Goal: Task Accomplishment & Management: Use online tool/utility

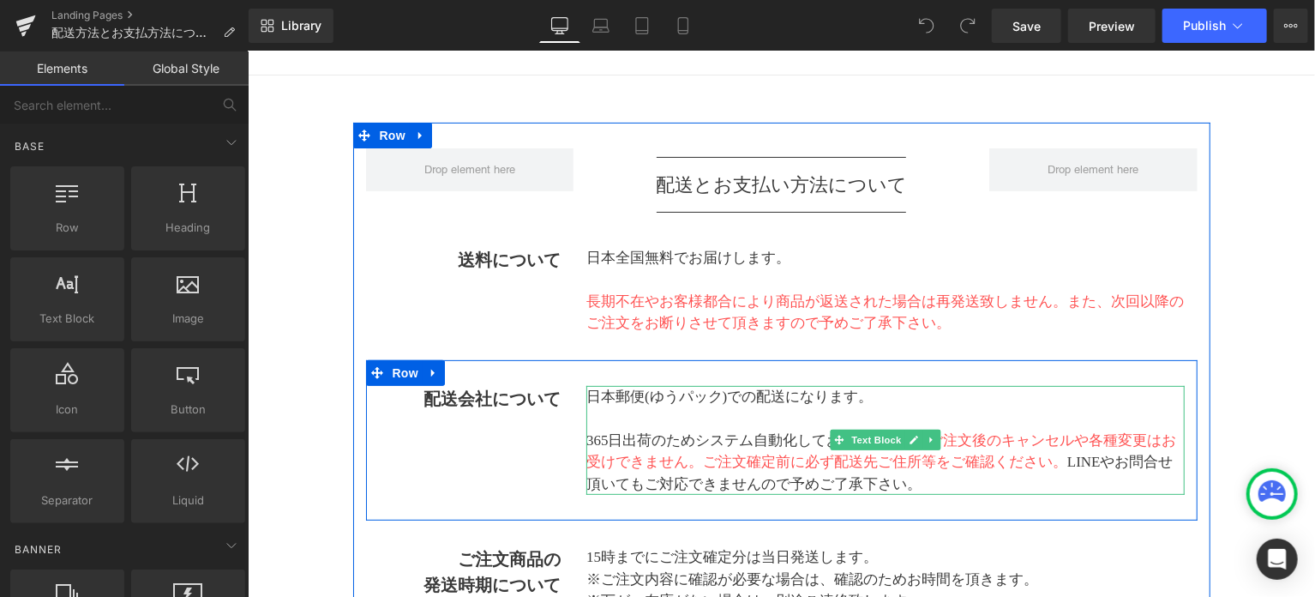
scroll to position [571, 0]
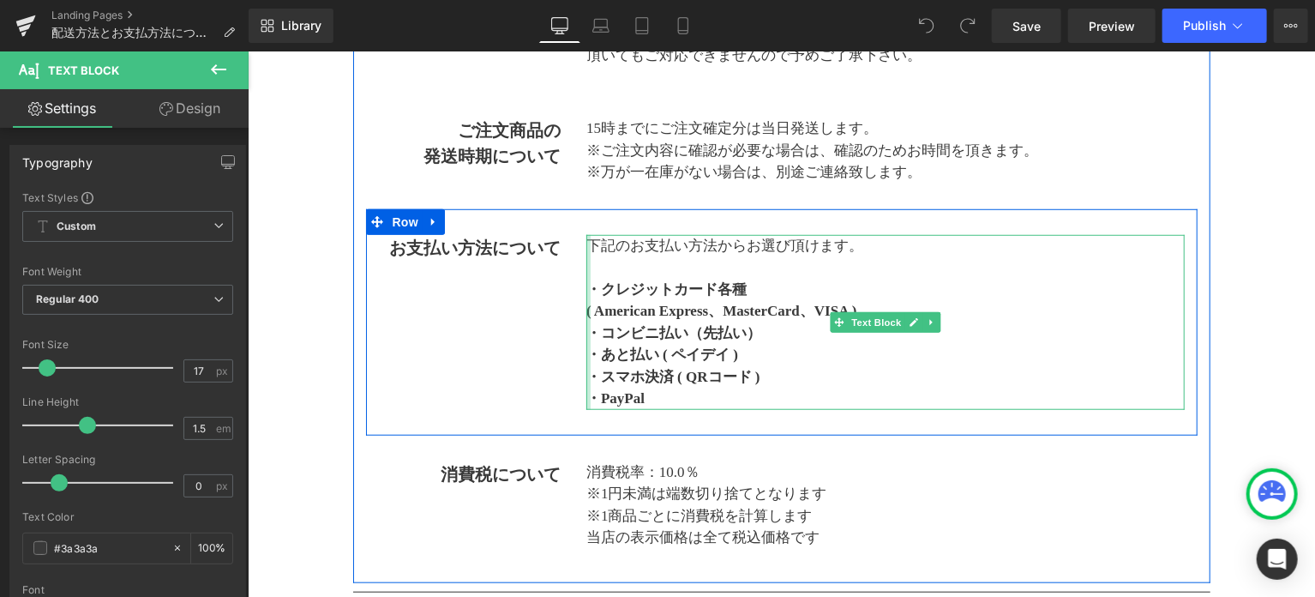
drag, startPoint x: 650, startPoint y: 386, endPoint x: 585, endPoint y: 291, distance: 114.1
click at [585, 291] on div "下記のお支払い方法からお選び頂けます。 ・クレジットカード各種 　( American Express、MasterCard、VISA ) ・コンビニ払い（先…" at bounding box center [884, 321] width 598 height 175
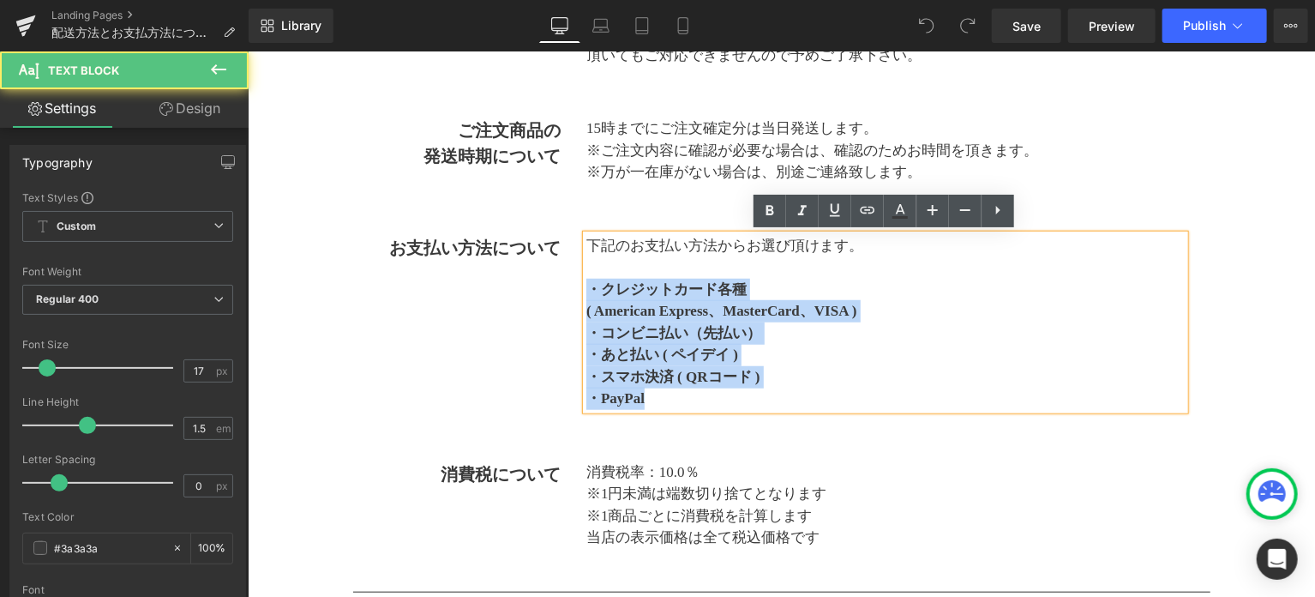
drag, startPoint x: 590, startPoint y: 291, endPoint x: 694, endPoint y: 387, distance: 141.3
click at [694, 387] on div "下記のお支払い方法からお選び頂けます。 ・クレジットカード各種 　( American Express、MasterCard、VISA ) ・コンビニ払い（先…" at bounding box center [884, 321] width 598 height 175
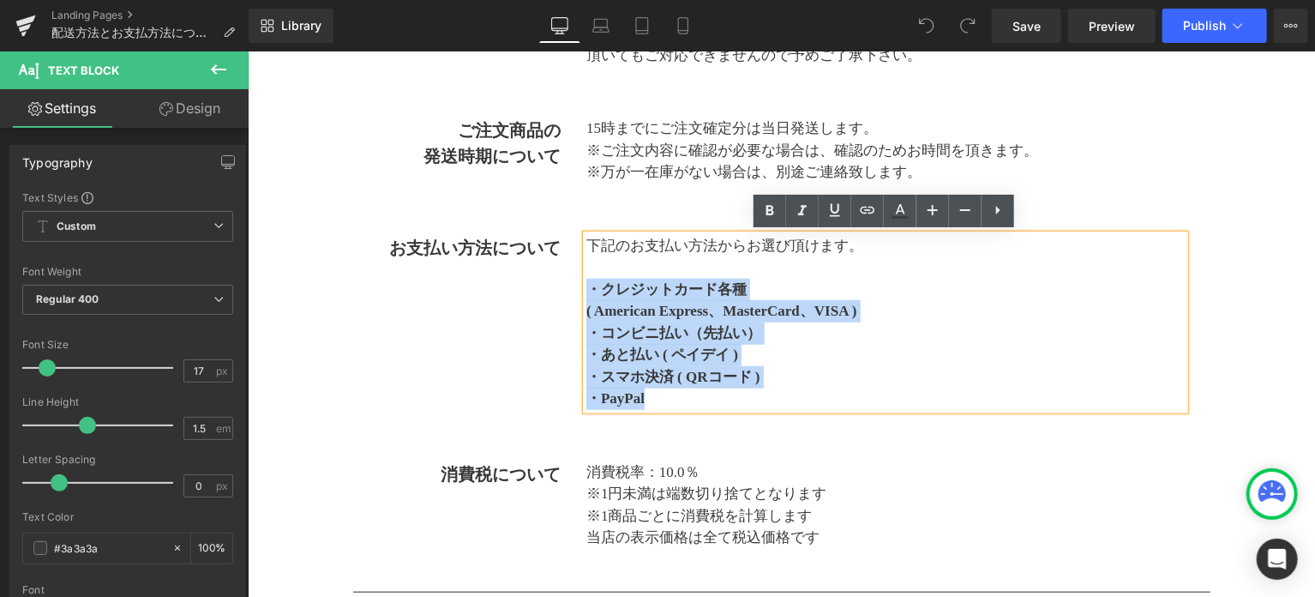
copy div "・クレジットカード各種 　( American Express、MasterCard、VISA ) ・コンビニ払い（先払い） ・あと払い ( ペイデイ ) ・…"
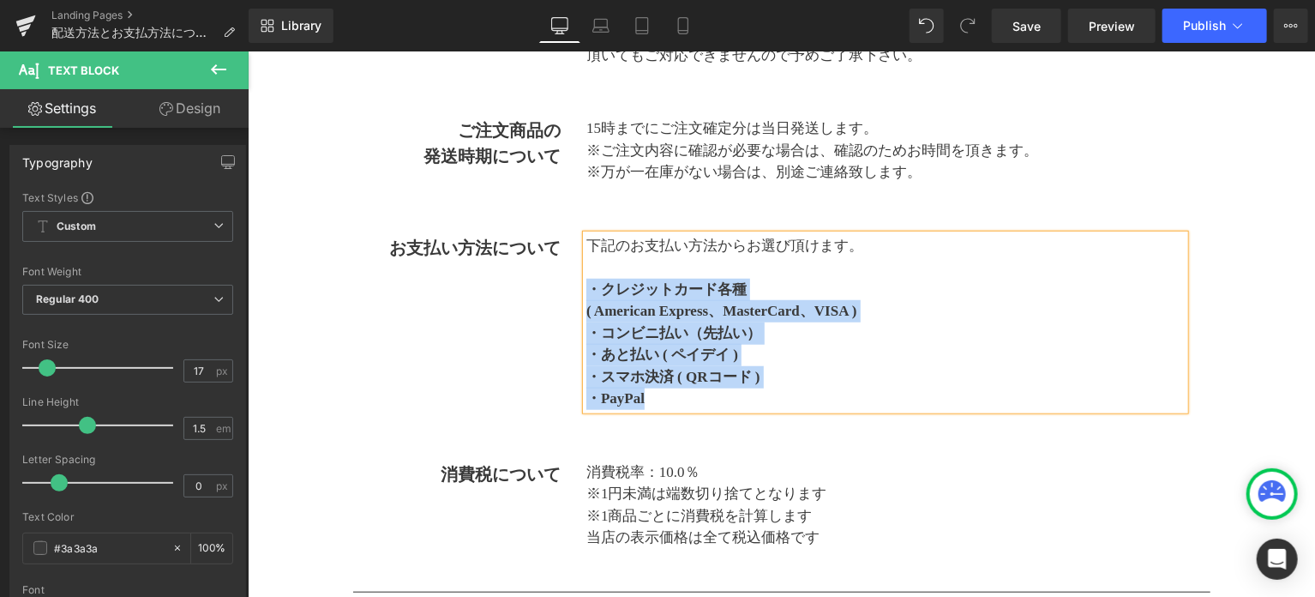
click at [761, 348] on p "・あと払い ( ペイデイ )" at bounding box center [884, 354] width 598 height 22
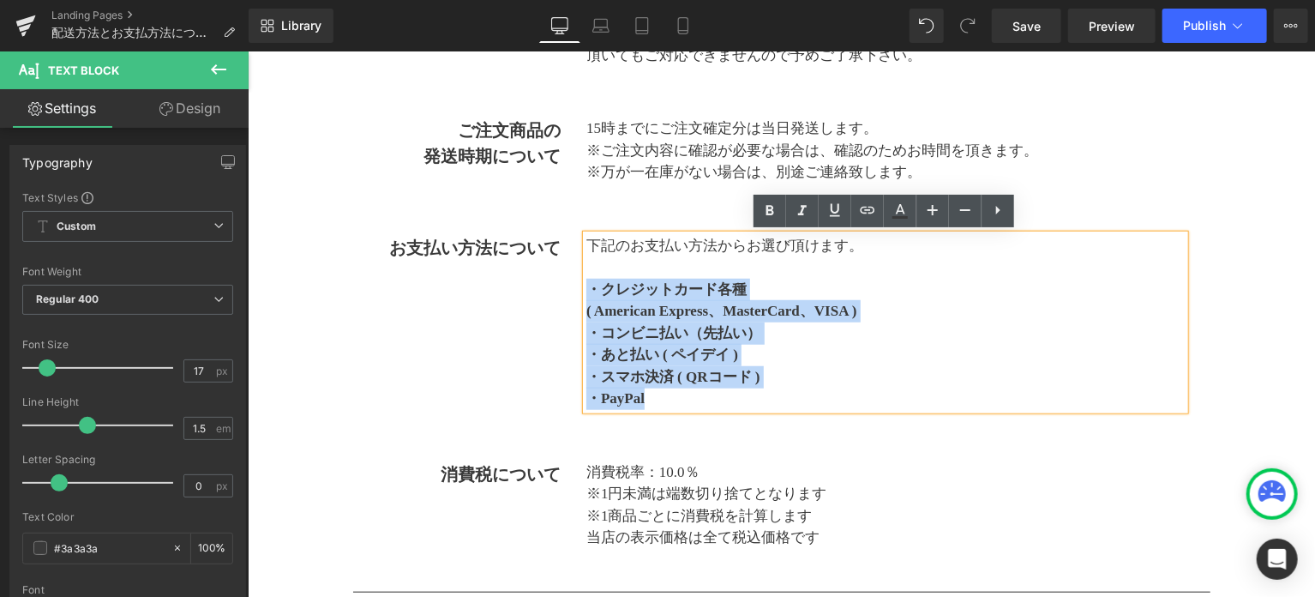
drag, startPoint x: 663, startPoint y: 401, endPoint x: 589, endPoint y: 286, distance: 136.5
click at [589, 286] on div "下記のお支払い方法からお選び頂けます。 ・クレジットカード各種 　( American Express、MasterCard、VISA ) ・コンビニ払い（先…" at bounding box center [884, 321] width 598 height 175
paste div
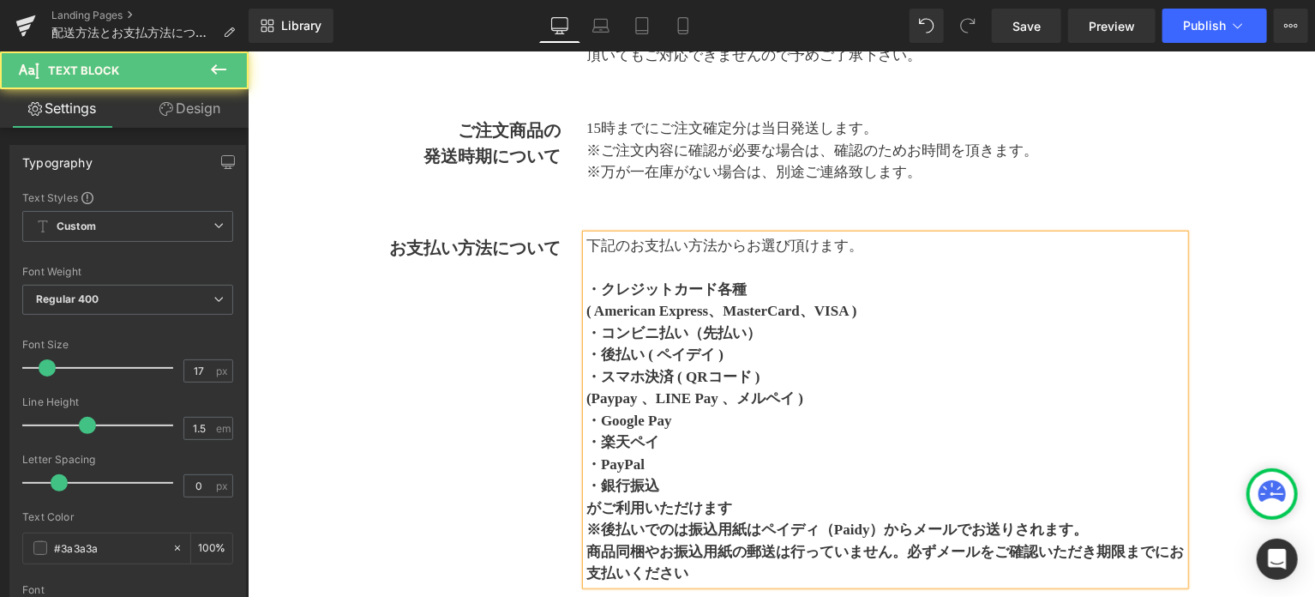
click at [898, 308] on p "( American Express、MasterCard、VISA )" at bounding box center [884, 310] width 598 height 22
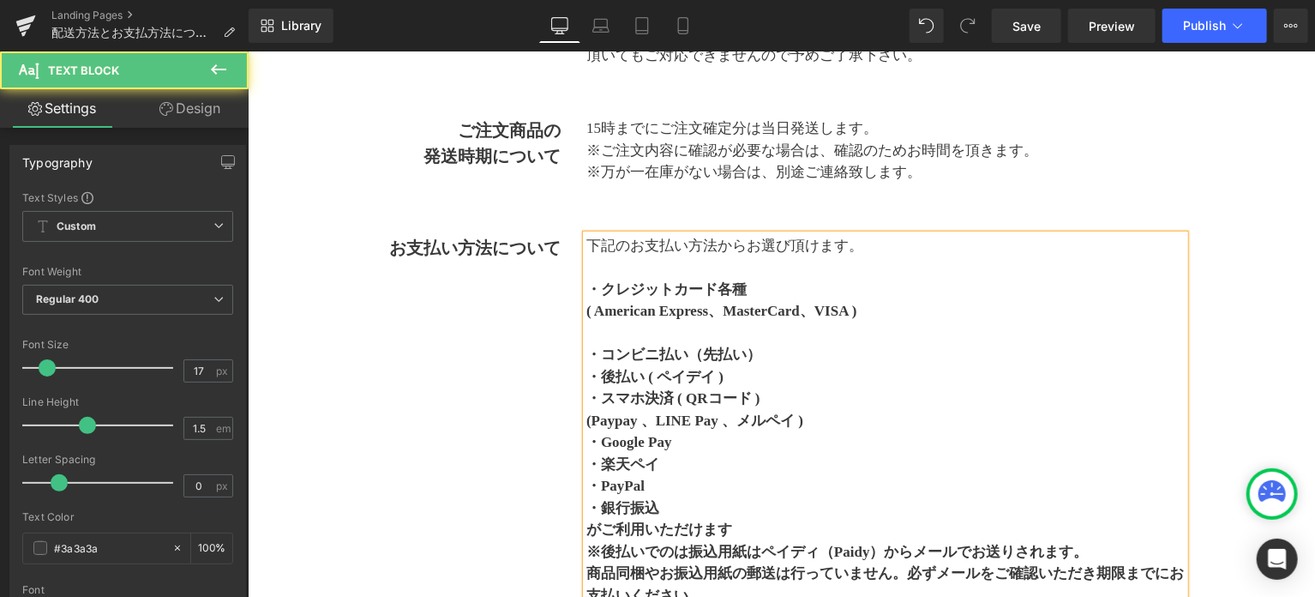
click at [783, 351] on p "・コンビニ払い（先払い）" at bounding box center [884, 354] width 598 height 22
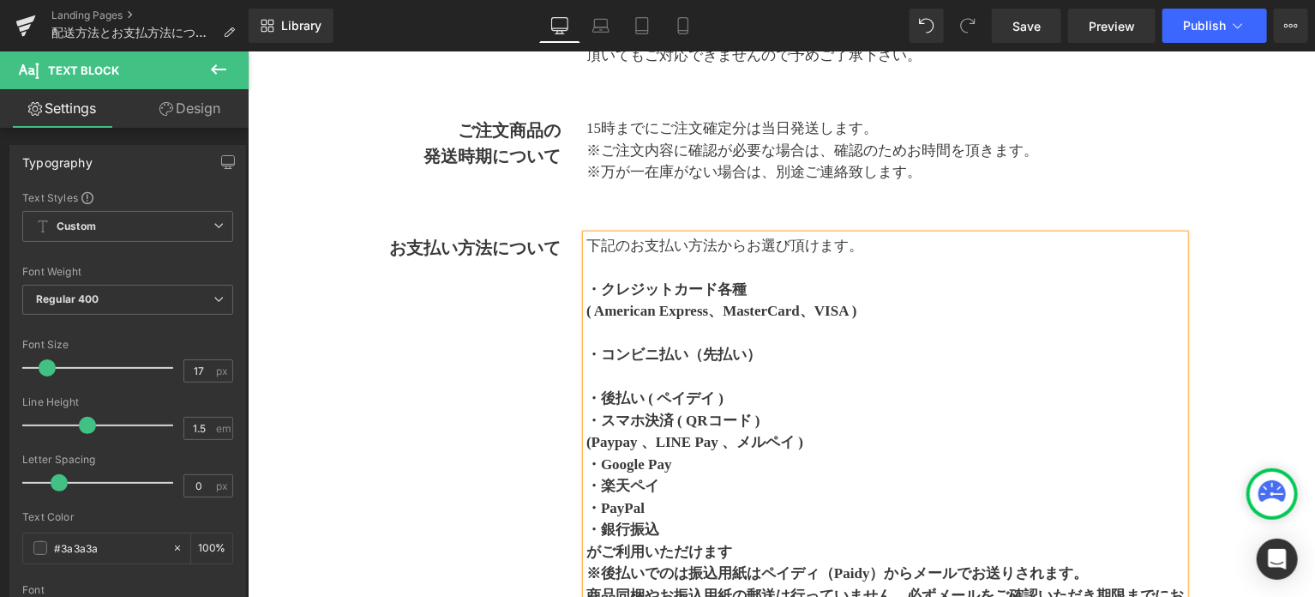
click at [764, 393] on p "・後払い ( ペイデイ )" at bounding box center [884, 398] width 598 height 22
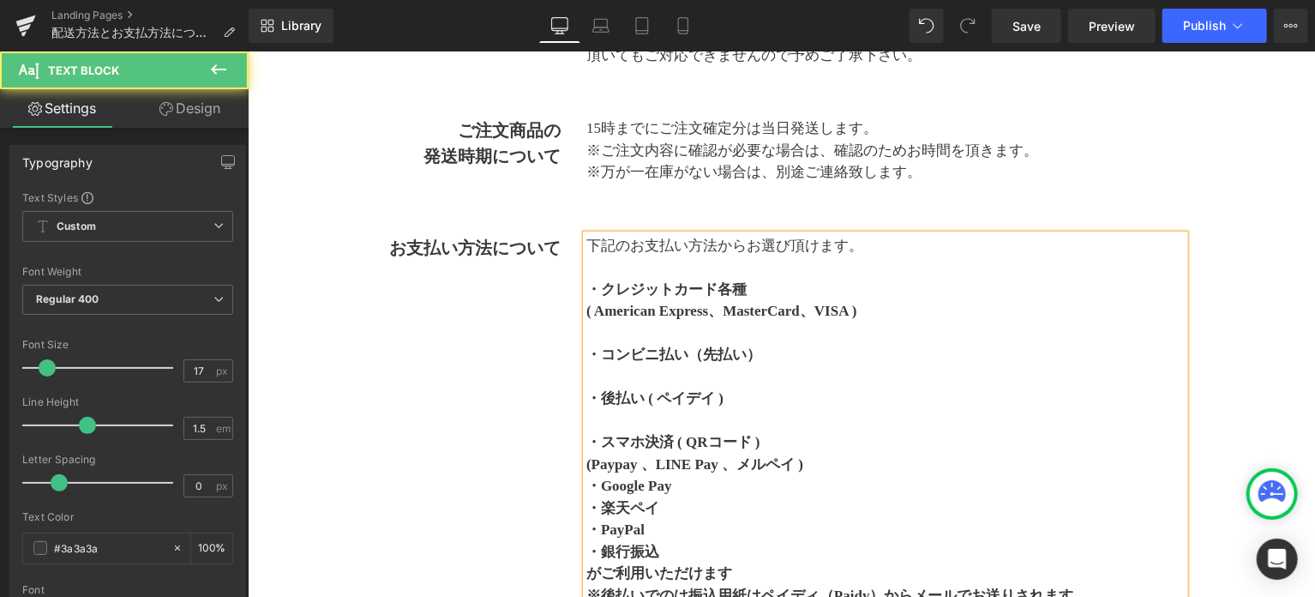
click at [785, 431] on p "・スマホ決済 ( QRコード )" at bounding box center [884, 441] width 598 height 22
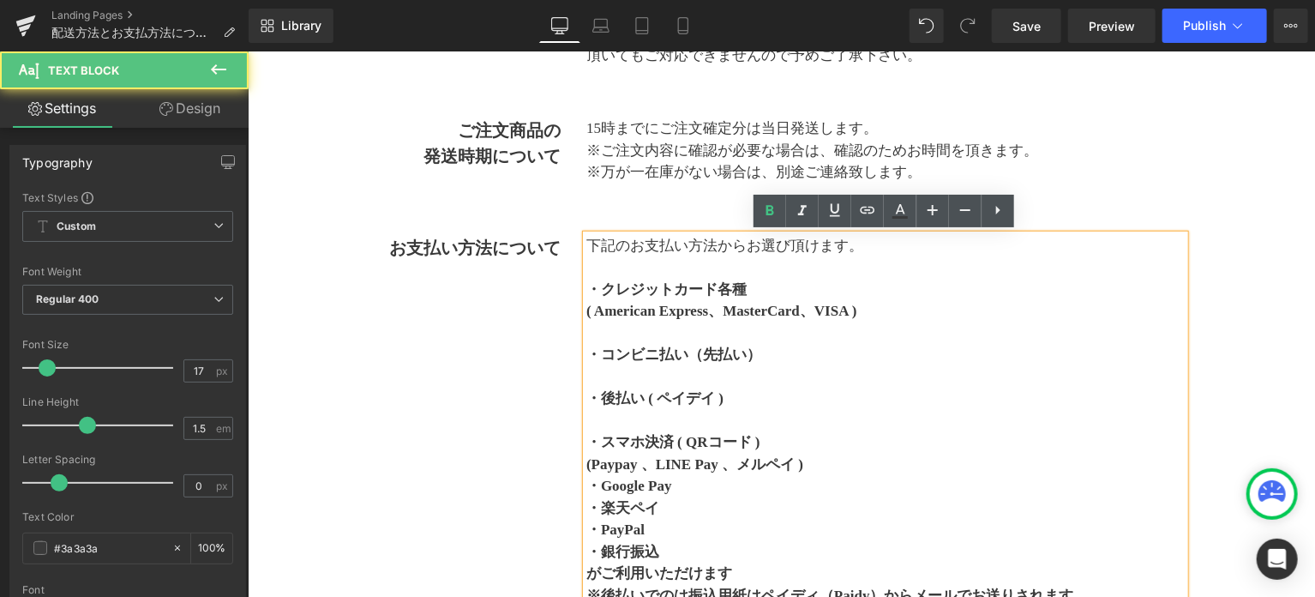
click at [777, 482] on p "・Google Pay" at bounding box center [884, 485] width 598 height 22
click at [838, 465] on p "(Paypay 、LINE Pay 、メルペイ )" at bounding box center [884, 464] width 598 height 22
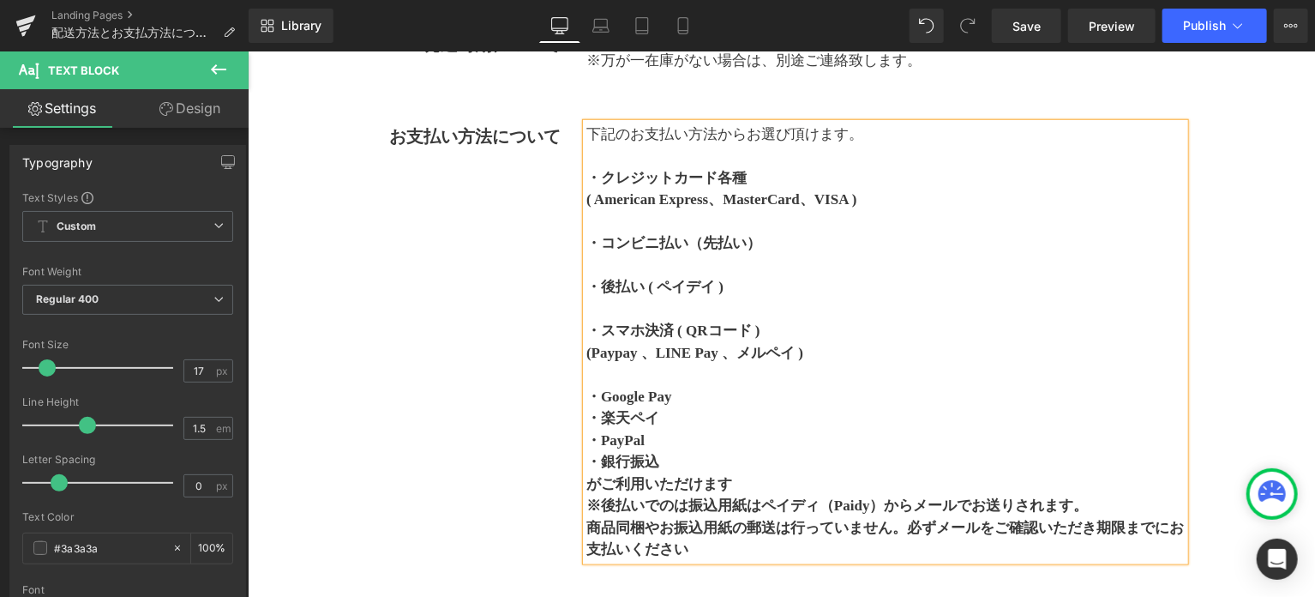
scroll to position [714, 0]
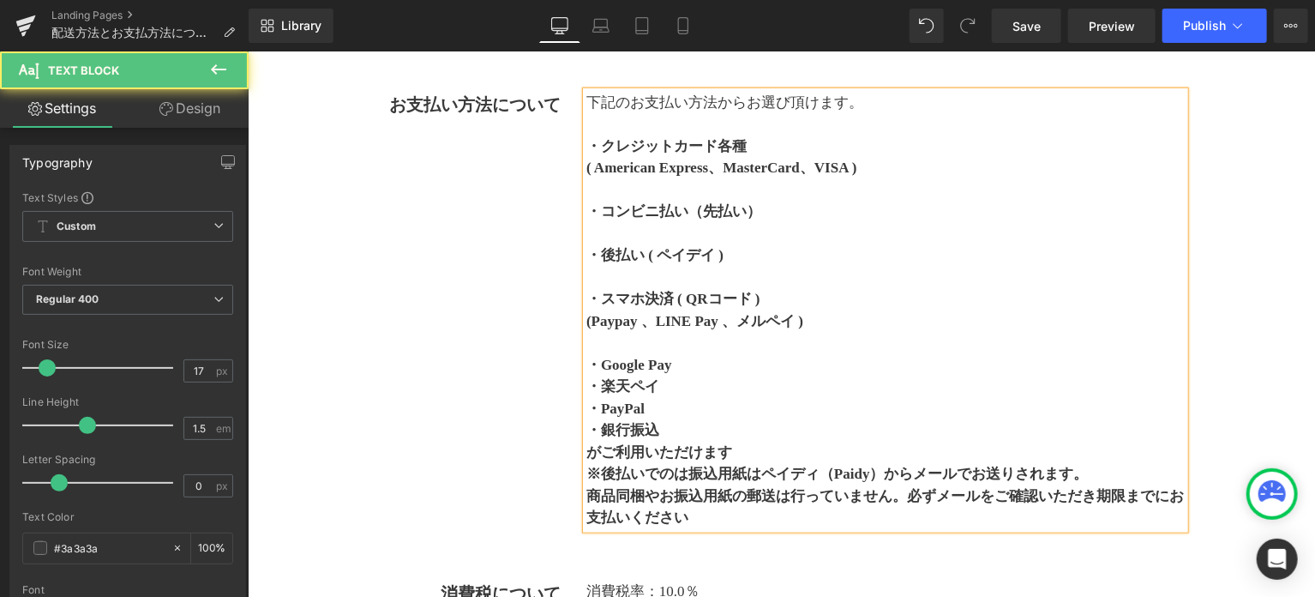
click at [694, 383] on p "・楽天ペイ" at bounding box center [884, 386] width 598 height 22
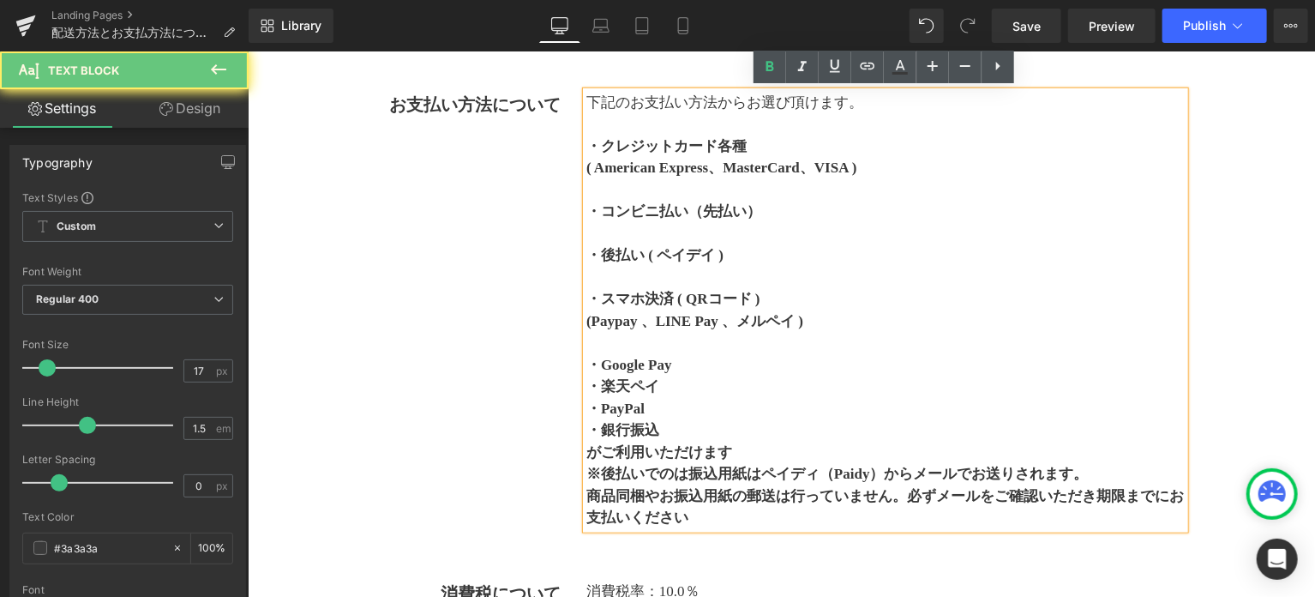
click at [709, 372] on p "・Google Pay" at bounding box center [884, 364] width 598 height 22
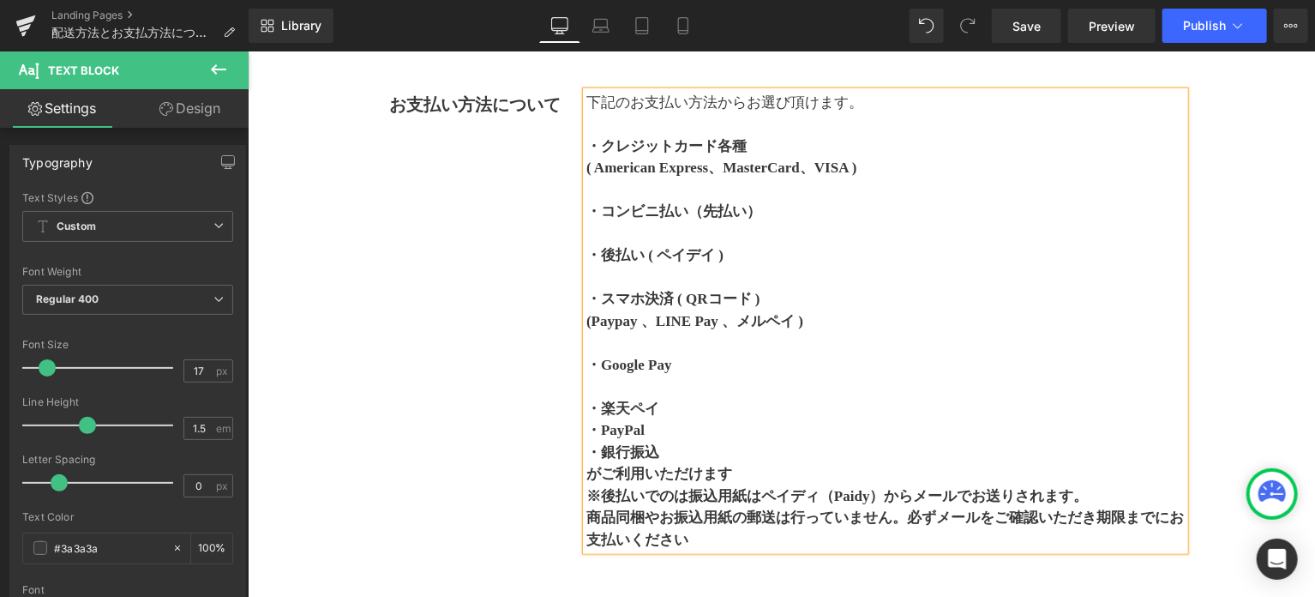
click at [694, 408] on p "・楽天ペイ" at bounding box center [884, 408] width 598 height 22
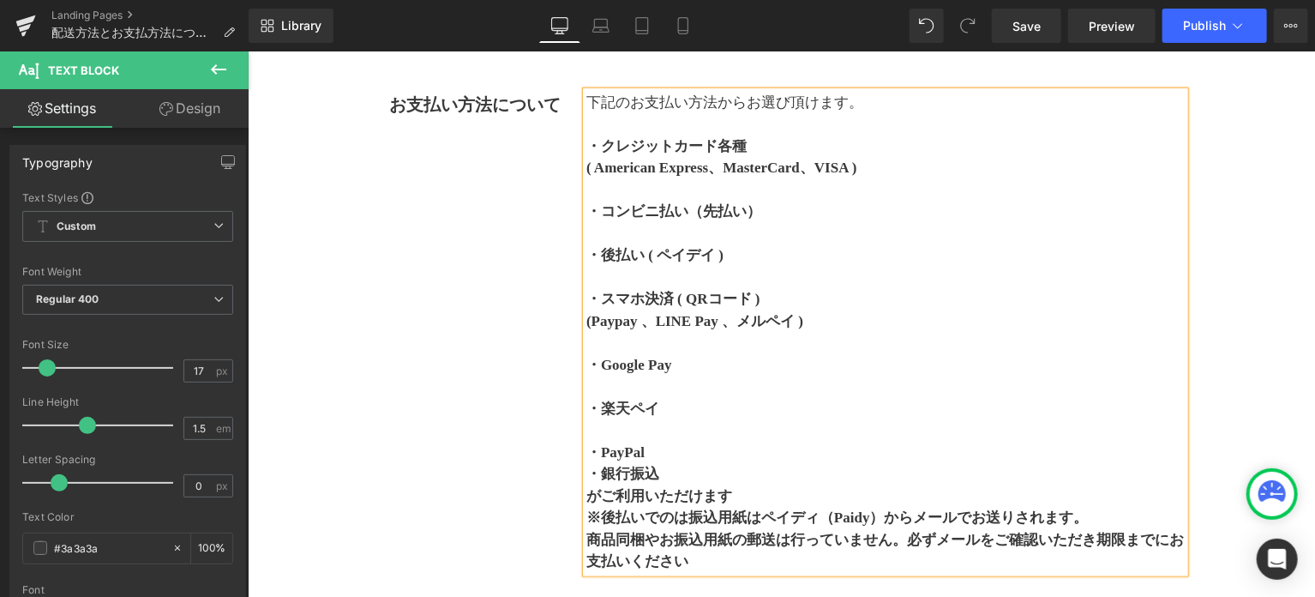
click at [678, 450] on p "・PayPal" at bounding box center [884, 452] width 598 height 22
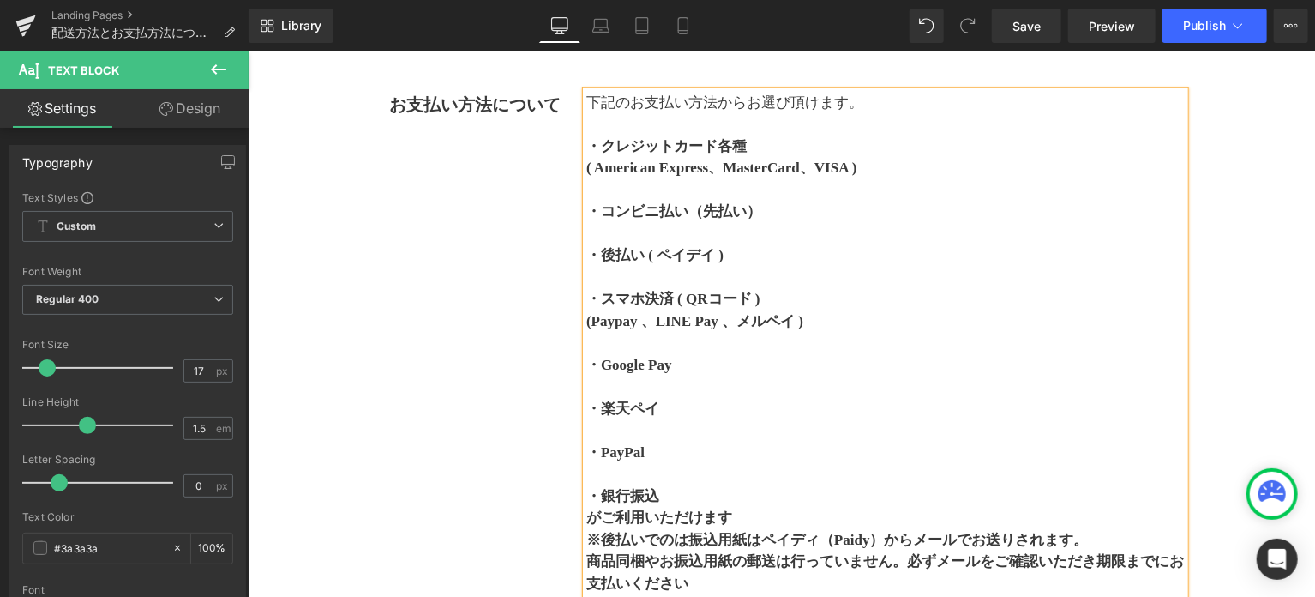
click at [684, 494] on p "・銀行振込" at bounding box center [884, 495] width 598 height 22
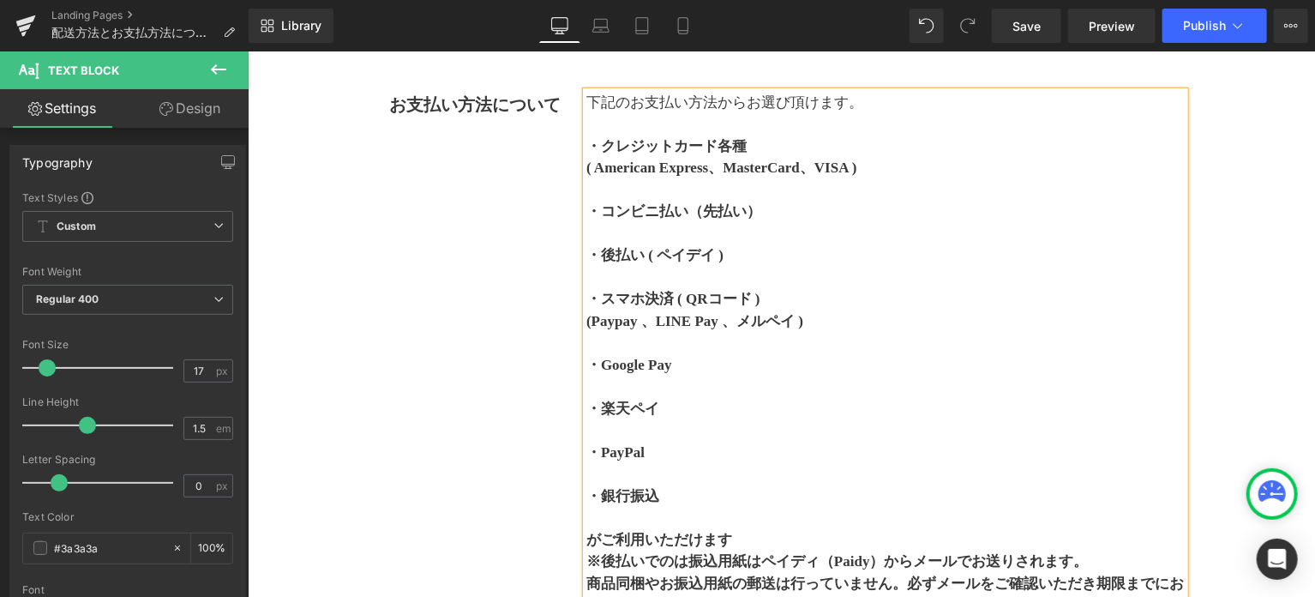
scroll to position [857, 0]
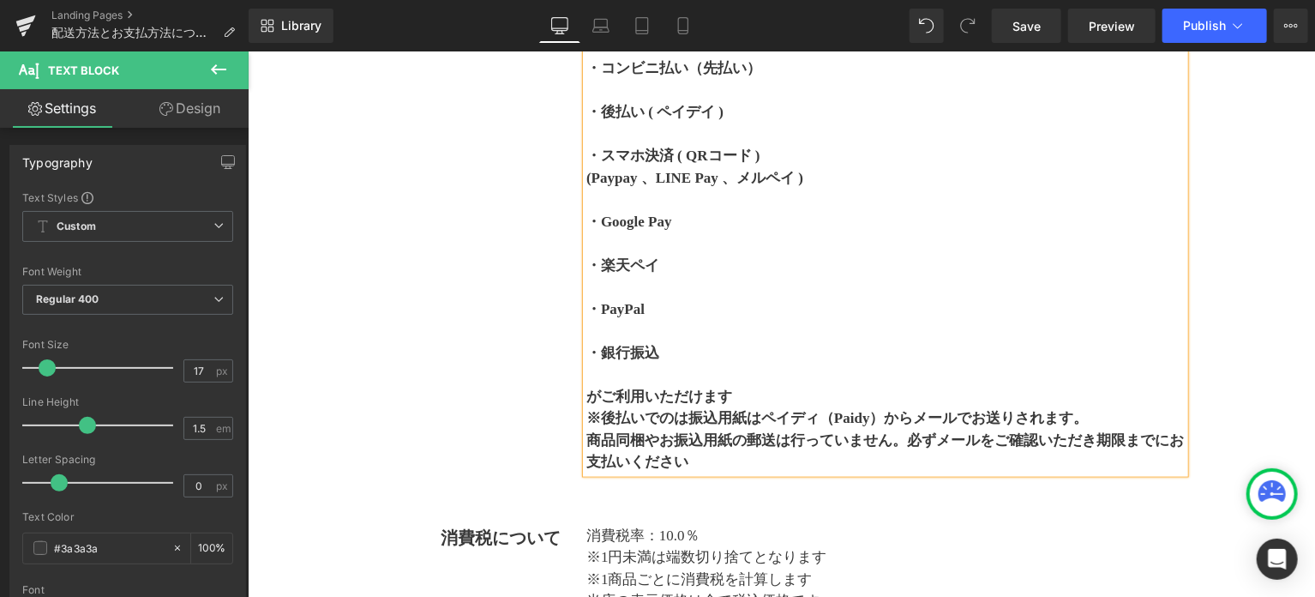
click at [756, 393] on p "がご利用いただけます" at bounding box center [884, 396] width 598 height 22
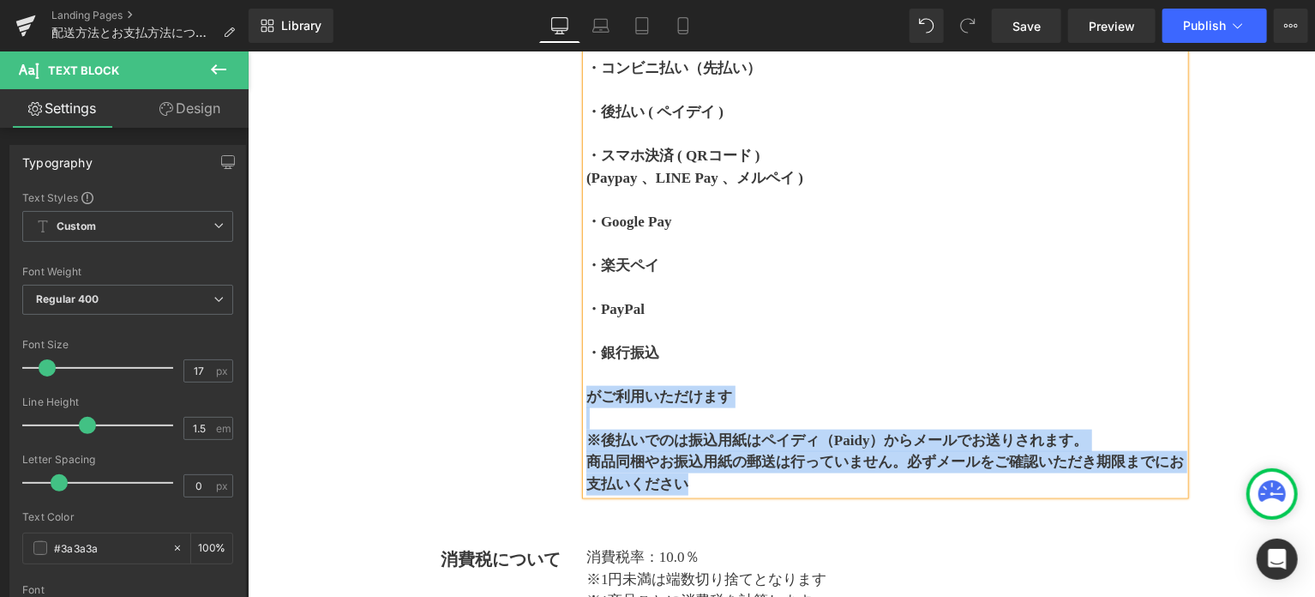
click at [585, 391] on div "下記のお支払い方法からお選び頂けます。 ・クレジットカード各種 　( American Express、MasterCard、VISA ) ・コンビニ払い…" at bounding box center [884, 221] width 598 height 547
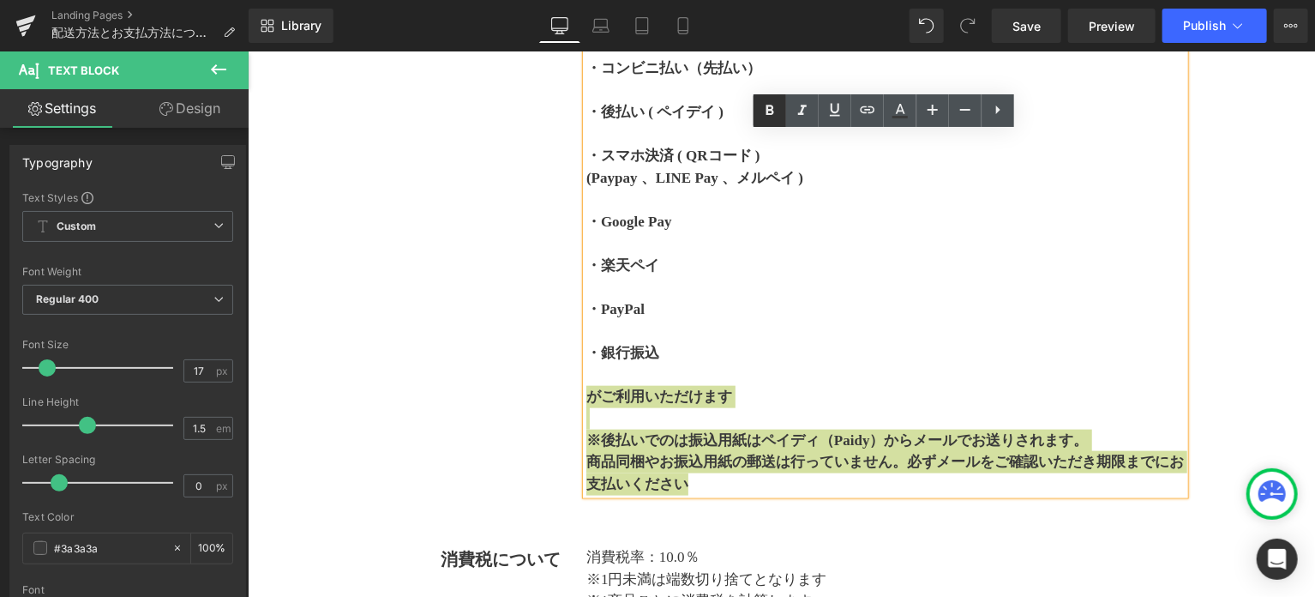
click at [760, 111] on icon at bounding box center [770, 110] width 21 height 21
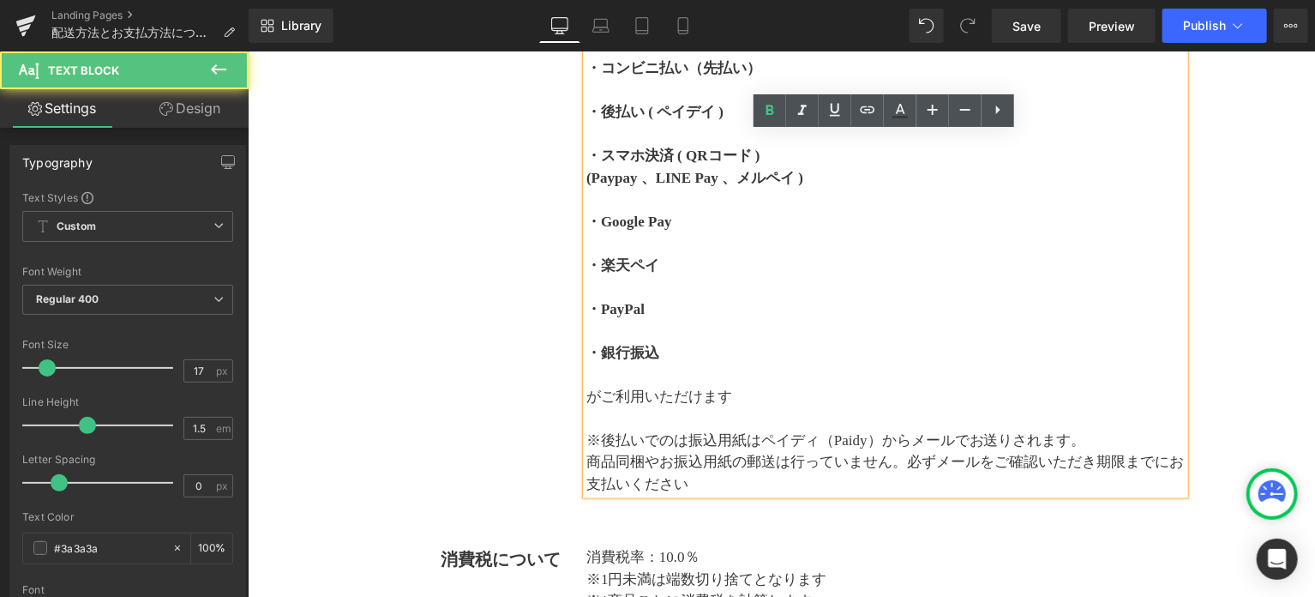
click at [790, 261] on p "・楽天ペイ" at bounding box center [884, 265] width 598 height 22
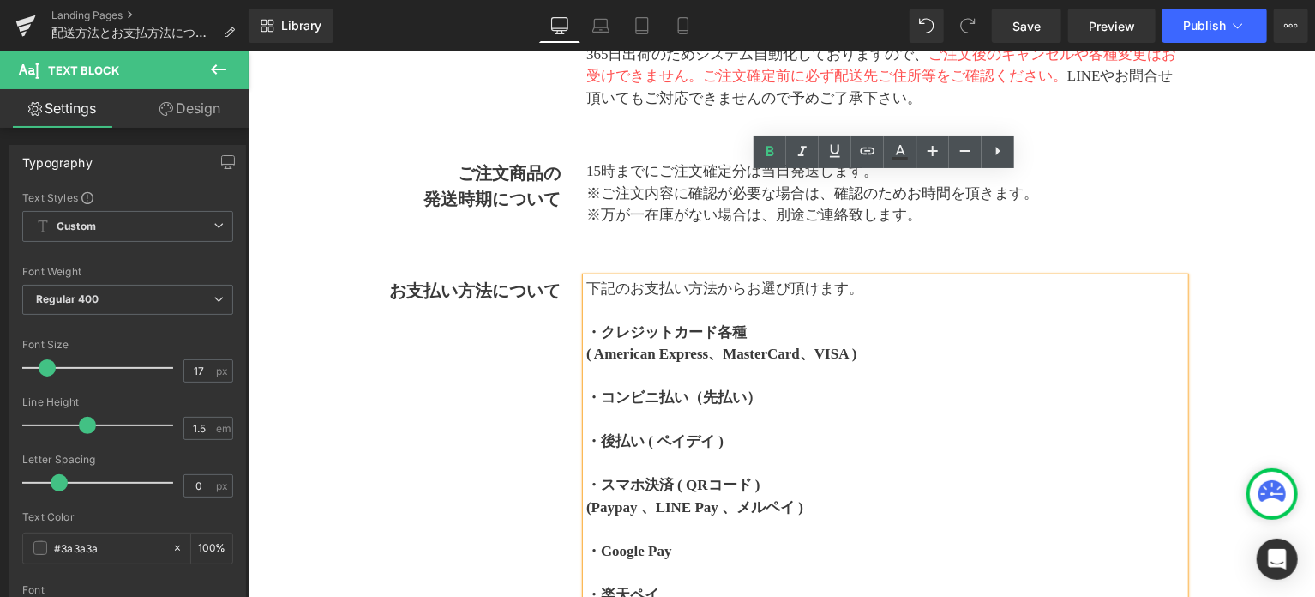
scroll to position [429, 0]
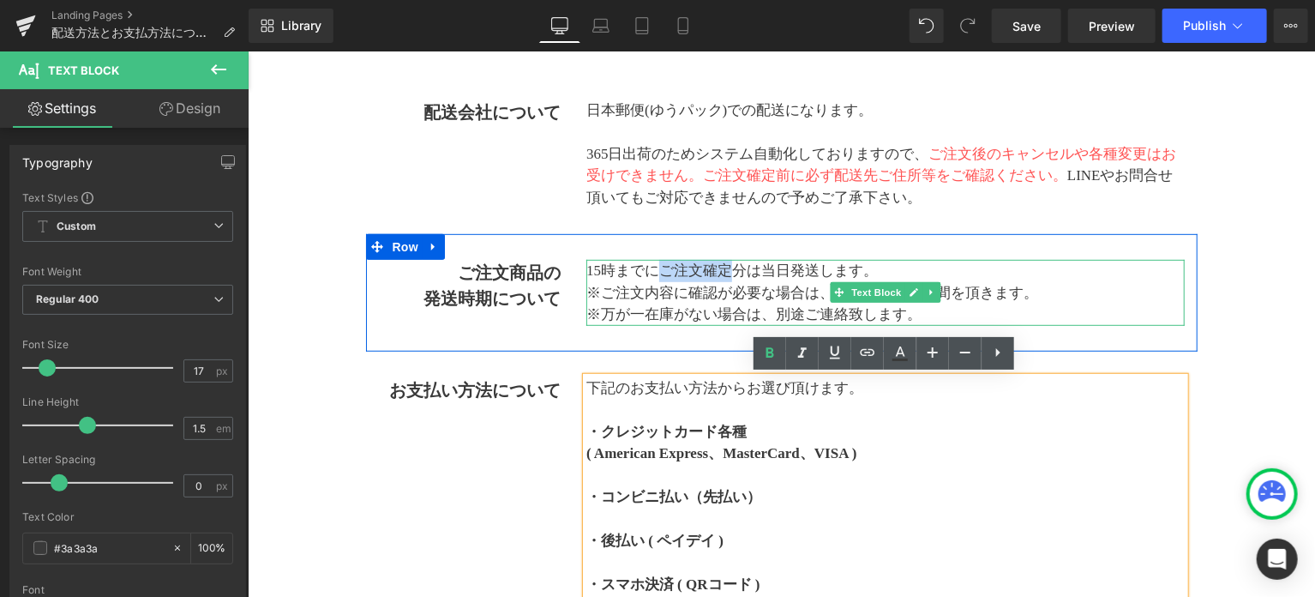
drag, startPoint x: 658, startPoint y: 271, endPoint x: 724, endPoint y: 274, distance: 66.1
click at [724, 274] on p "15時までにご注文確定分は当日発送します。" at bounding box center [884, 270] width 598 height 22
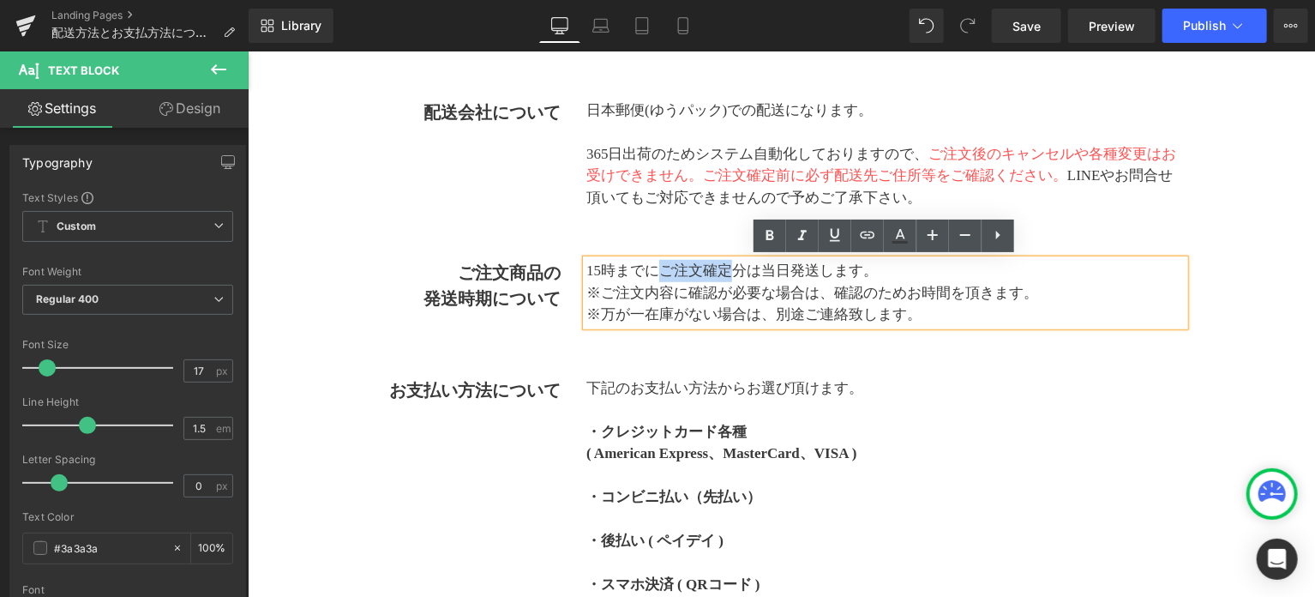
click at [909, 394] on p "下記のお支払い方法からお選び頂けます。" at bounding box center [884, 387] width 598 height 22
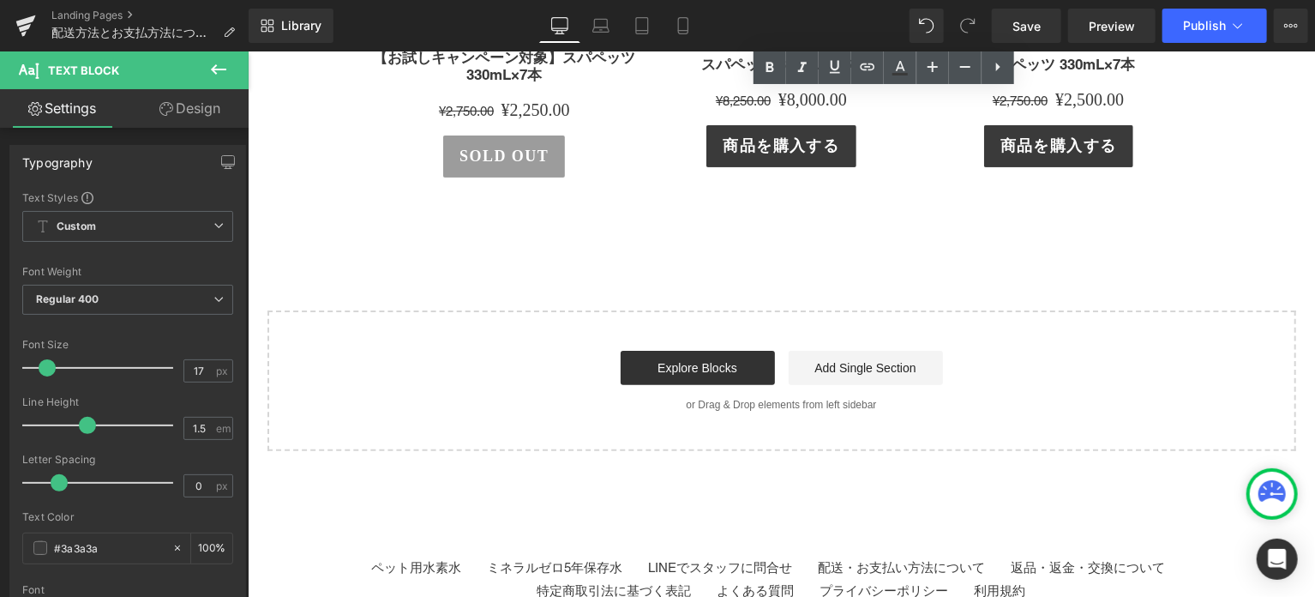
scroll to position [3429, 0]
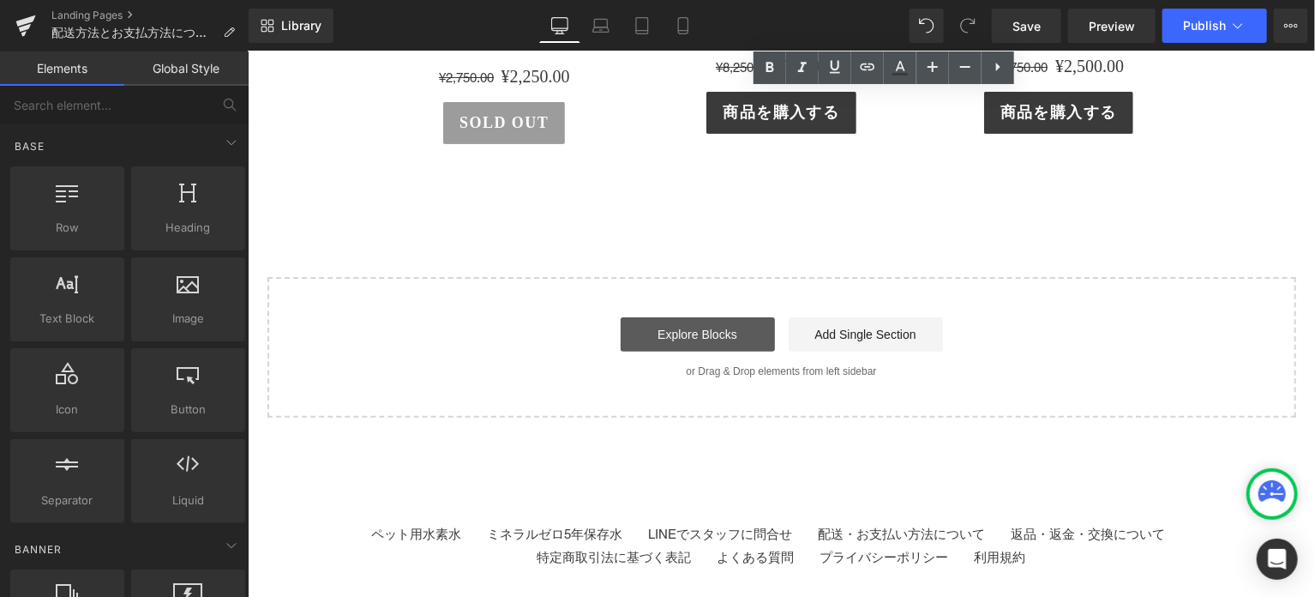
click at [744, 344] on link "Explore Blocks" at bounding box center [697, 333] width 154 height 34
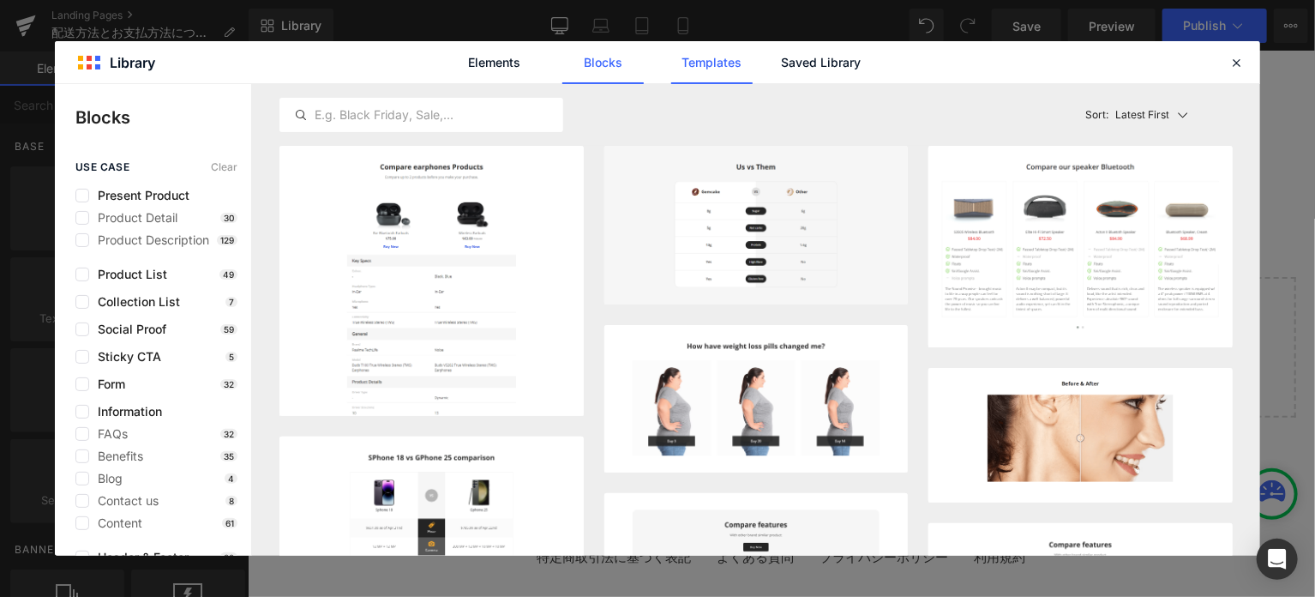
click at [0, 0] on link "Templates" at bounding box center [0, 0] width 0 height 0
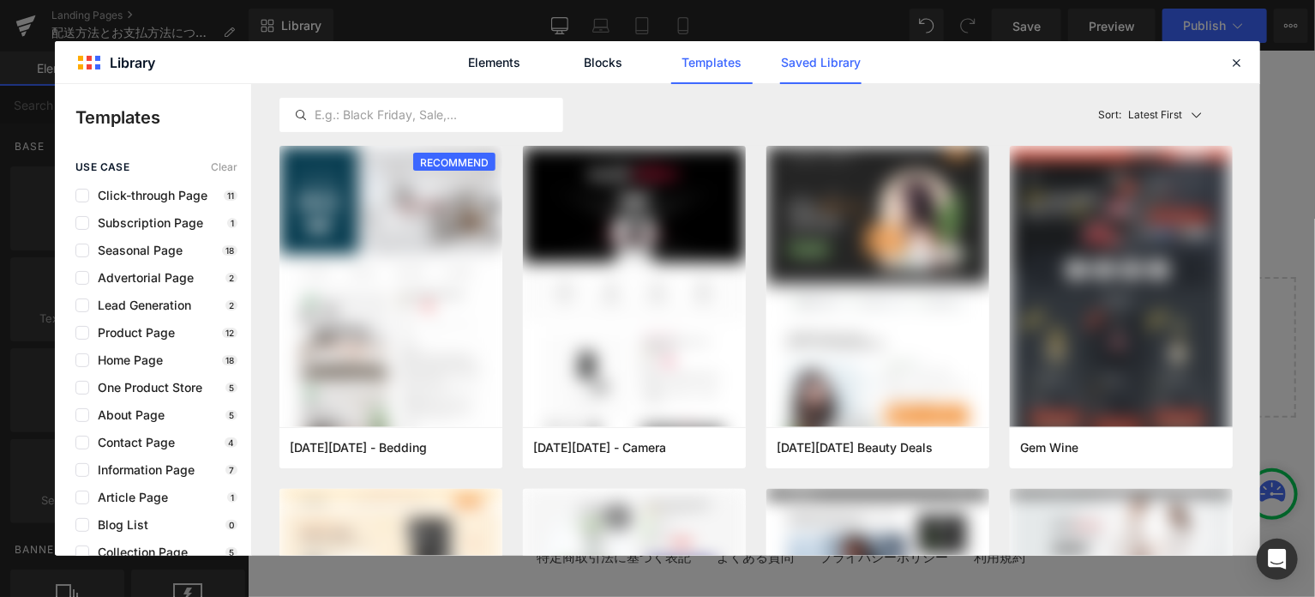
click at [0, 0] on link "Saved Library" at bounding box center [0, 0] width 0 height 0
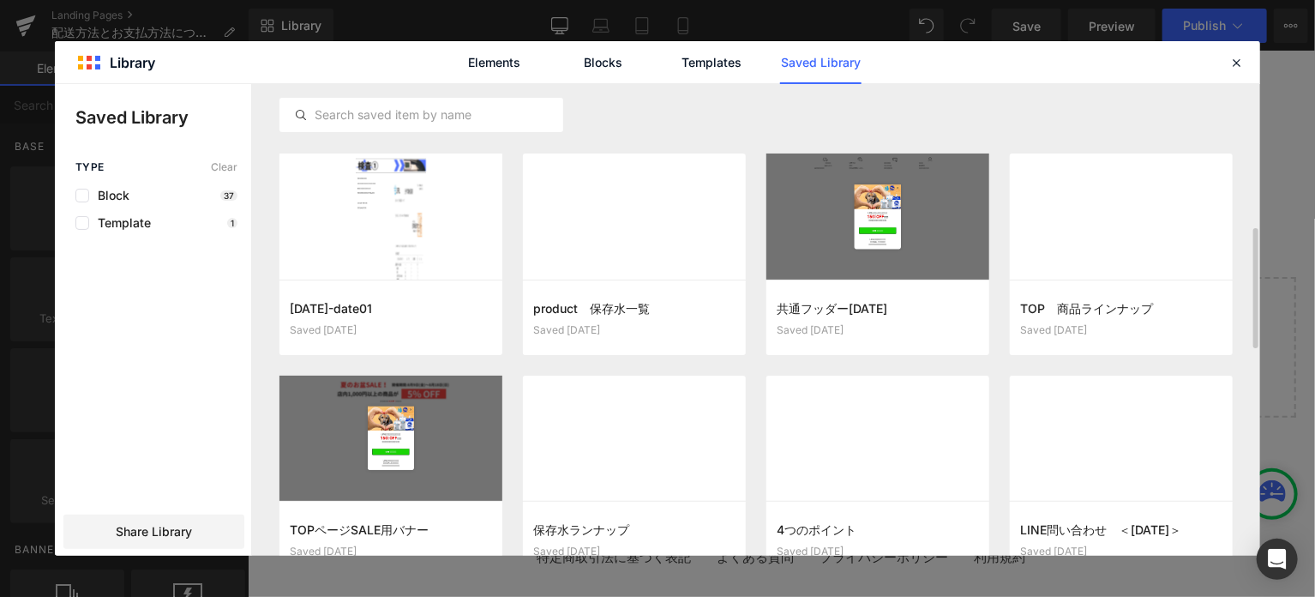
scroll to position [285, 0]
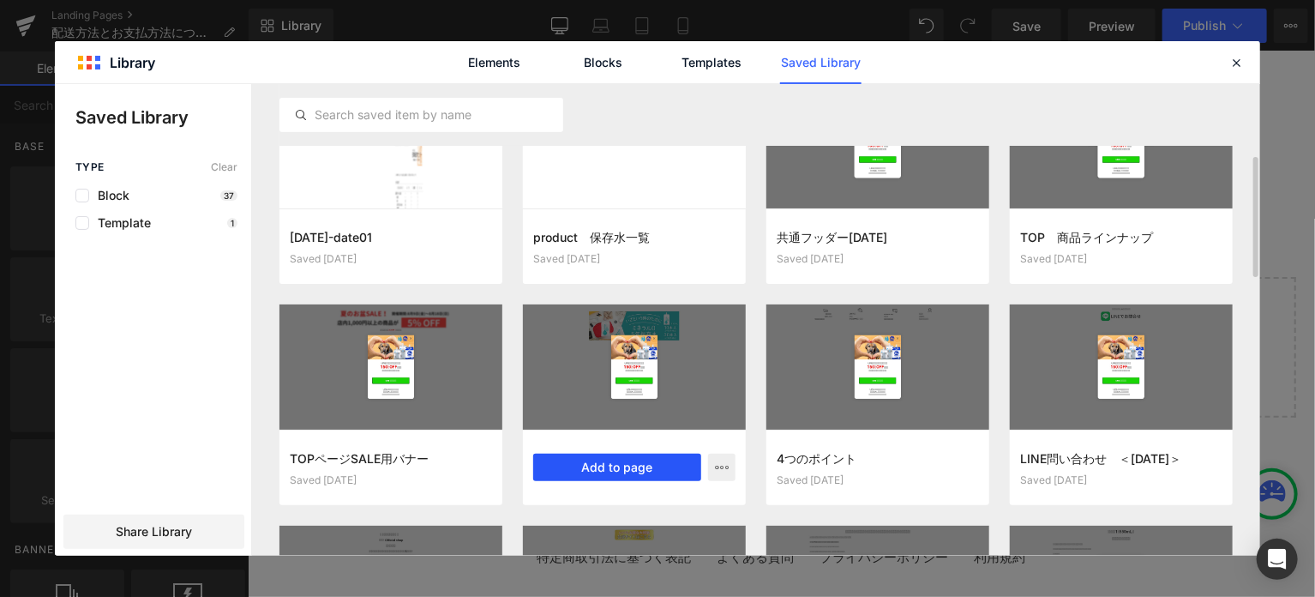
click at [662, 477] on button "Add to page" at bounding box center [617, 466] width 168 height 27
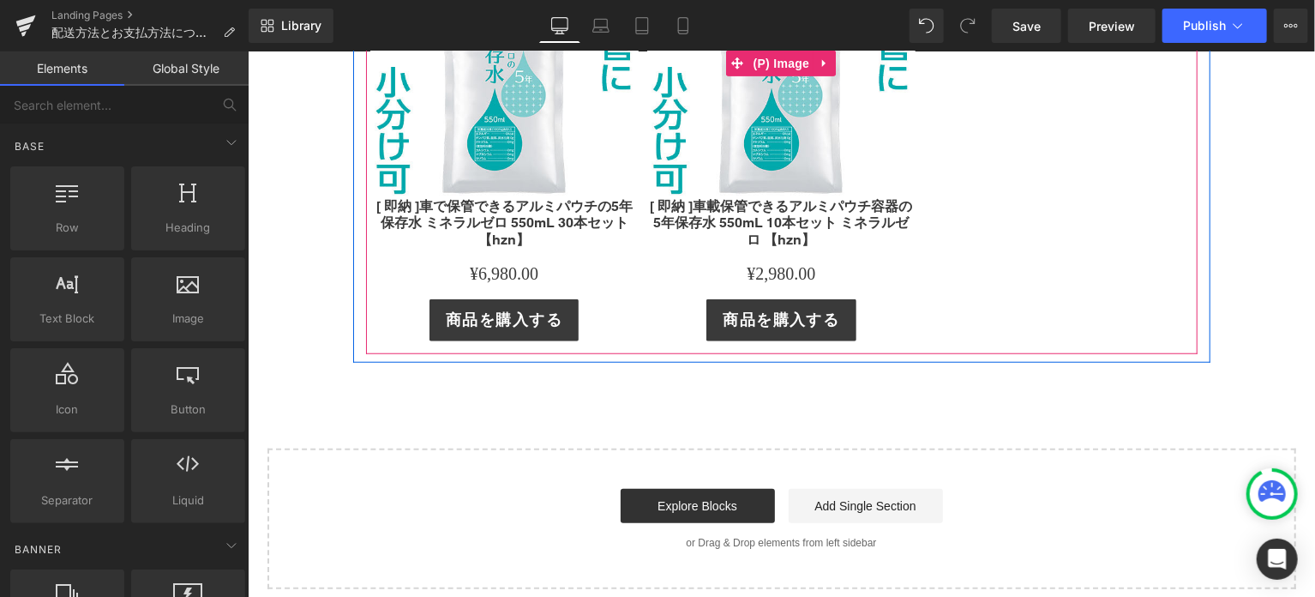
scroll to position [3909, 0]
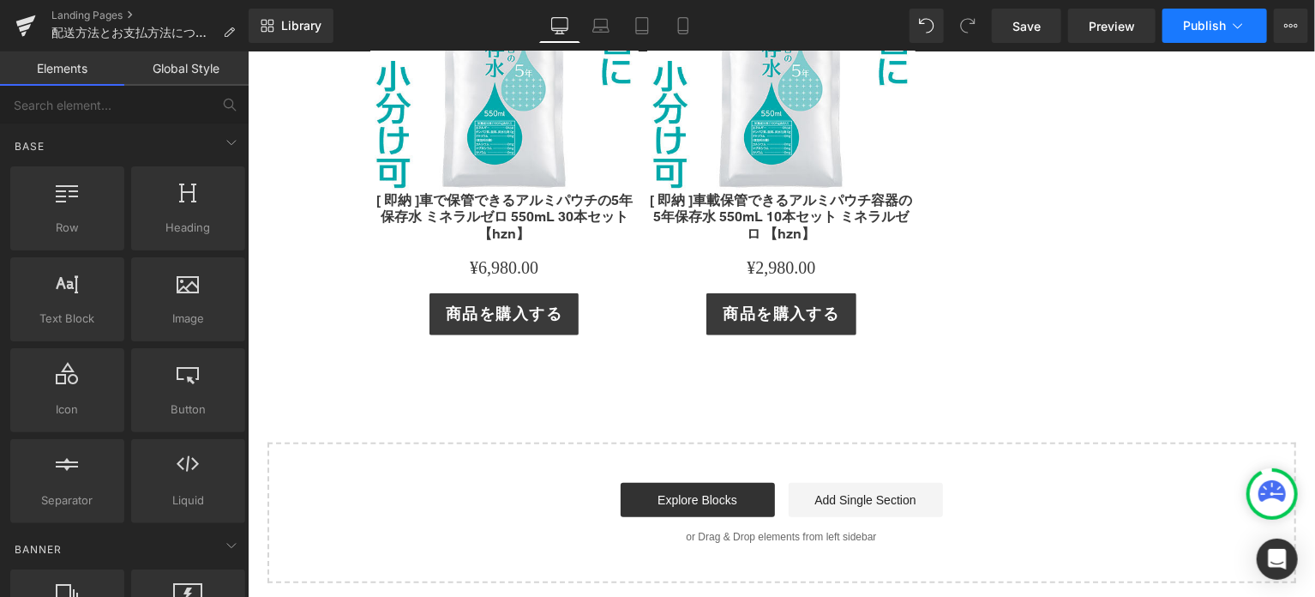
click at [1186, 35] on button "Publish" at bounding box center [1214, 26] width 105 height 34
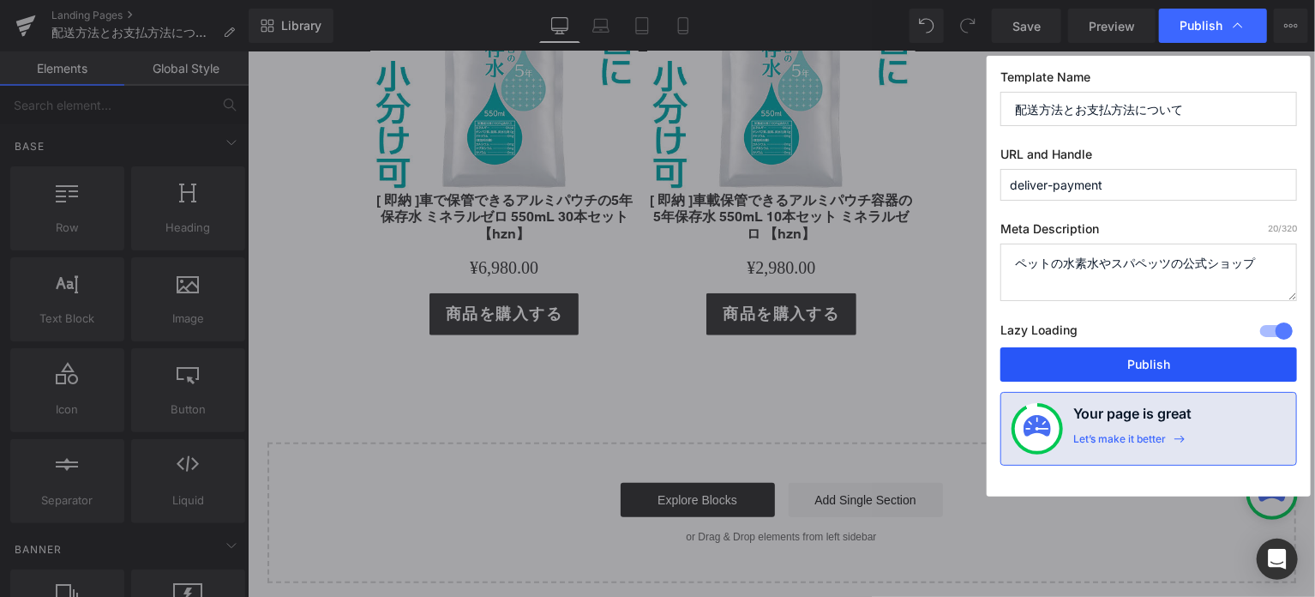
click at [1136, 354] on button "Publish" at bounding box center [1148, 364] width 297 height 34
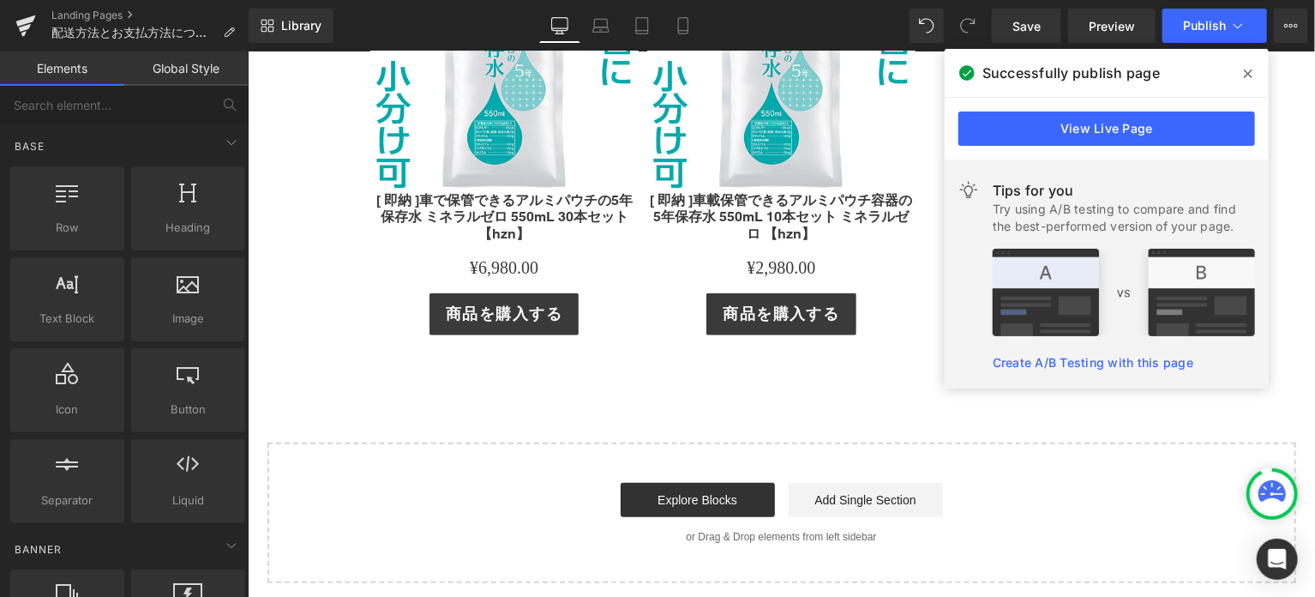
click at [1196, 111] on div "View Live Page" at bounding box center [1107, 129] width 324 height 62
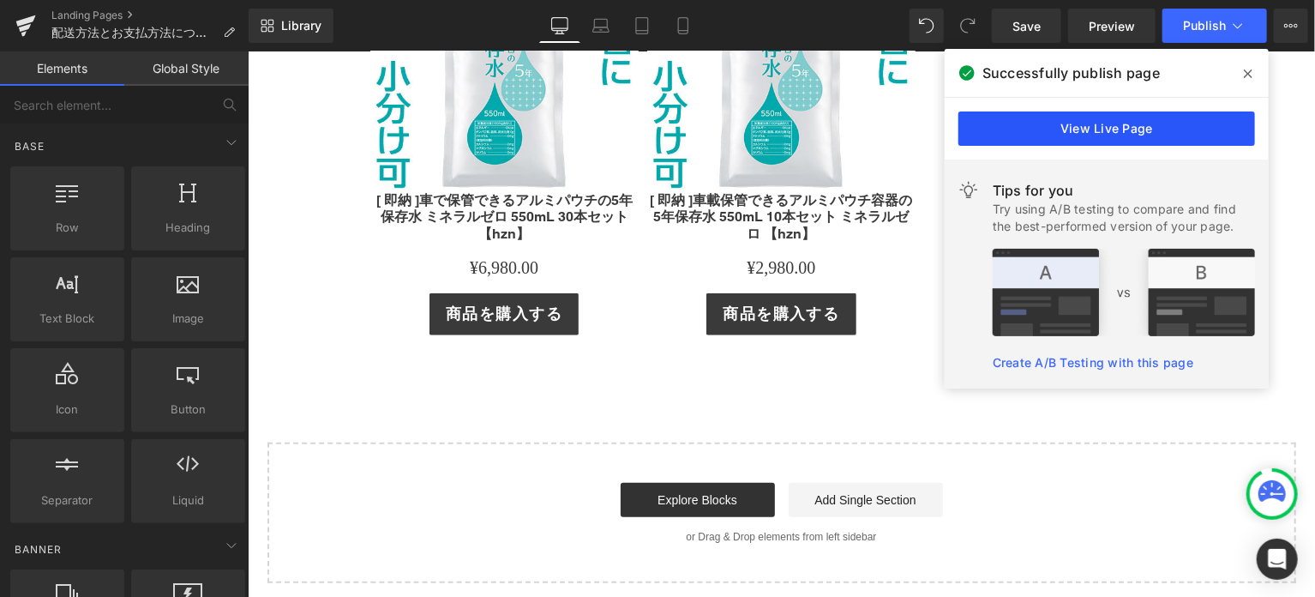
click at [1196, 129] on link "View Live Page" at bounding box center [1106, 128] width 297 height 34
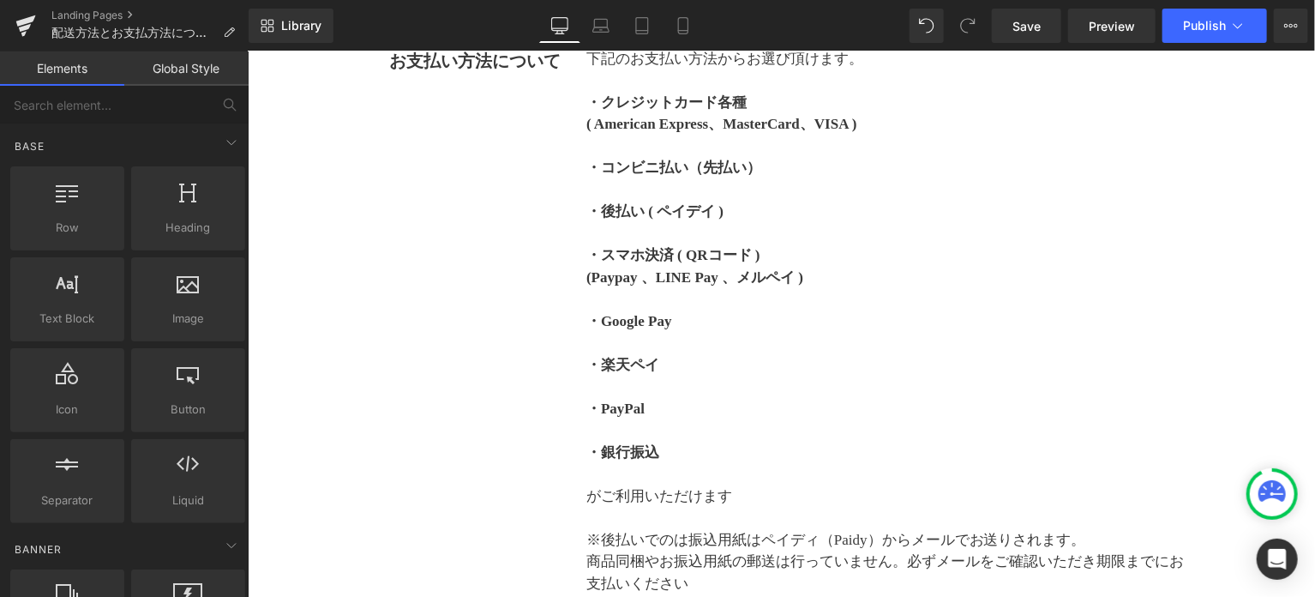
scroll to position [1052, 0]
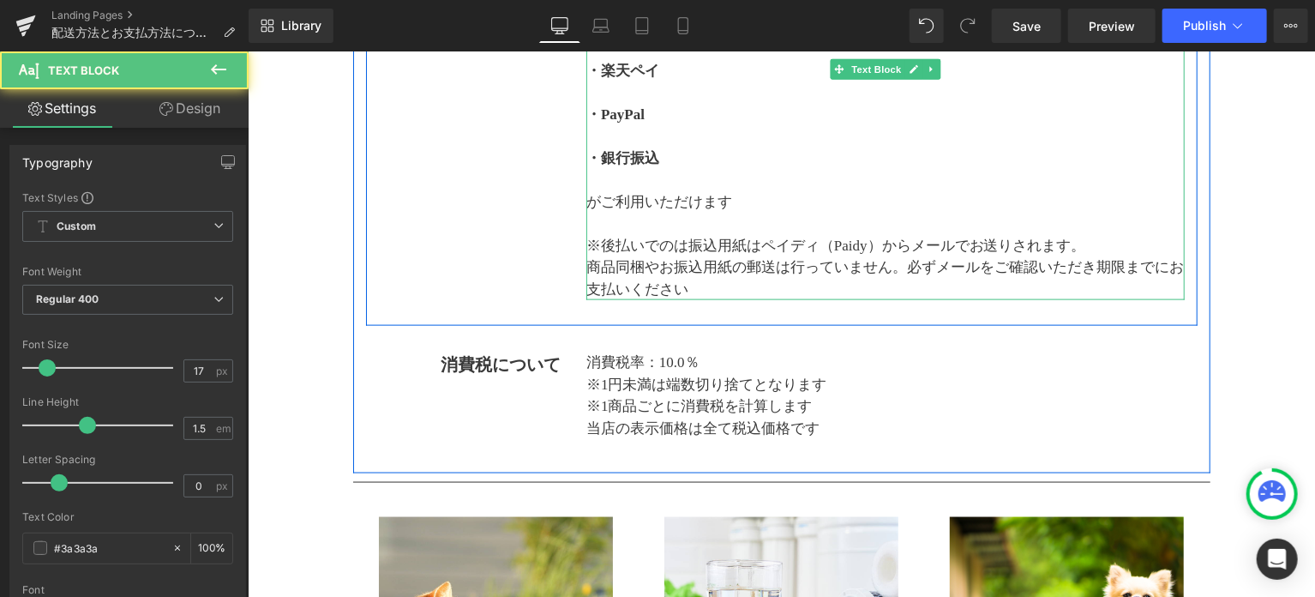
click at [682, 247] on p "※後払いでのは振込用紙はペイディ（Paidy）からメールでお送りされます。" at bounding box center [884, 245] width 598 height 22
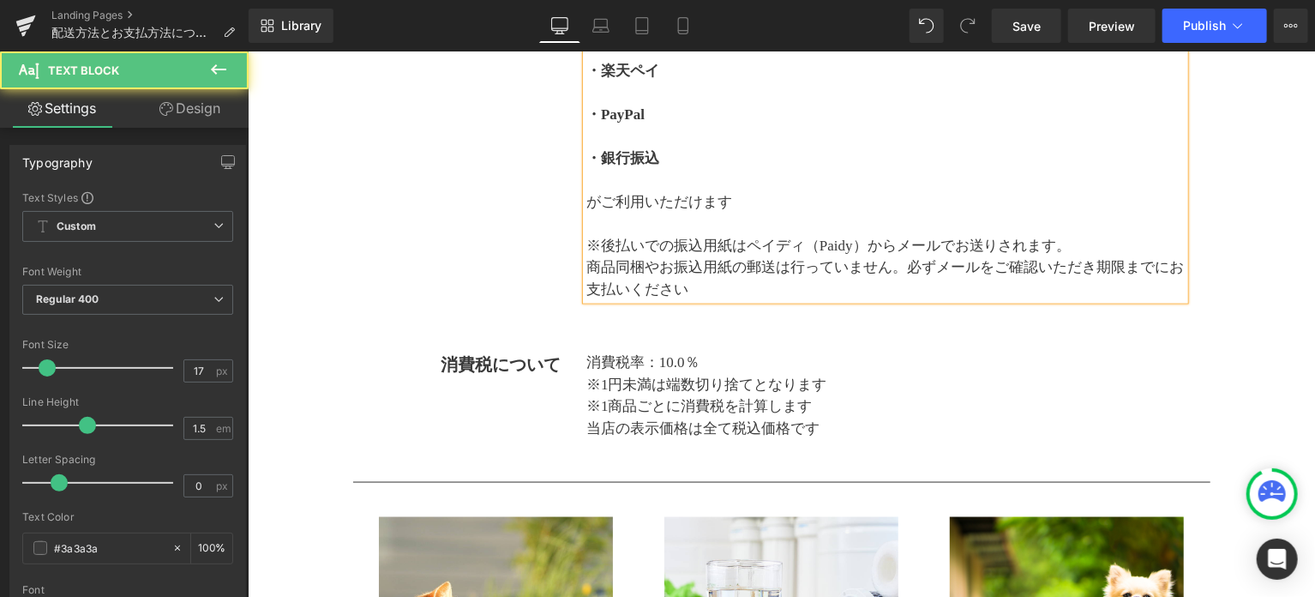
click at [900, 271] on p "商品同梱やお振込用紙の郵送は行っていません。必ずメールをご確認いただき期限までにお支払いください" at bounding box center [884, 277] width 598 height 44
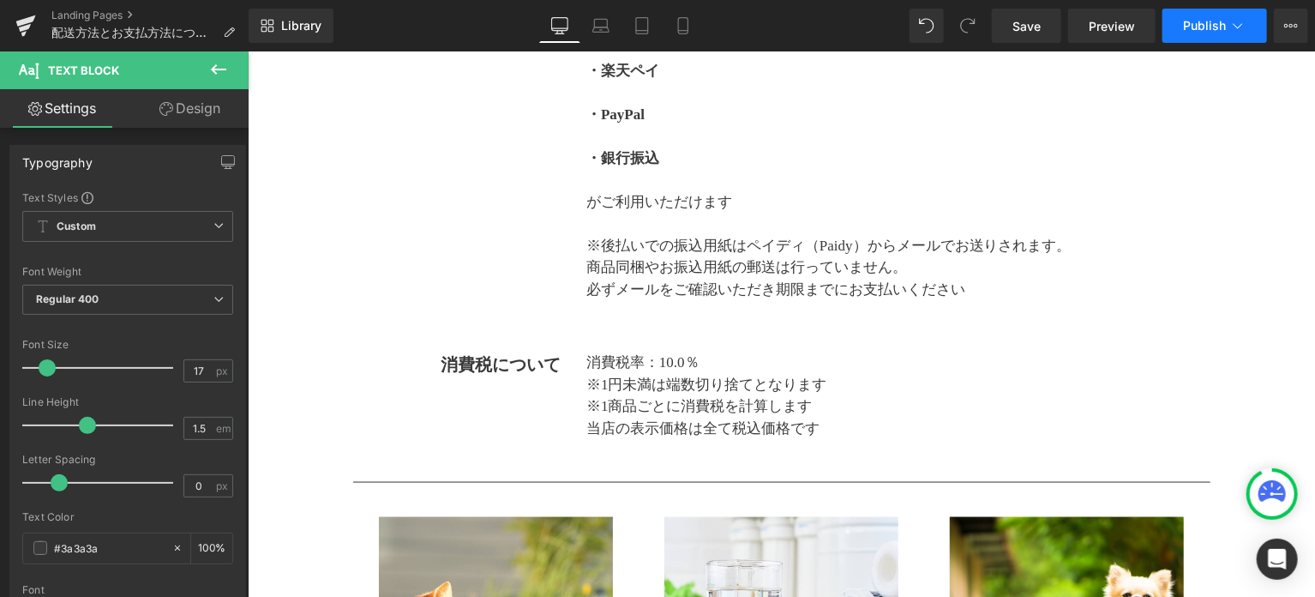
click at [1219, 42] on button "Publish" at bounding box center [1214, 26] width 105 height 34
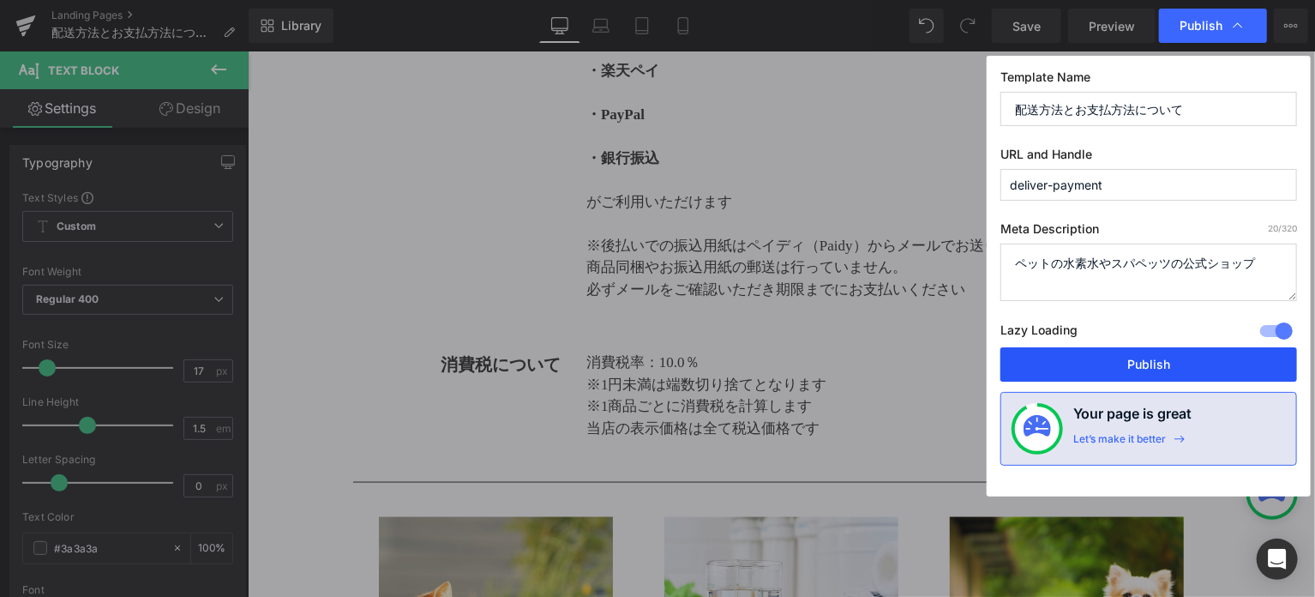
click at [1156, 364] on button "Publish" at bounding box center [1148, 364] width 297 height 34
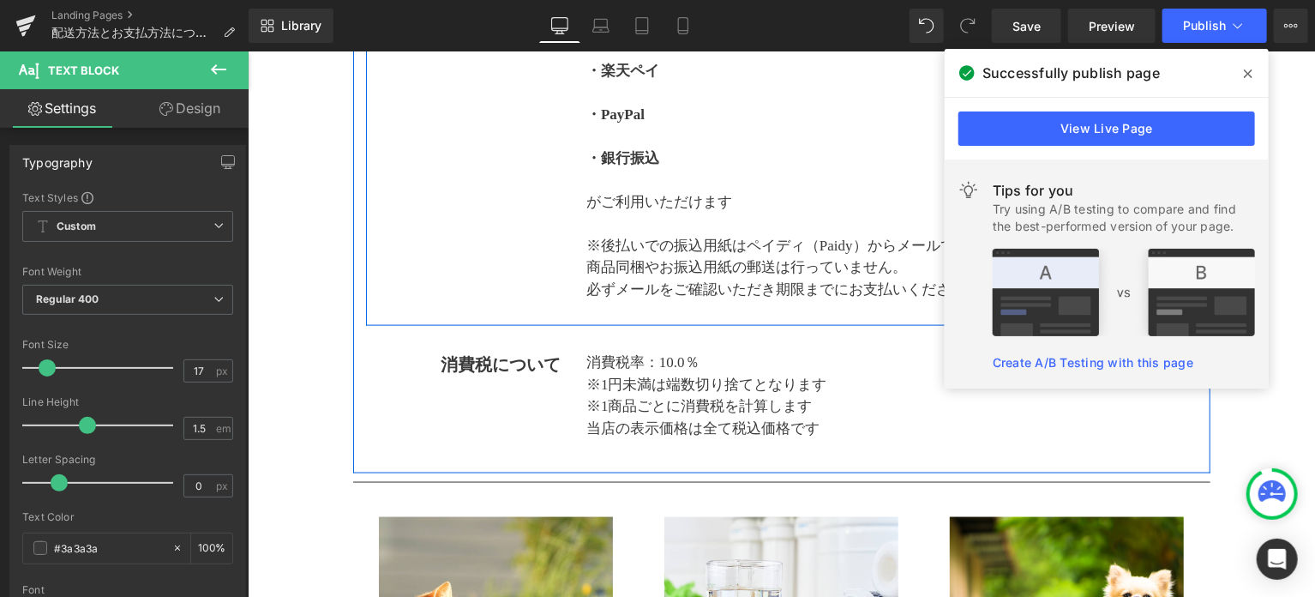
click at [521, 277] on div "お支払い方法について Text Block 下記のお支払い方法からお選び頂けます。 ・クレジットカード各種 ( American Express、Master…" at bounding box center [781, 26] width 832 height 598
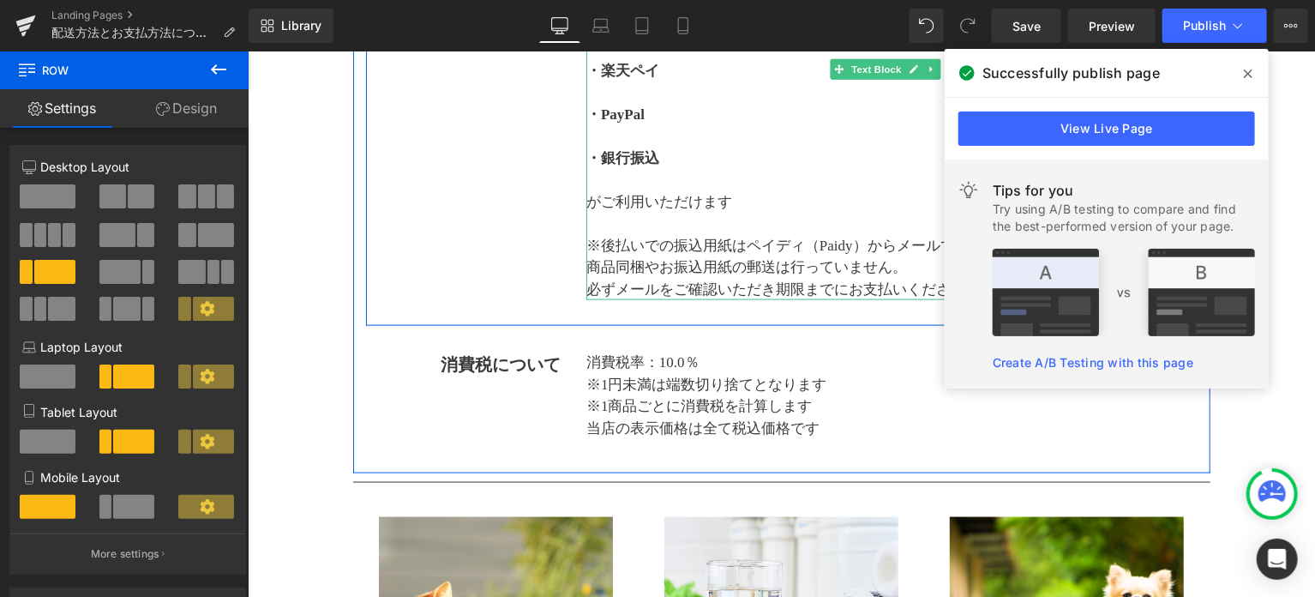
drag, startPoint x: 577, startPoint y: 243, endPoint x: 689, endPoint y: 243, distance: 112.3
click at [689, 243] on div "下記のお支払い方法からお選び頂けます。 ・クレジットカード各種 ( American Express、MasterCard、VISA ) ・コンビニ払い（先払…" at bounding box center [885, 26] width 624 height 547
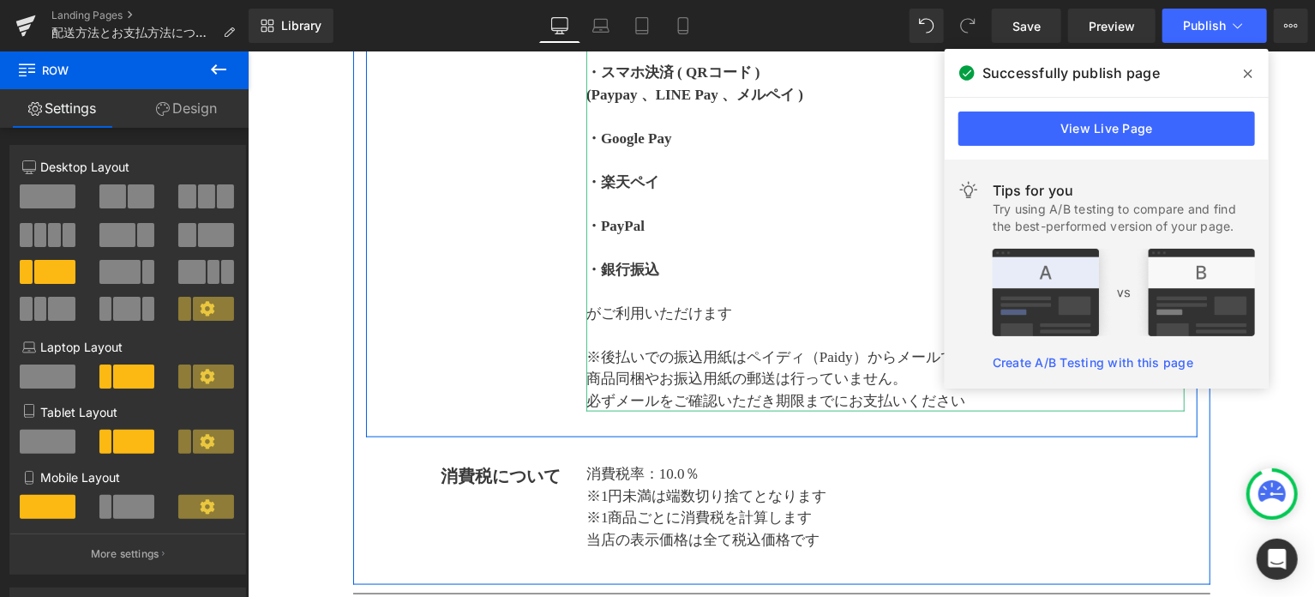
scroll to position [909, 0]
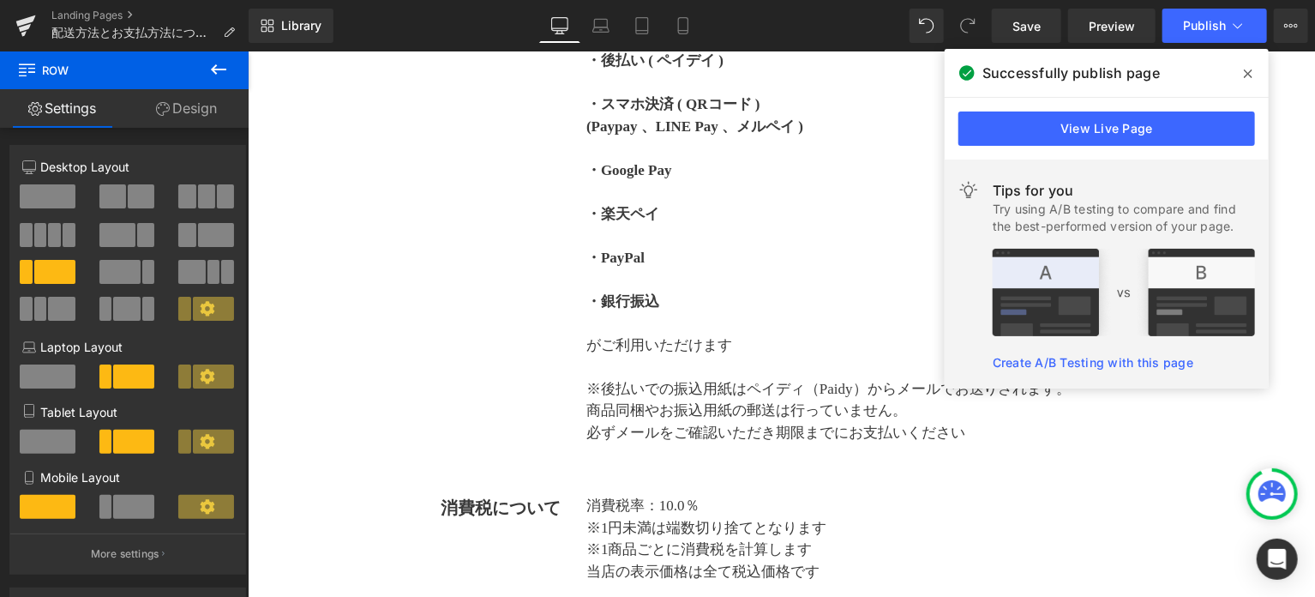
click at [1241, 76] on span at bounding box center [1247, 73] width 27 height 27
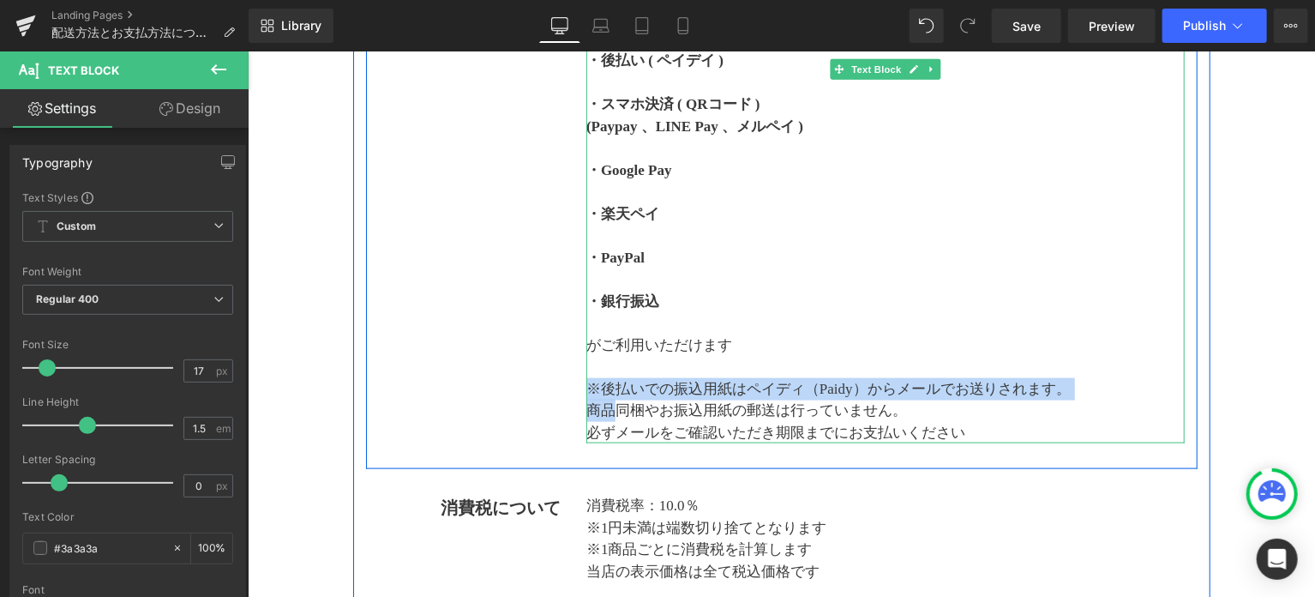
drag, startPoint x: 587, startPoint y: 385, endPoint x: 809, endPoint y: 411, distance: 223.6
click at [614, 398] on div "下記のお支払い方法からお選び頂けます。 ・クレジットカード各種 ( American Express、MasterCard、VISA ) ・コンビニ払い（先払…" at bounding box center [884, 169] width 598 height 547
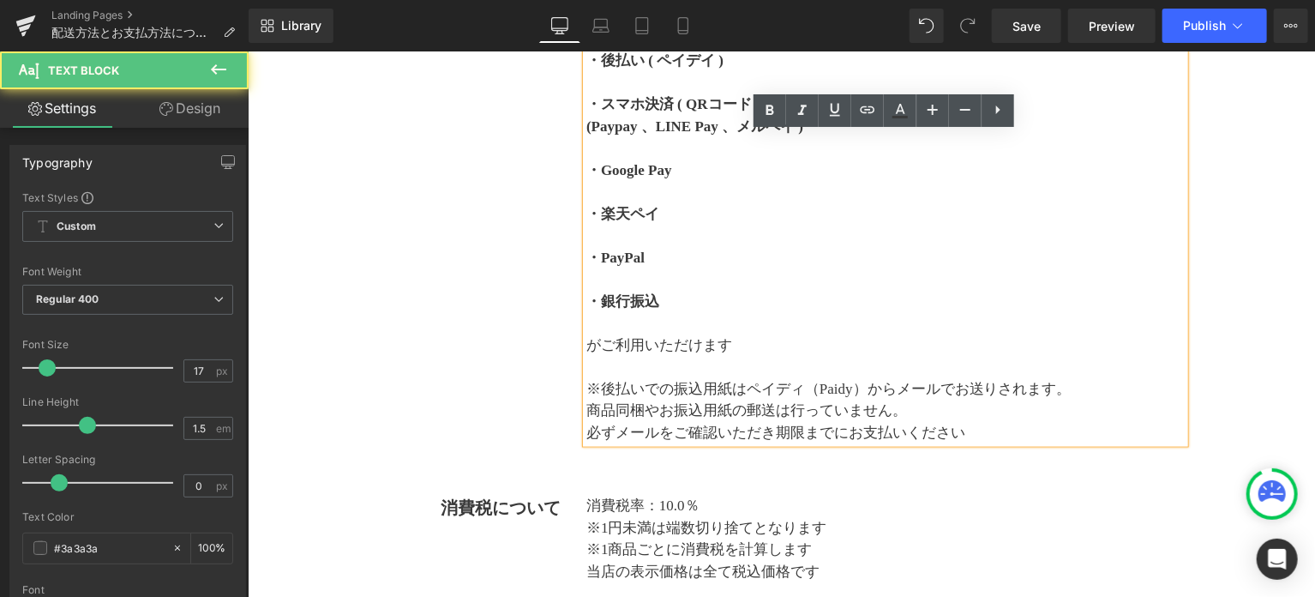
click at [979, 425] on p "必ずメールをご確認いただき期限までにお支払いください" at bounding box center [884, 432] width 598 height 22
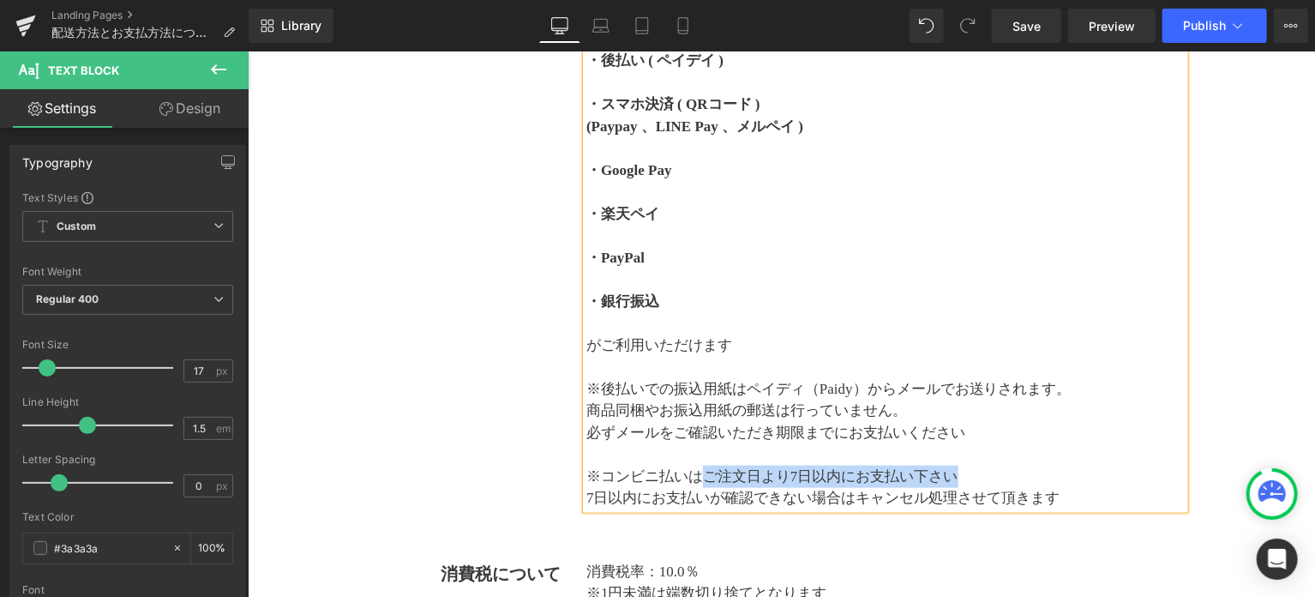
drag, startPoint x: 700, startPoint y: 477, endPoint x: 951, endPoint y: 472, distance: 251.2
click at [951, 472] on p "※コンビニ払いはご注文日より7日以内にお支払い下さい" at bounding box center [884, 476] width 598 height 22
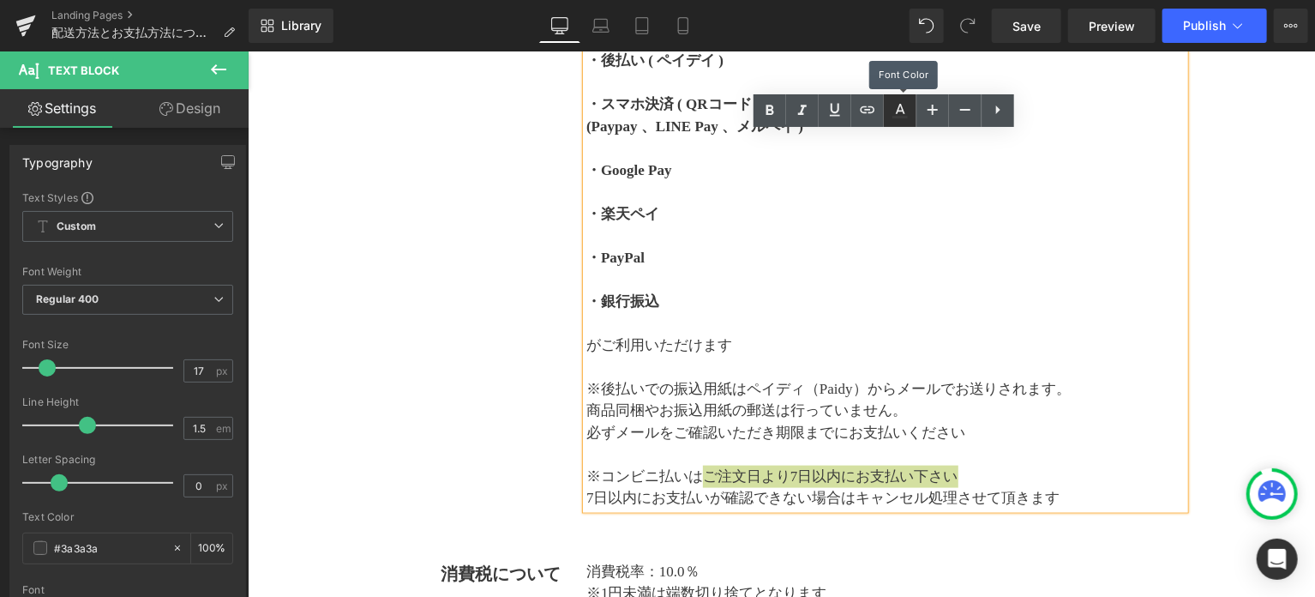
click at [892, 112] on icon at bounding box center [900, 110] width 21 height 21
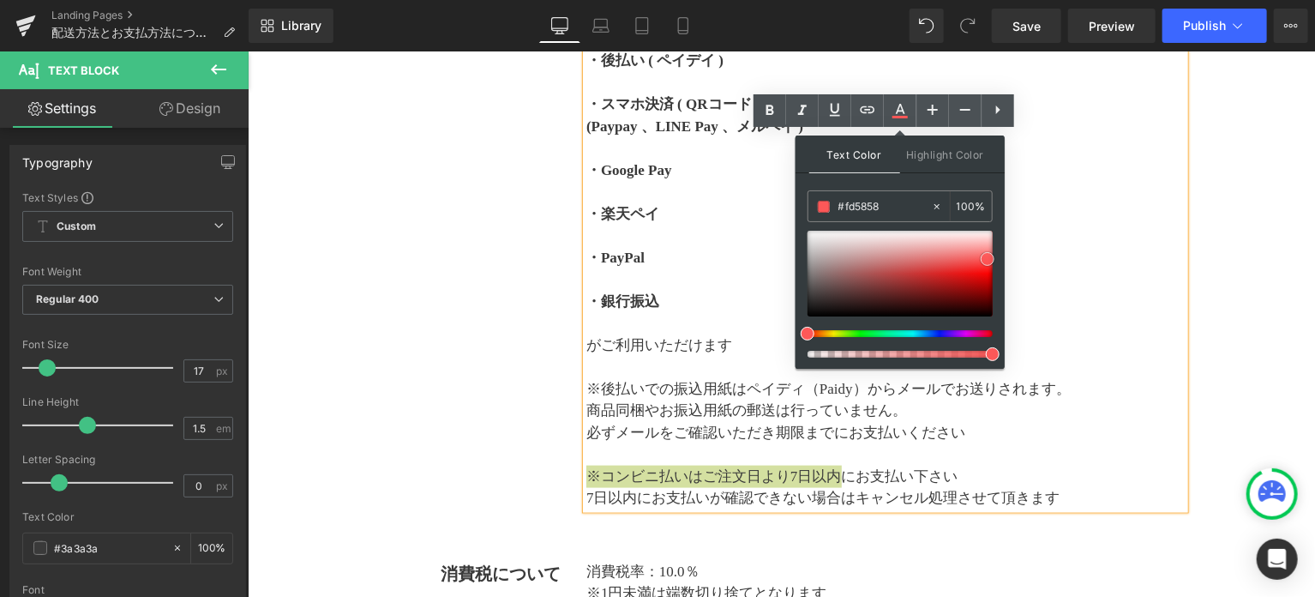
click at [988, 258] on div at bounding box center [900, 274] width 185 height 86
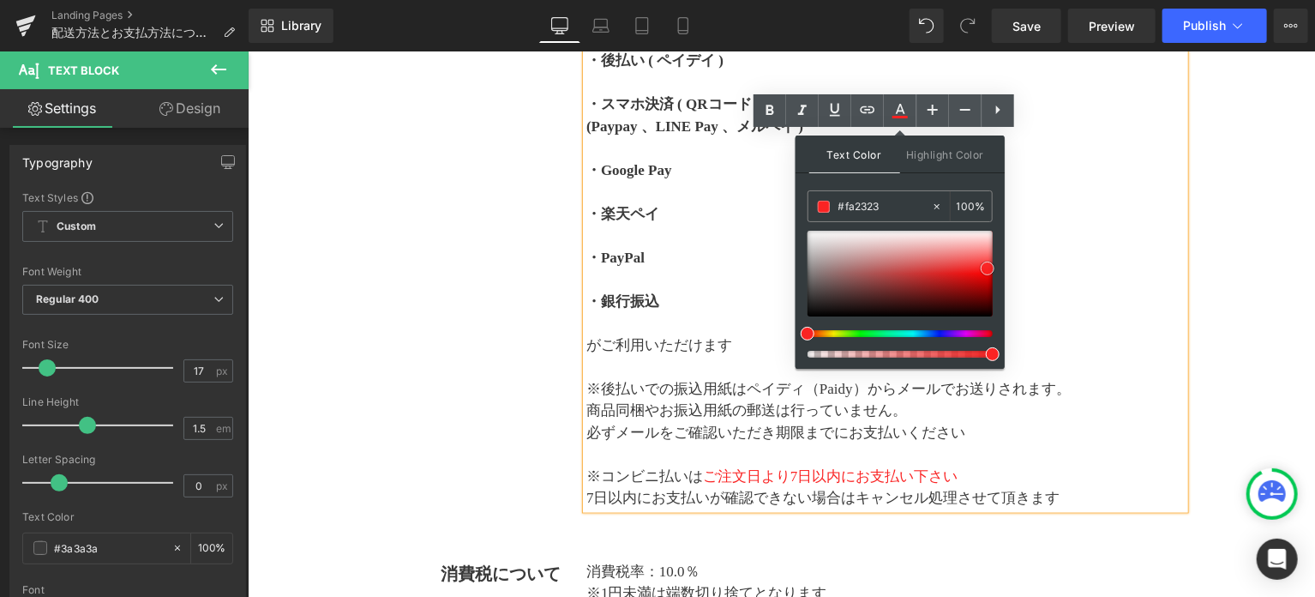
drag, startPoint x: 990, startPoint y: 259, endPoint x: 990, endPoint y: 268, distance: 9.4
click at [990, 268] on span at bounding box center [988, 268] width 14 height 14
click at [1060, 267] on p at bounding box center [884, 278] width 598 height 22
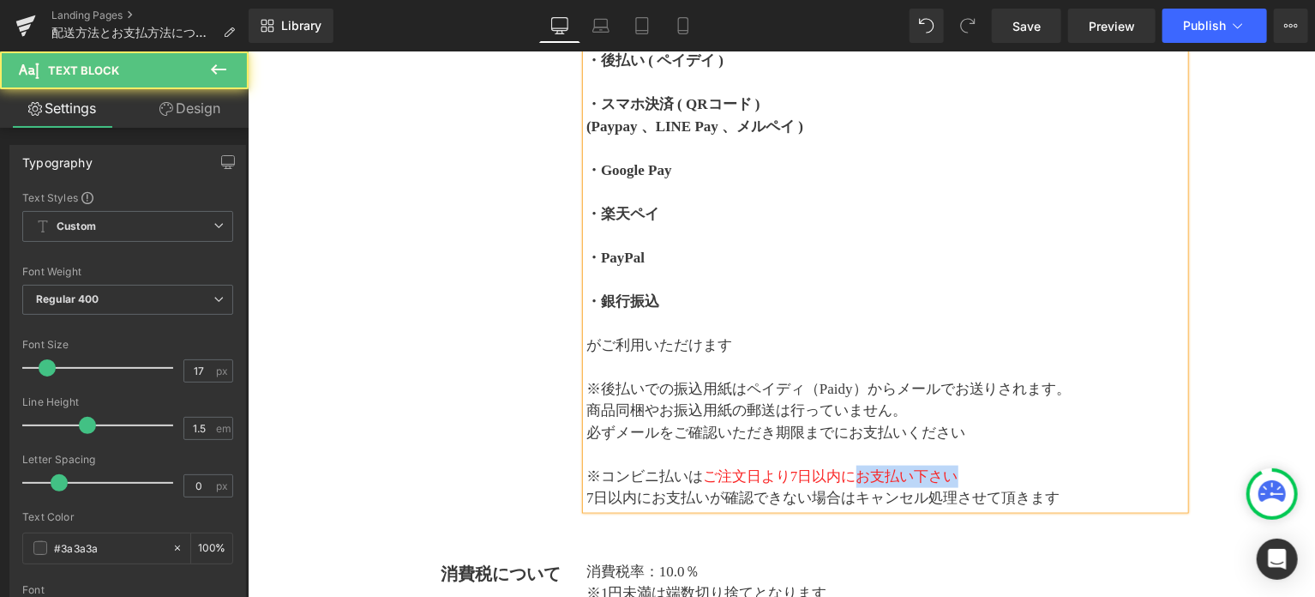
drag, startPoint x: 856, startPoint y: 474, endPoint x: 949, endPoint y: 474, distance: 93.4
click at [949, 474] on span "ご注文日より7日以内にお支払い下さい" at bounding box center [829, 475] width 255 height 16
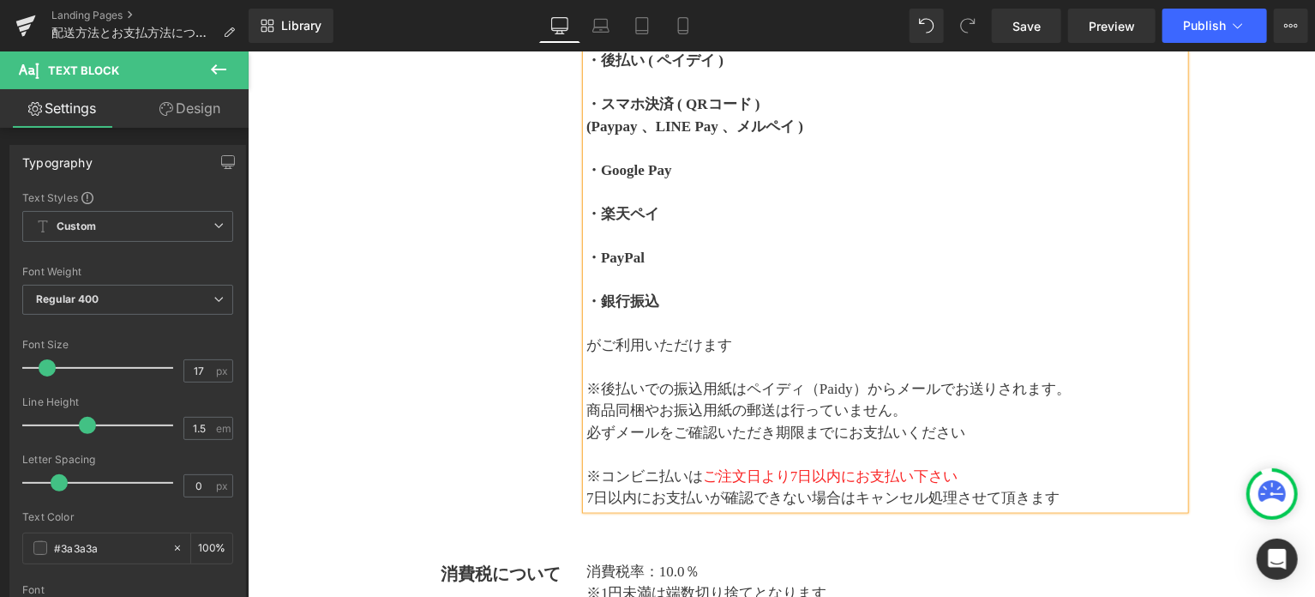
click at [888, 275] on p at bounding box center [884, 278] width 598 height 22
drag, startPoint x: 854, startPoint y: 475, endPoint x: 949, endPoint y: 477, distance: 95.2
click at [949, 477] on span "ご注文日より7日以内にお支払い下さい" at bounding box center [829, 475] width 255 height 16
click at [927, 471] on span "ご注文日より7日以内にお支払い下さい" at bounding box center [829, 475] width 255 height 16
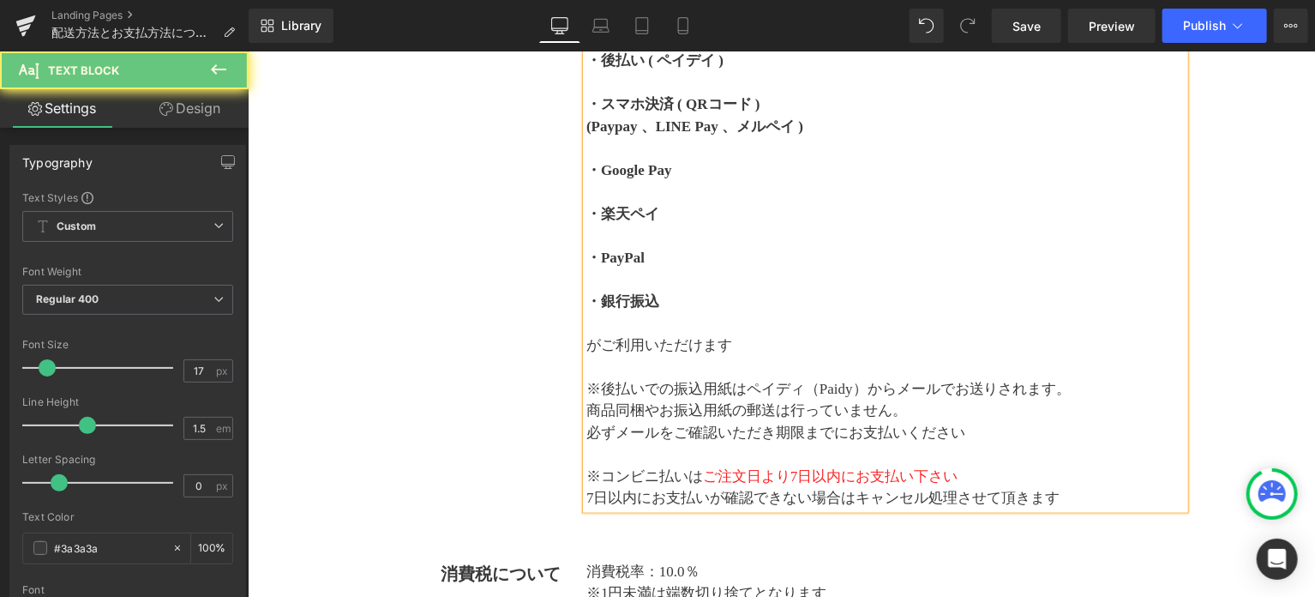
click at [895, 469] on span "ご注文日より7日以内にお支払い下さい" at bounding box center [829, 475] width 255 height 16
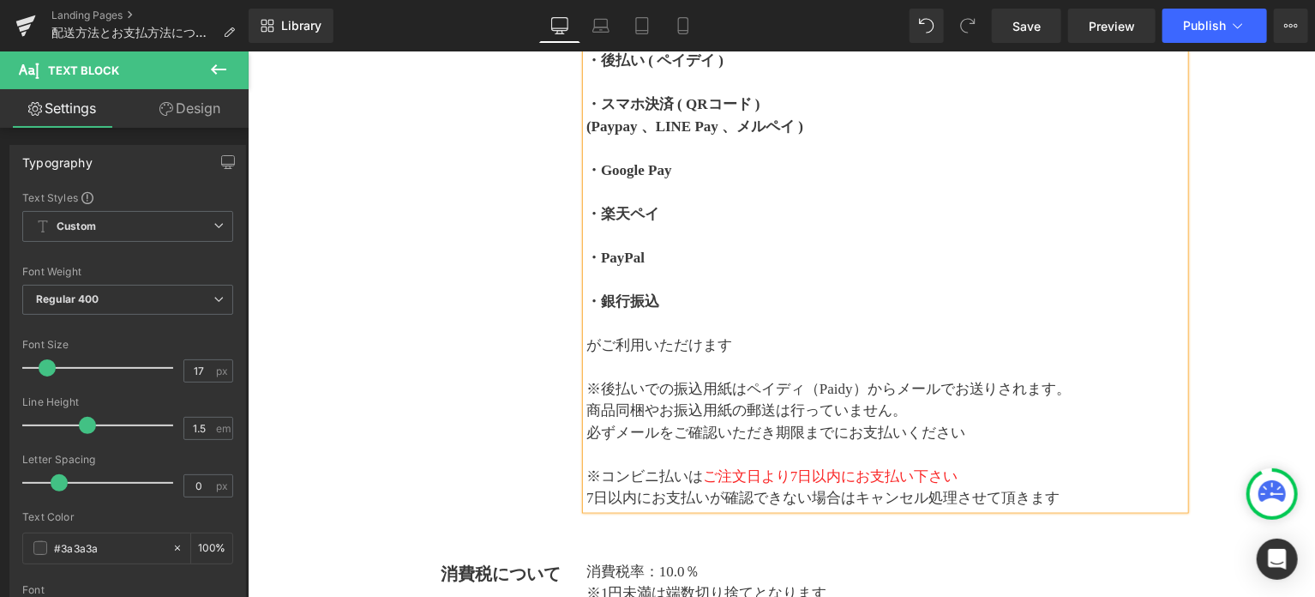
click at [820, 477] on span "ご注文日より7日以内にお支払い下さい" at bounding box center [829, 475] width 255 height 16
drag, startPoint x: 854, startPoint y: 475, endPoint x: 950, endPoint y: 477, distance: 96.0
click at [950, 477] on span "ご注文日より7日以内にお支払い下さい" at bounding box center [829, 475] width 255 height 16
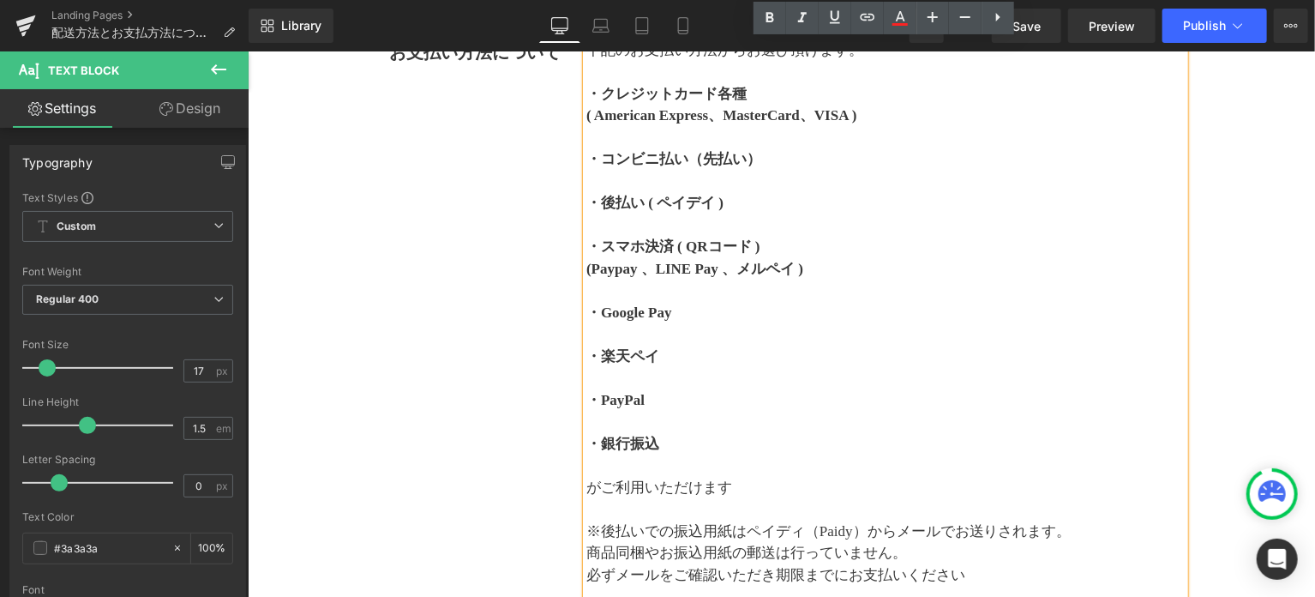
scroll to position [623, 0]
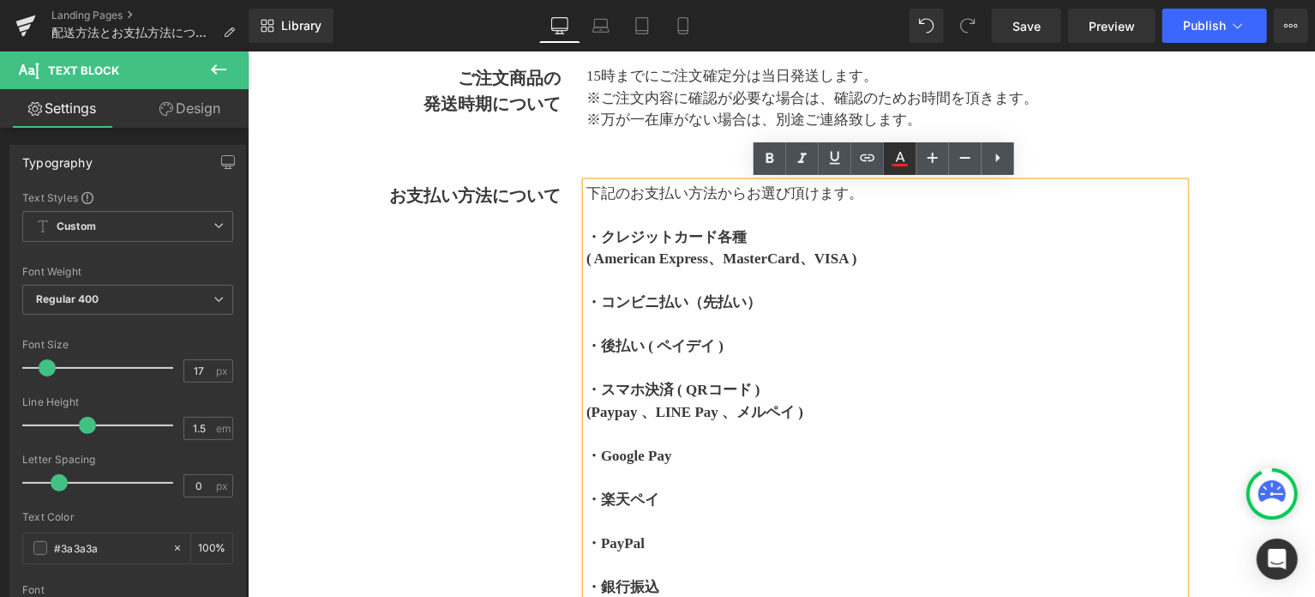
click at [898, 170] on link at bounding box center [900, 158] width 33 height 33
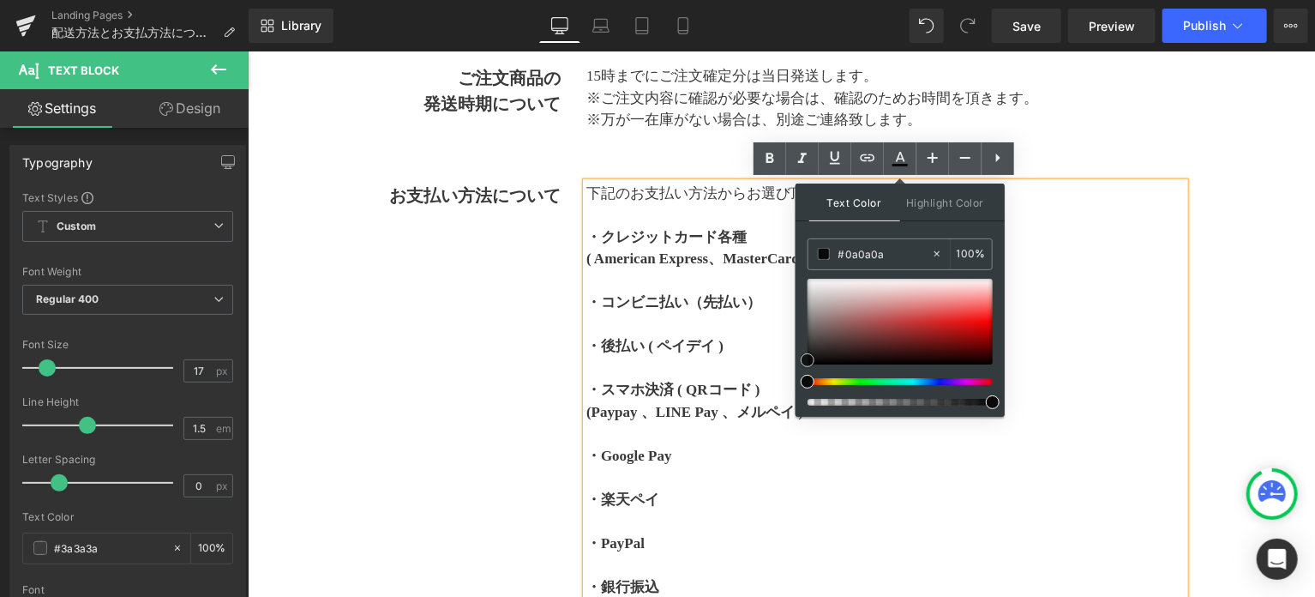
drag, startPoint x: 985, startPoint y: 316, endPoint x: 801, endPoint y: 361, distance: 189.6
click at [801, 361] on span at bounding box center [808, 360] width 14 height 14
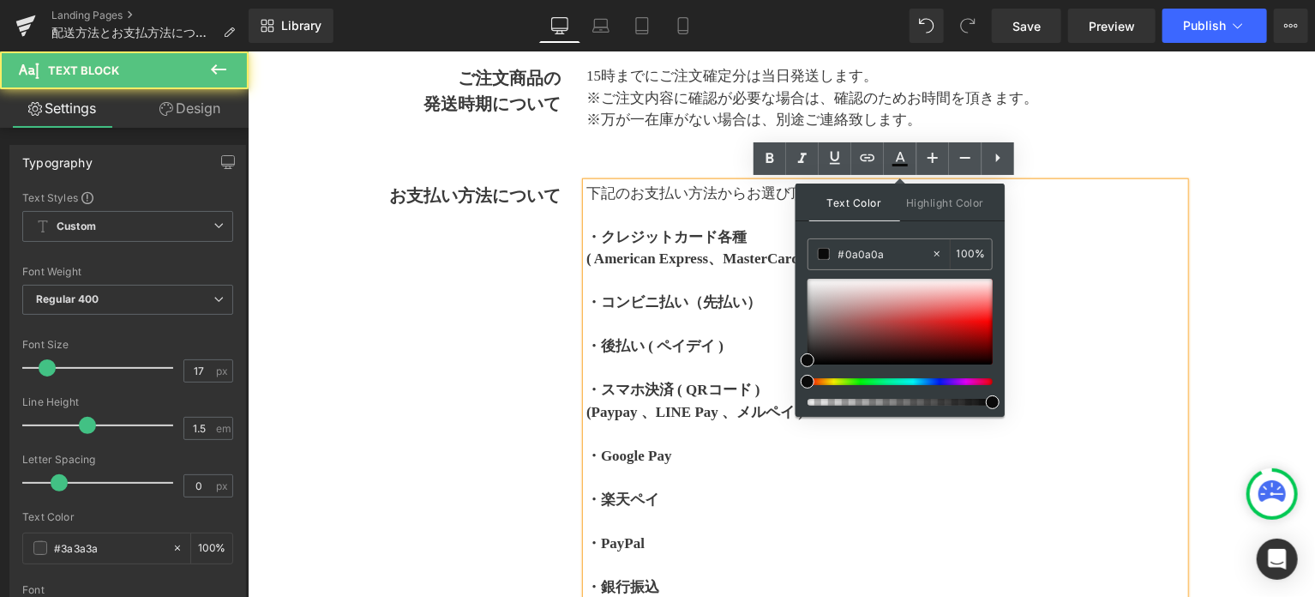
click at [1079, 332] on p at bounding box center [884, 324] width 598 height 22
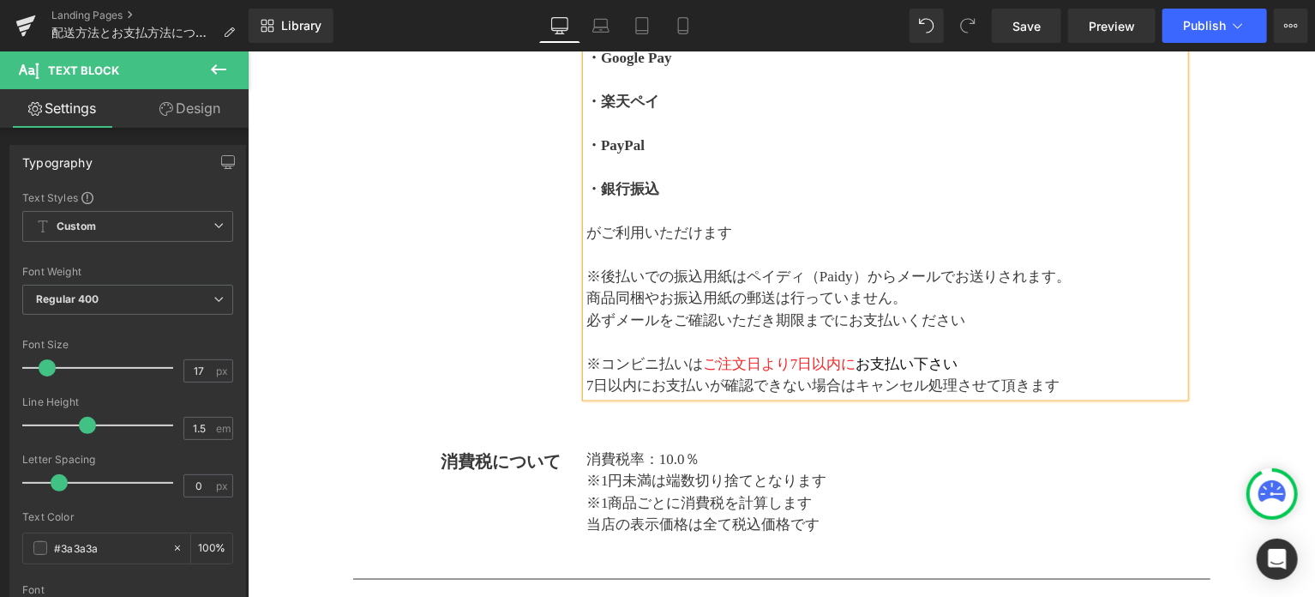
scroll to position [1052, 0]
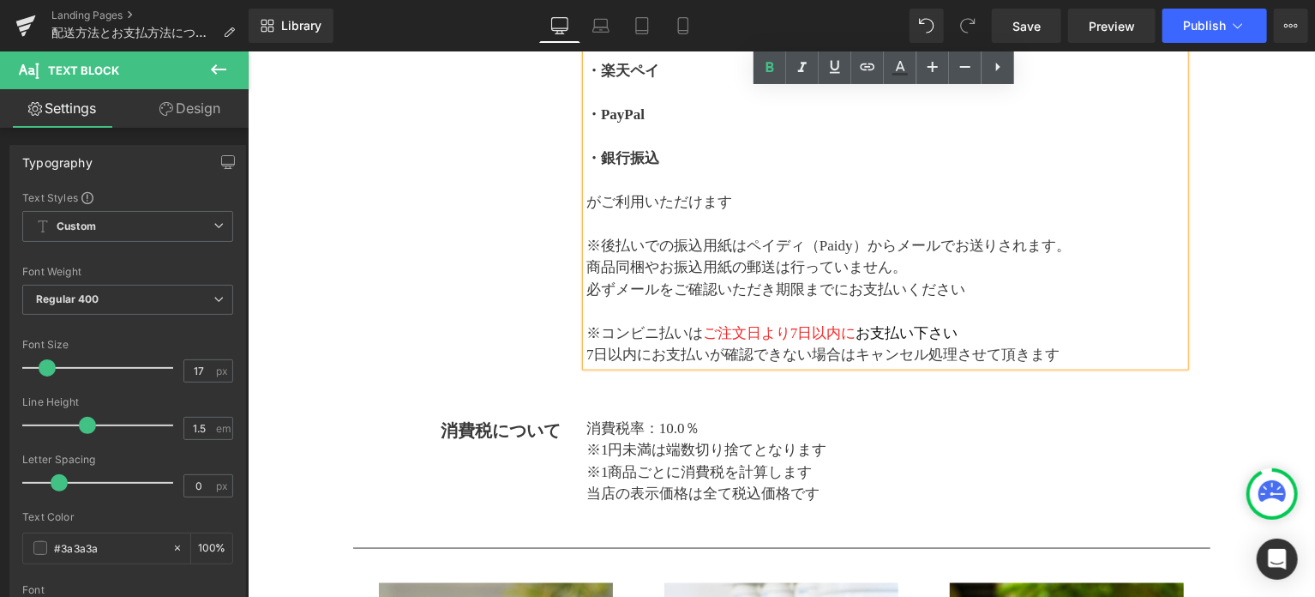
click at [917, 333] on span "お支払い下さい" at bounding box center [907, 332] width 102 height 16
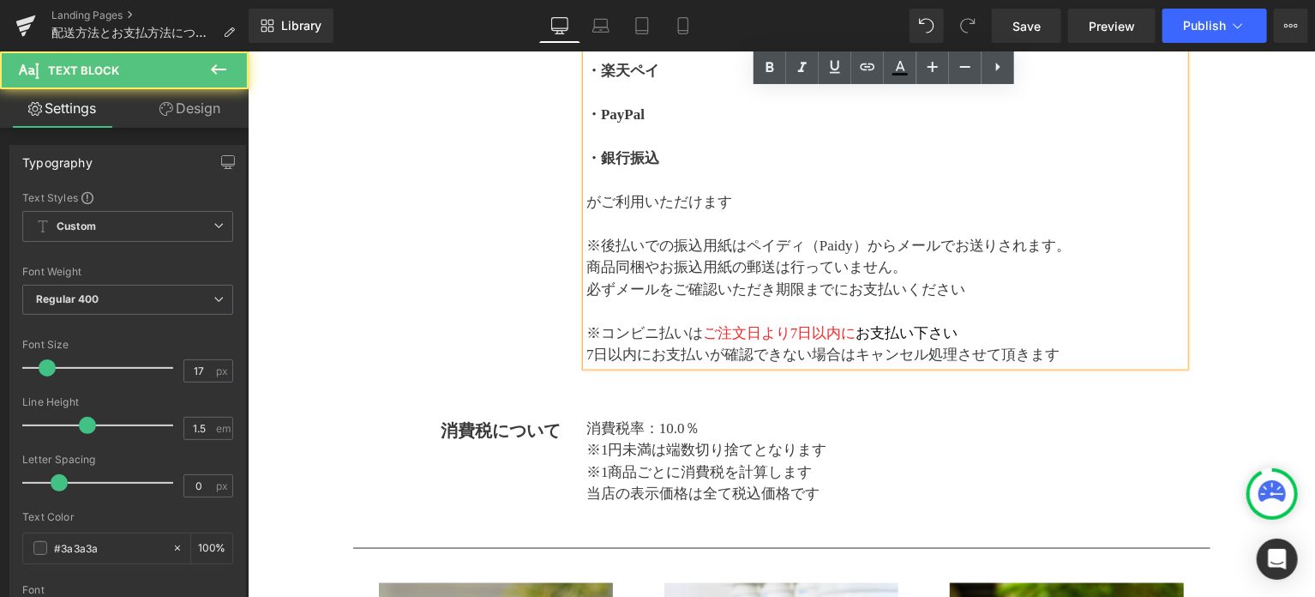
click at [677, 329] on p "※コンビニ払いは ご注文日より7日以内に お支払い下さい" at bounding box center [884, 332] width 598 height 22
drag, startPoint x: 638, startPoint y: 333, endPoint x: 666, endPoint y: 333, distance: 28.3
click at [666, 333] on p "※コンビニ払いは ご注文日より7日以内に お支払い下さい" at bounding box center [884, 332] width 598 height 22
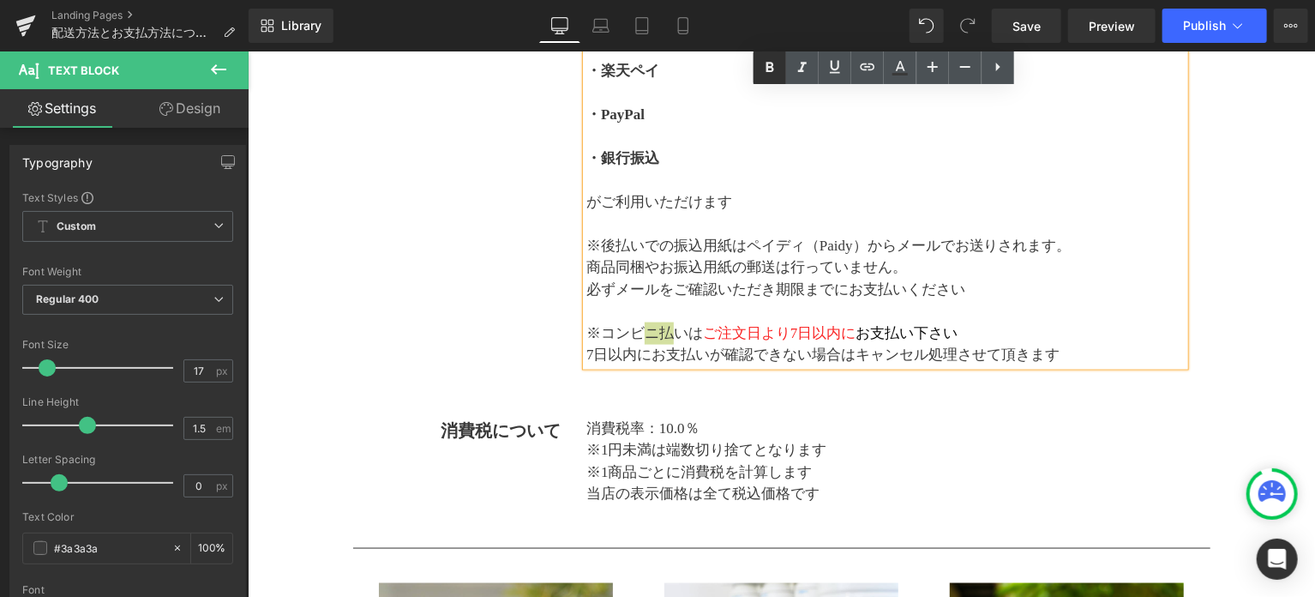
click at [767, 73] on icon at bounding box center [770, 67] width 21 height 21
click at [767, 72] on icon at bounding box center [770, 67] width 21 height 21
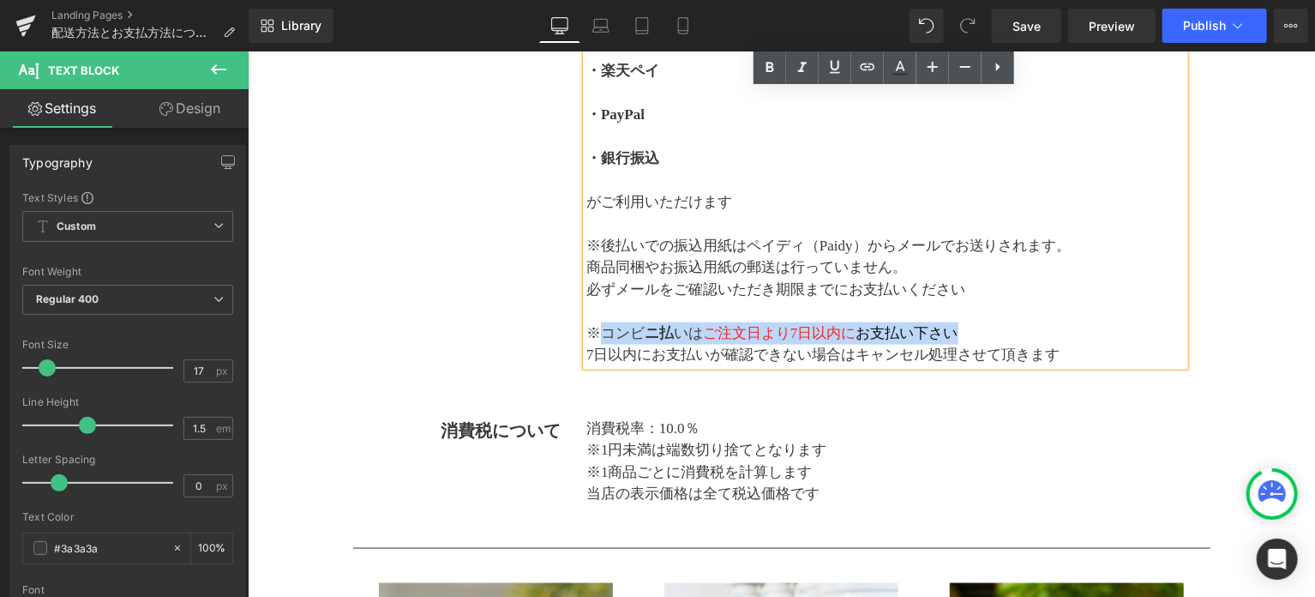
drag, startPoint x: 600, startPoint y: 335, endPoint x: 960, endPoint y: 331, distance: 360.1
click at [960, 331] on p "※コンビ ニ払 いは ご注文日より7日以内に お支払い下さい" at bounding box center [884, 332] width 598 height 22
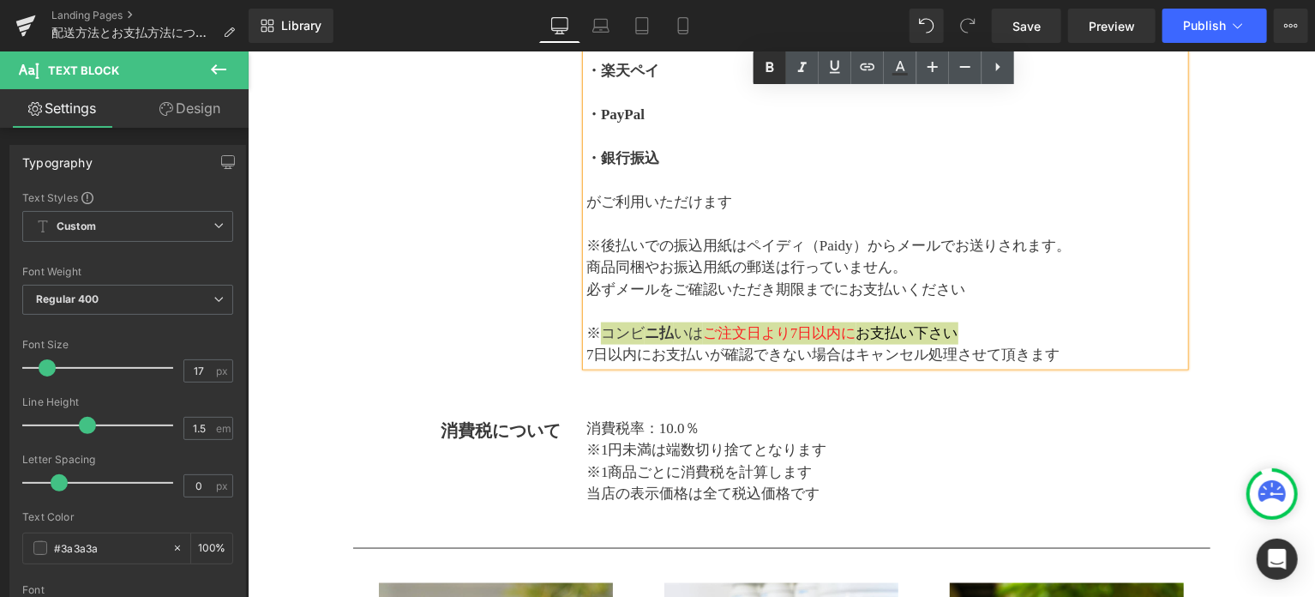
click at [771, 67] on icon at bounding box center [770, 67] width 8 height 10
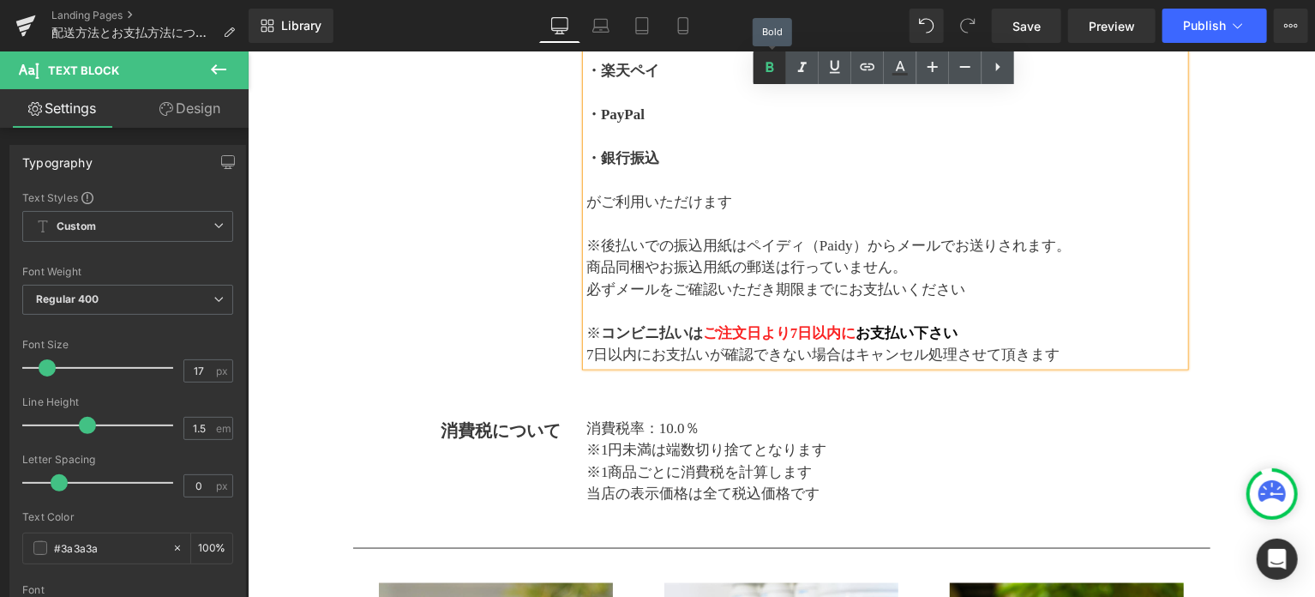
click at [771, 67] on icon at bounding box center [770, 67] width 8 height 10
click at [770, 67] on icon at bounding box center [770, 67] width 8 height 10
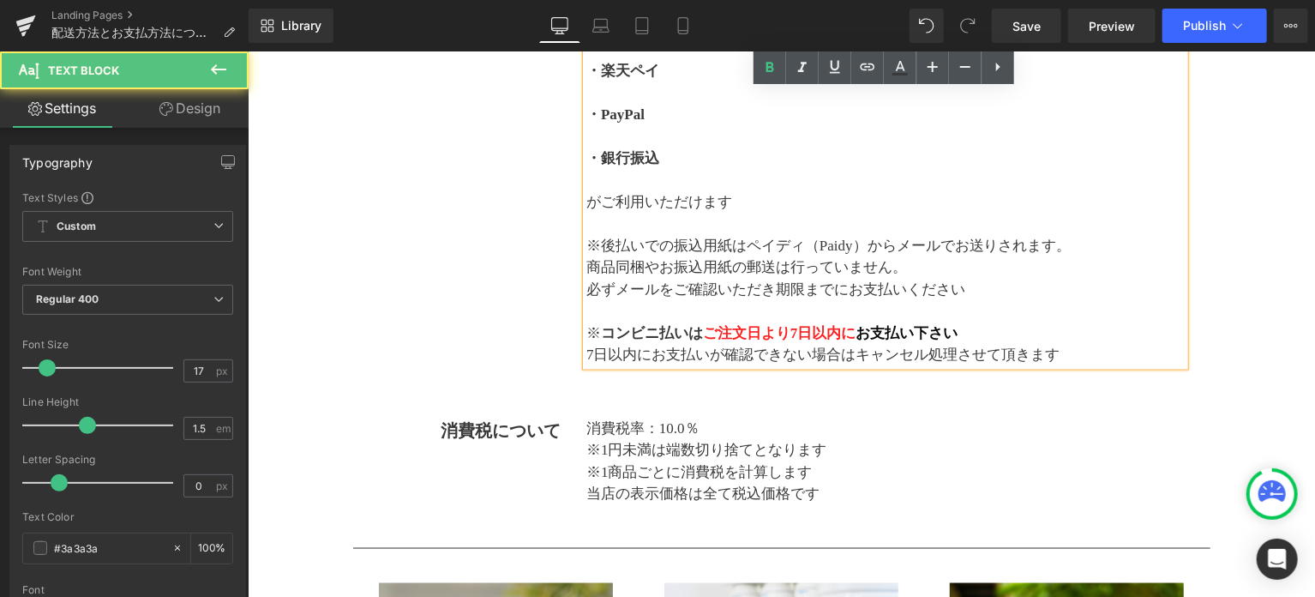
click at [741, 324] on span "ご注文日より7日以内に" at bounding box center [778, 332] width 153 height 16
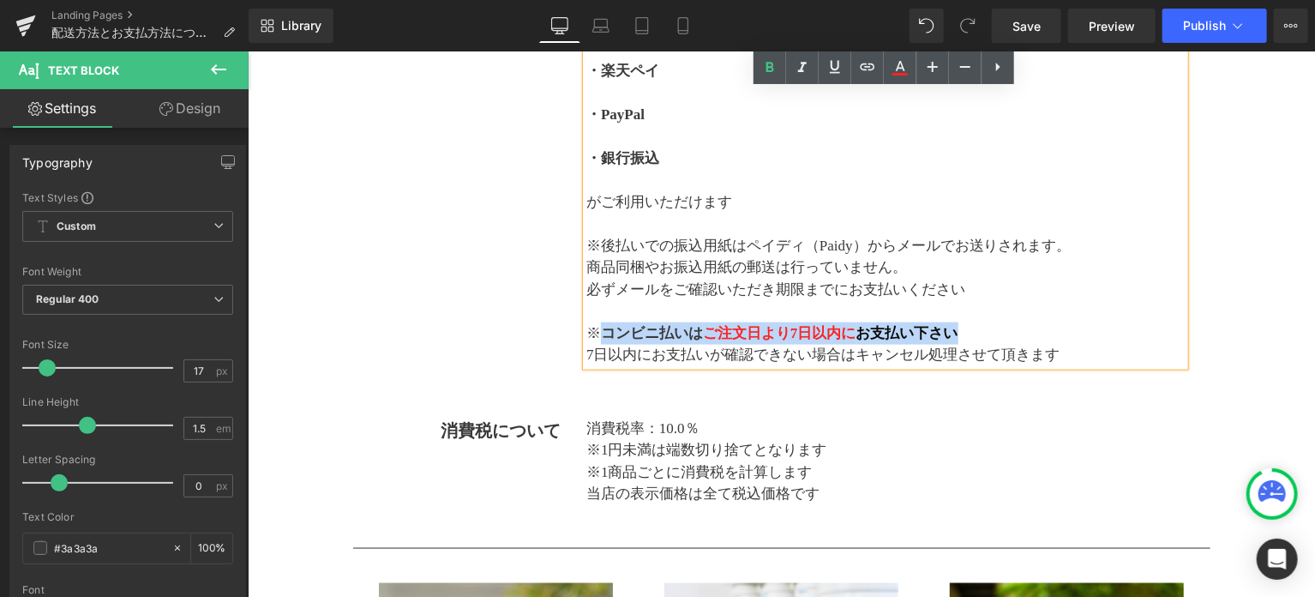
drag, startPoint x: 600, startPoint y: 330, endPoint x: 962, endPoint y: 328, distance: 361.8
click at [962, 328] on p "※ コンビニ払いは ご注文日より7日以内に お支払い下さい" at bounding box center [884, 332] width 598 height 22
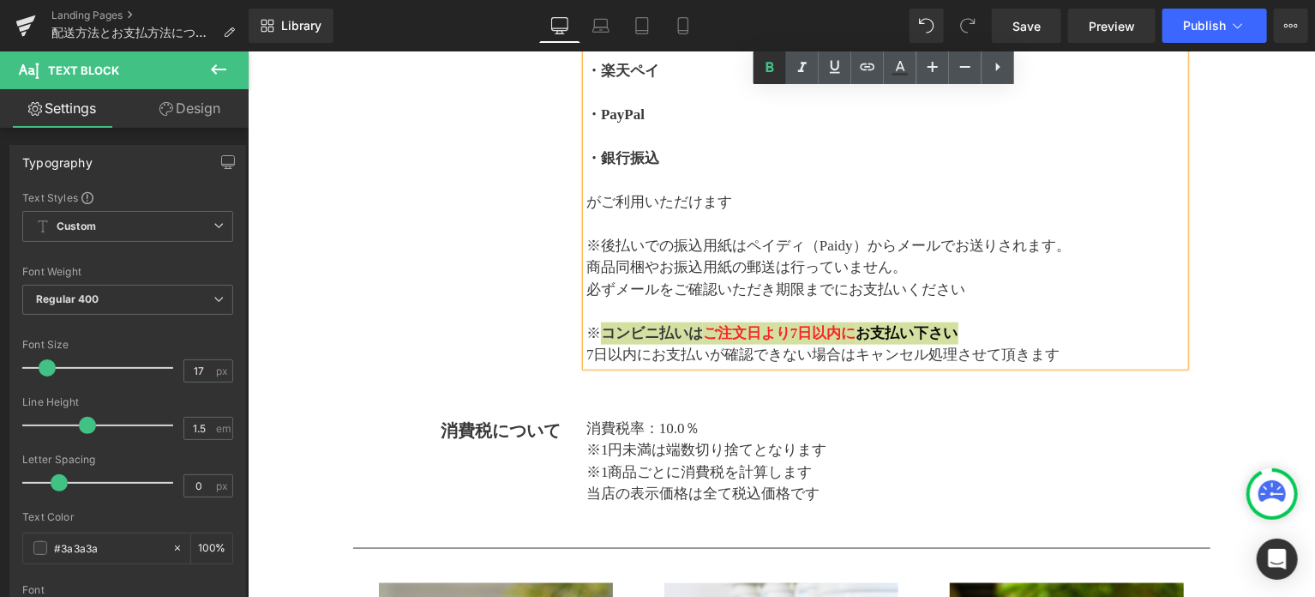
click at [771, 75] on icon at bounding box center [770, 67] width 21 height 21
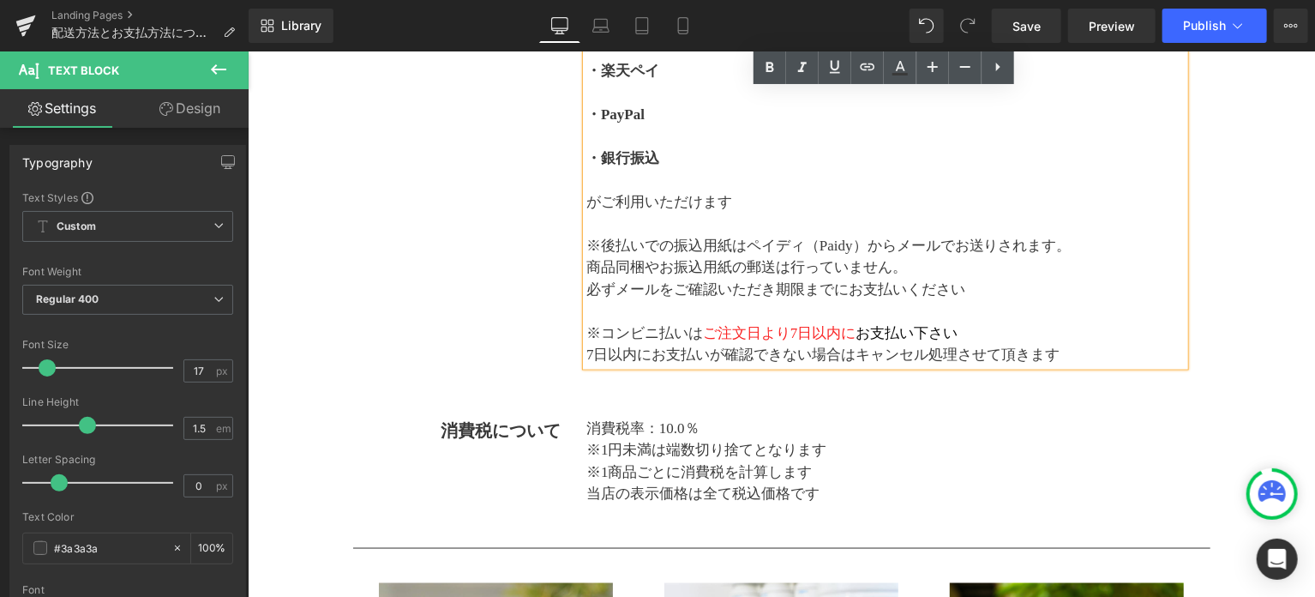
click at [819, 201] on p "がご利用いただけます" at bounding box center [884, 201] width 598 height 22
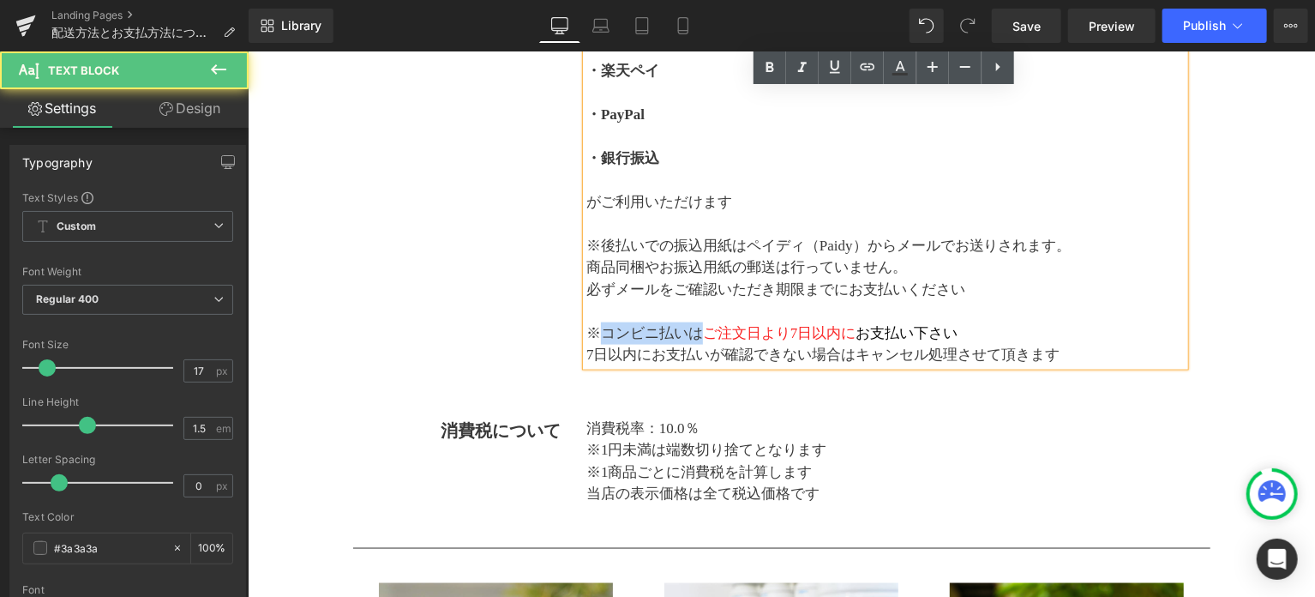
drag, startPoint x: 598, startPoint y: 333, endPoint x: 695, endPoint y: 335, distance: 96.9
click at [695, 335] on p "※コンビニ払いは ご注文日より7日以内に お支払い下さい" at bounding box center [884, 332] width 598 height 22
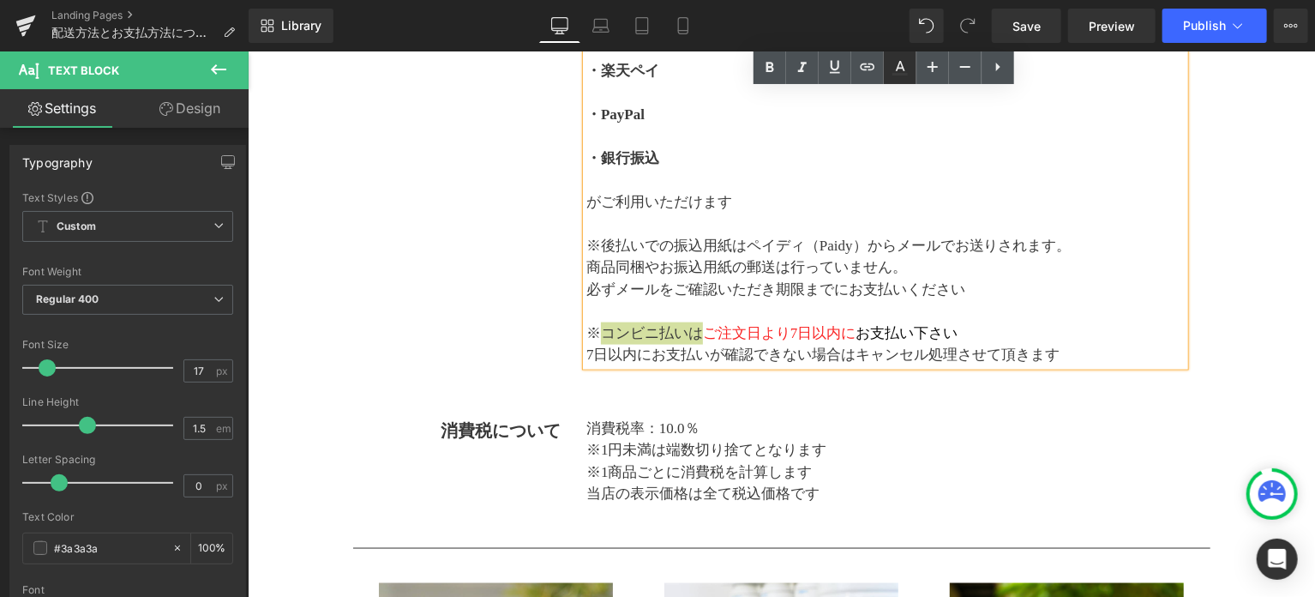
click at [900, 69] on icon at bounding box center [900, 67] width 21 height 21
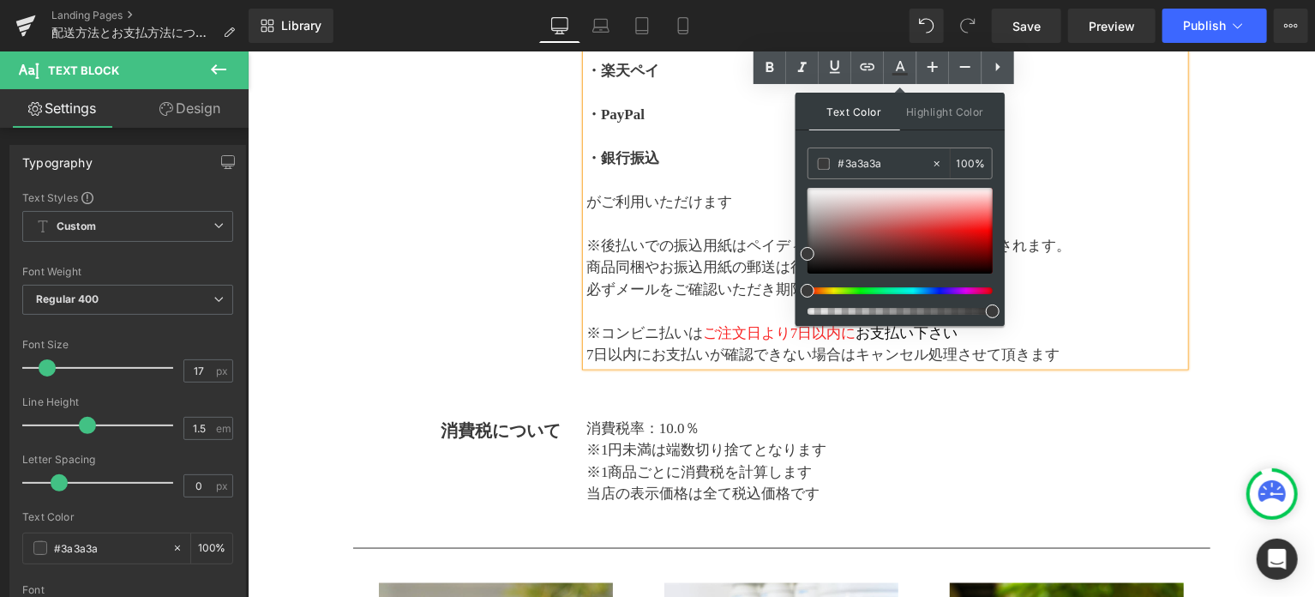
click at [1072, 230] on p at bounding box center [884, 223] width 598 height 22
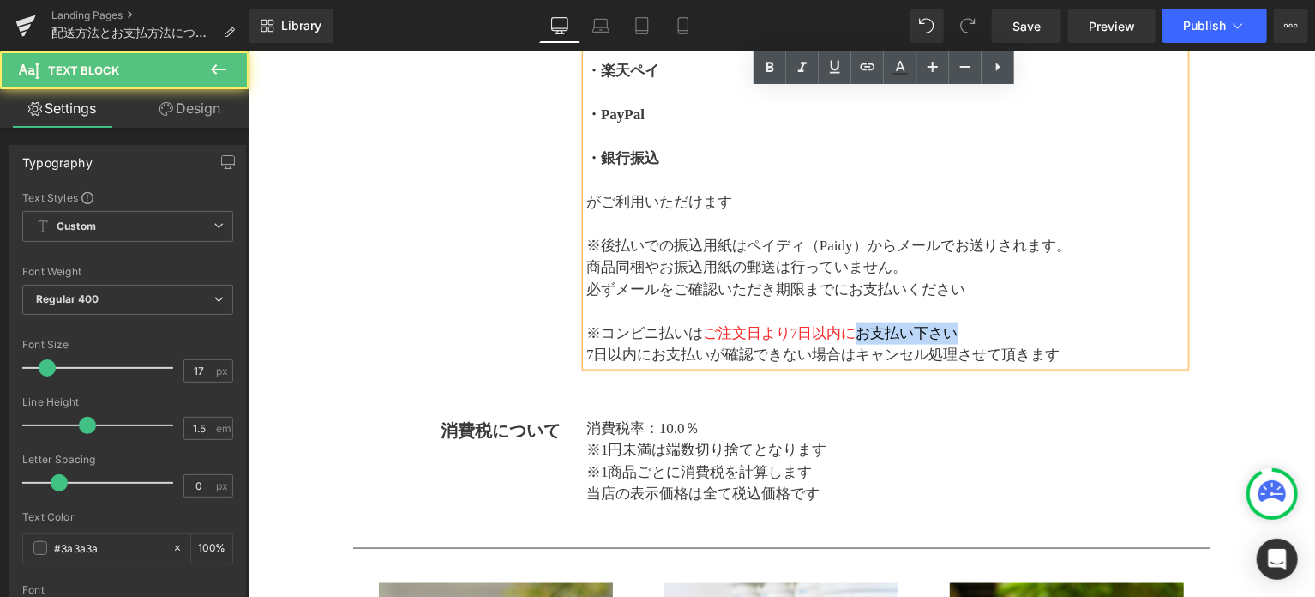
drag, startPoint x: 855, startPoint y: 333, endPoint x: 954, endPoint y: 333, distance: 99.4
click at [954, 333] on span "お支払い下さい" at bounding box center [907, 332] width 102 height 16
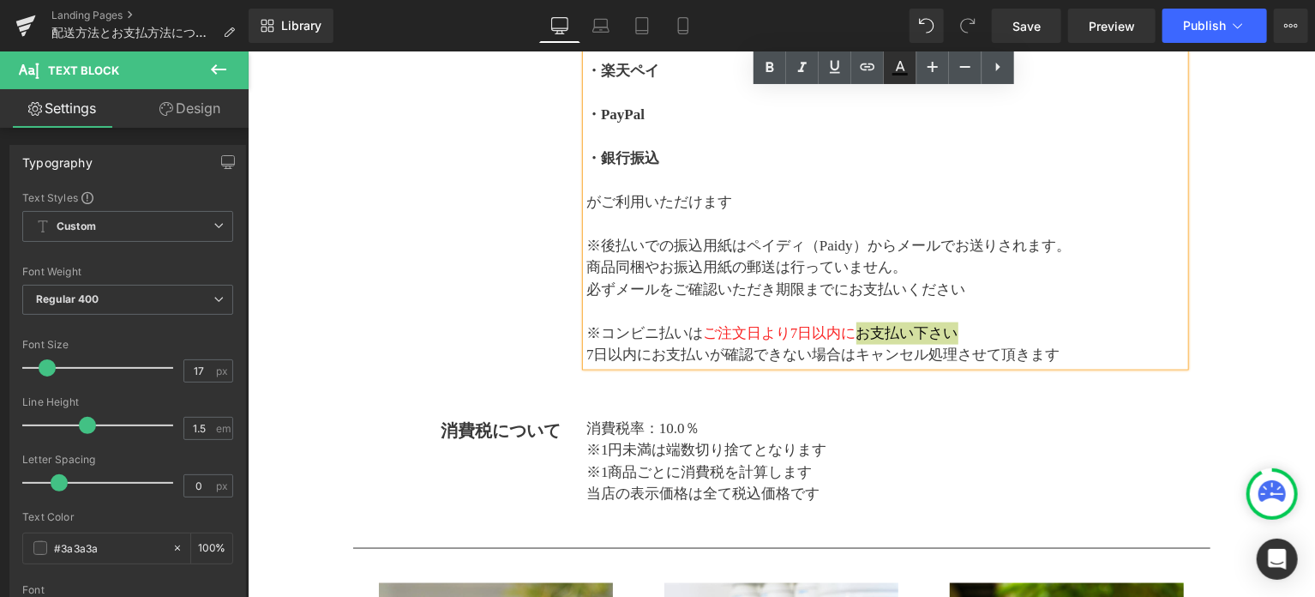
click at [900, 75] on icon at bounding box center [899, 74] width 15 height 3
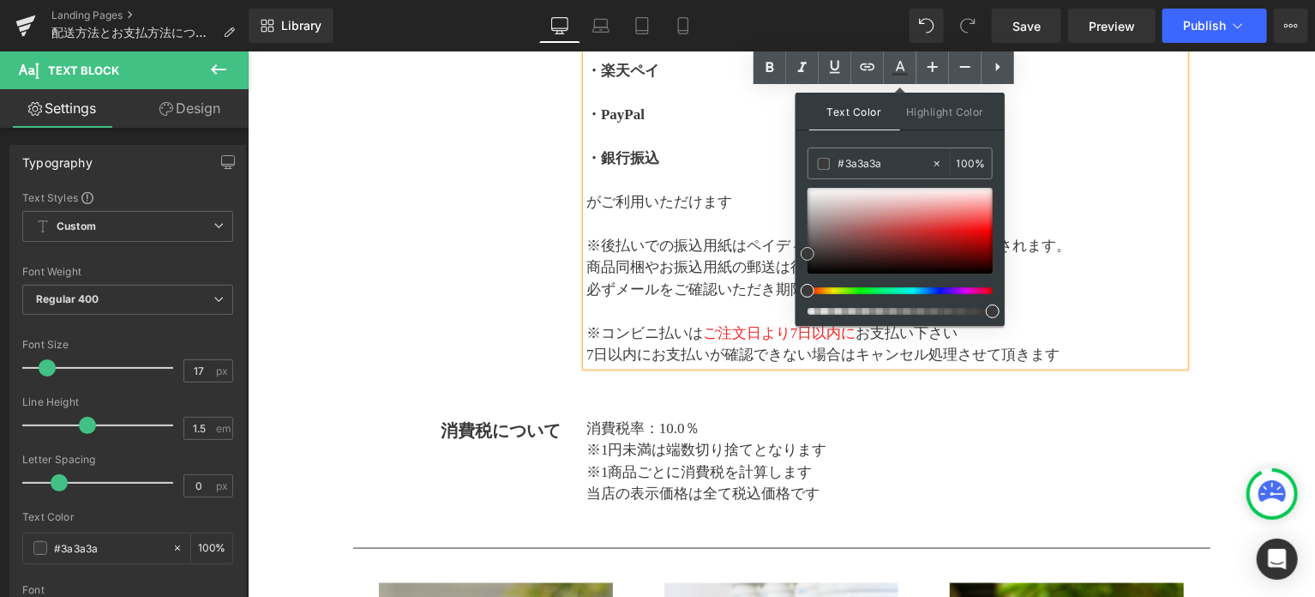
drag, startPoint x: 808, startPoint y: 272, endPoint x: 800, endPoint y: 255, distance: 18.4
click at [800, 255] on div "Text Color Highlight Color #333333 #3a3a3a 100 % transparent 0 %" at bounding box center [900, 209] width 209 height 233
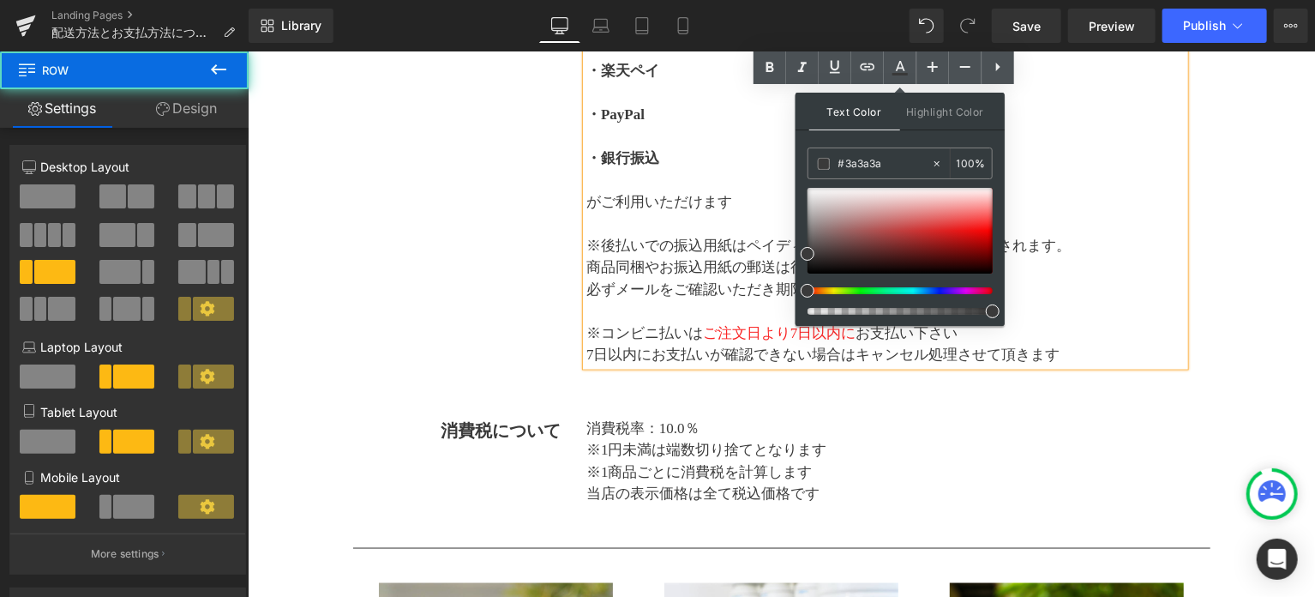
click at [493, 247] on div "お支払い方法について Text Block 下記のお支払い方法からお選び頂けます。 ・クレジットカード各種 ( American Express、Master…" at bounding box center [781, 59] width 832 height 664
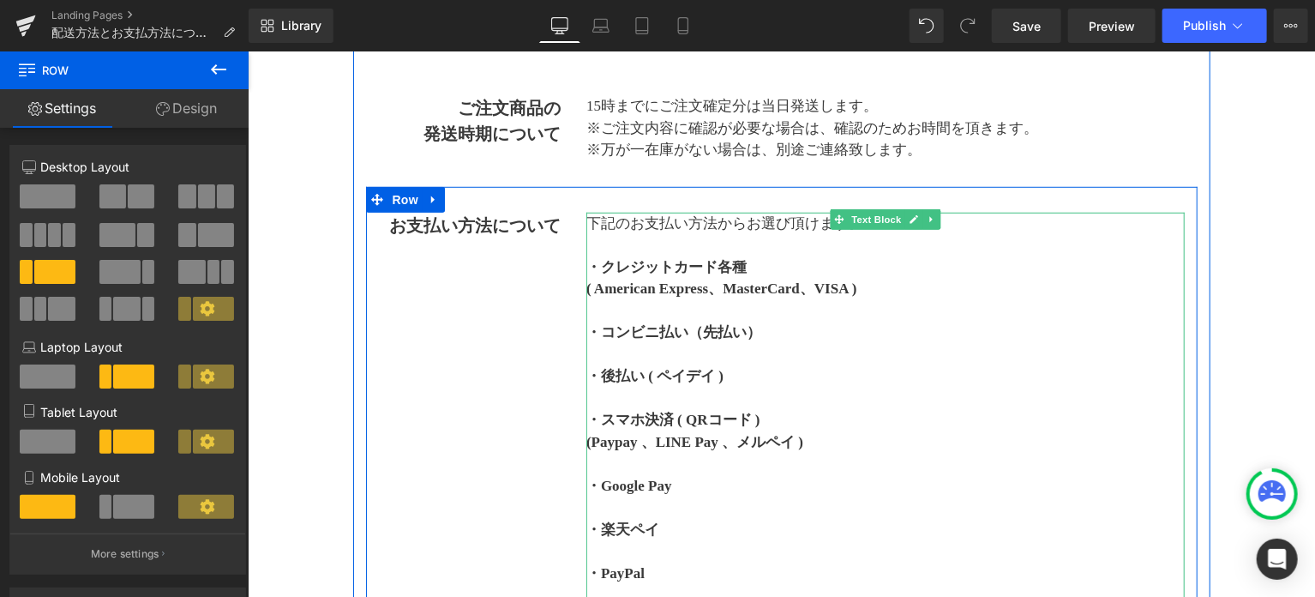
scroll to position [623, 0]
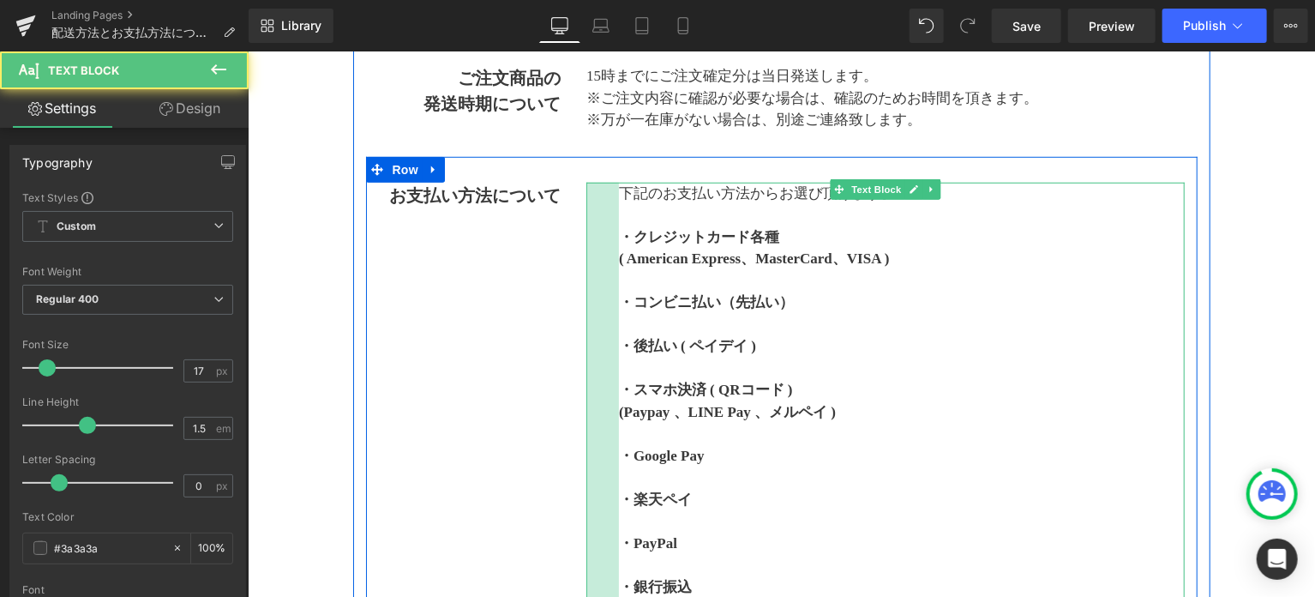
drag, startPoint x: 586, startPoint y: 237, endPoint x: 619, endPoint y: 270, distance: 46.7
click at [619, 270] on div "下記のお支払い方法からお選び頂けます。 ・クレジットカード各種 ( American Express、MasterCard、VISA ) ・コンビニ払い（先払…" at bounding box center [884, 488] width 598 height 612
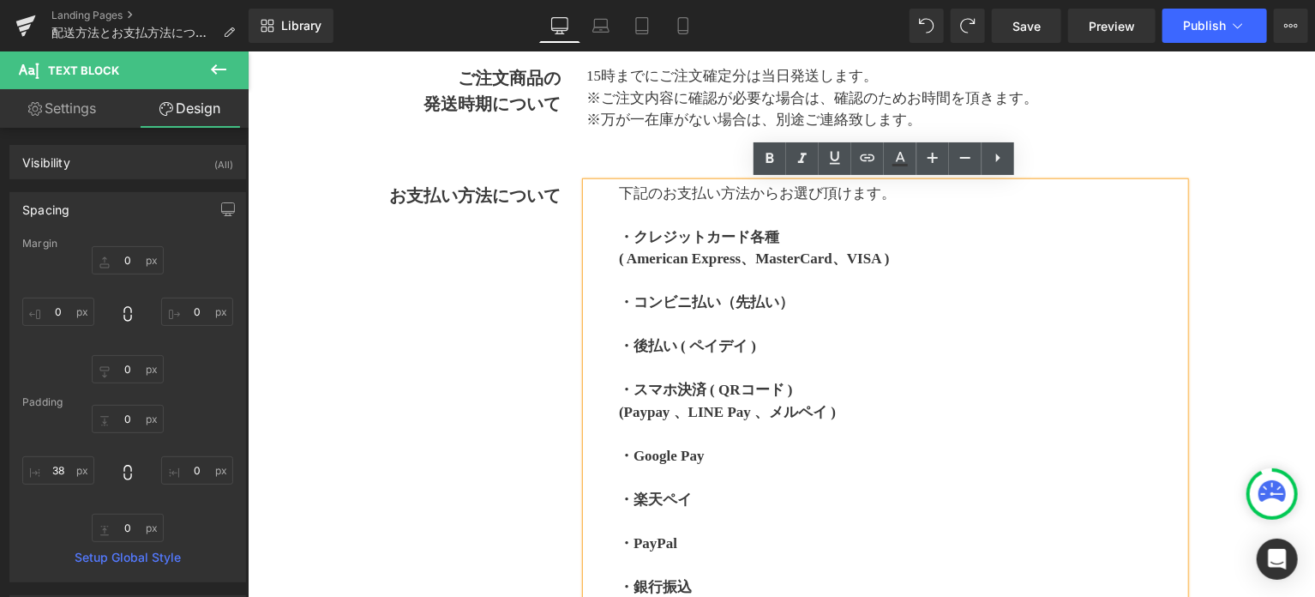
click at [611, 235] on div "下記のお支払い方法からお選び頂けます。 ・クレジットカード各種 ( American Express、MasterCard、VISA ) ・コンビニ払い（先払…" at bounding box center [884, 488] width 598 height 612
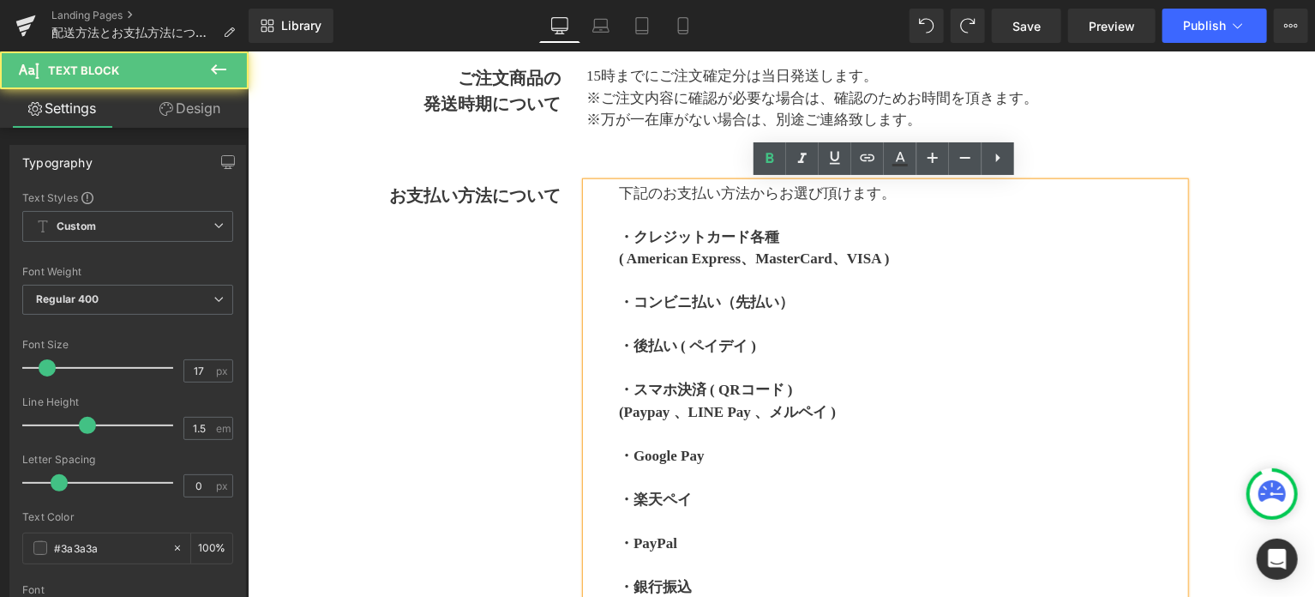
click at [604, 346] on div "下記のお支払い方法からお選び頂けます。 ・クレジットカード各種 ( American Express、MasterCard、VISA ) ・コンビニ払い（先払…" at bounding box center [884, 488] width 598 height 612
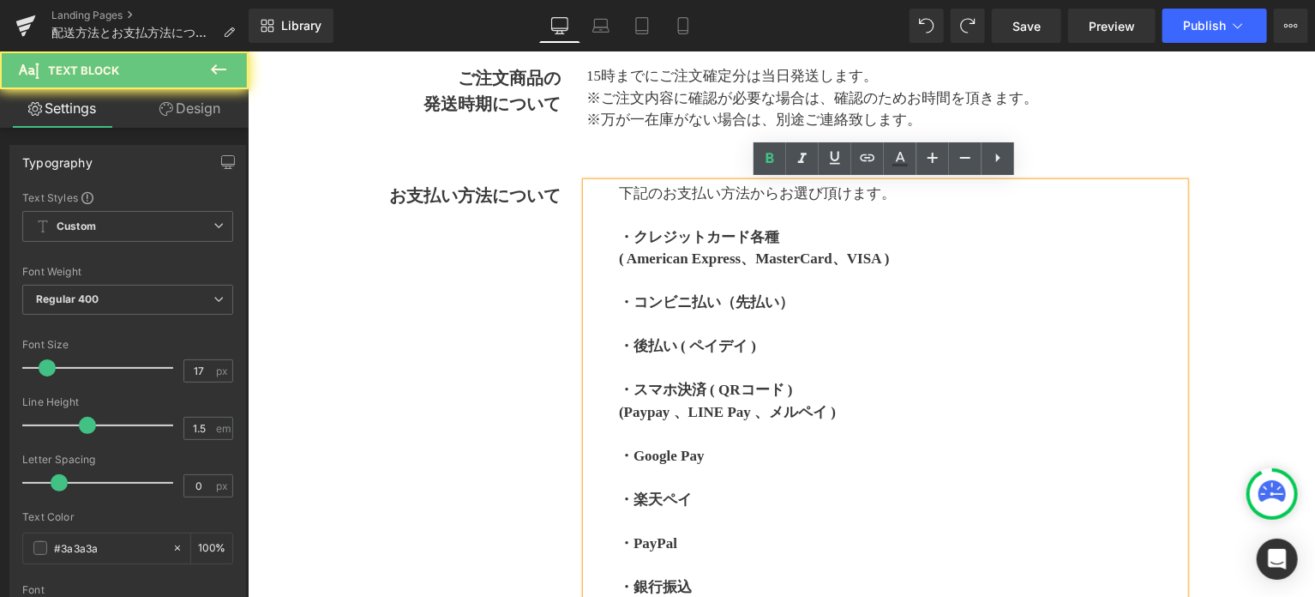
click at [966, 345] on p "・後払い ( ペイデイ )" at bounding box center [901, 345] width 566 height 22
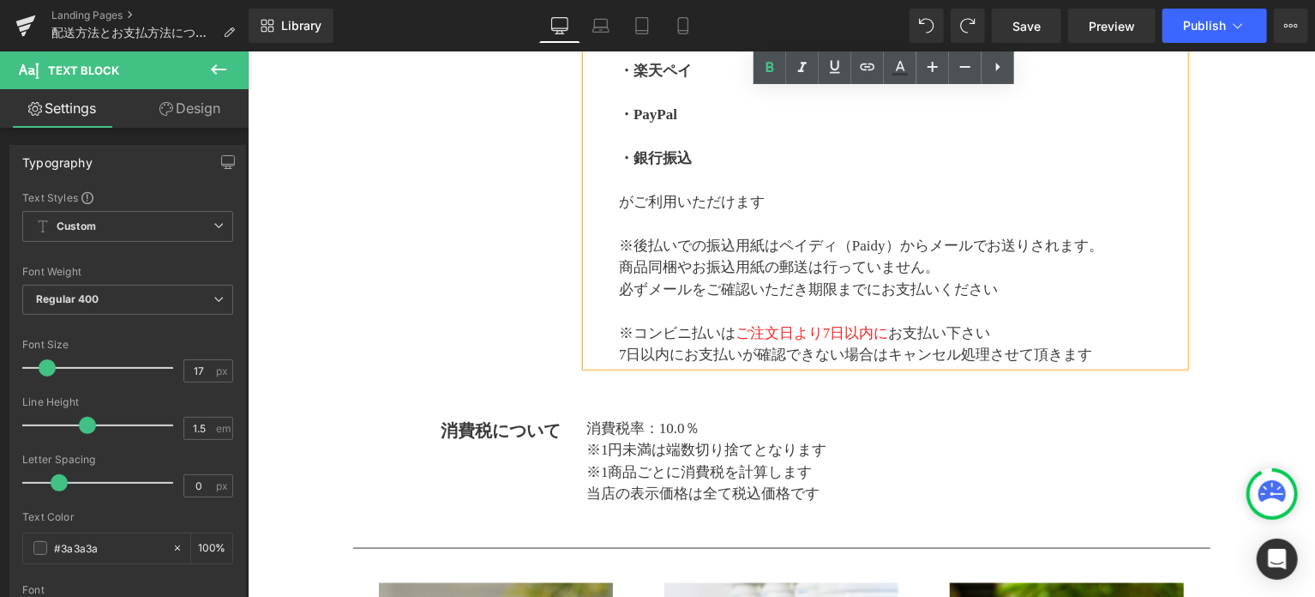
scroll to position [909, 0]
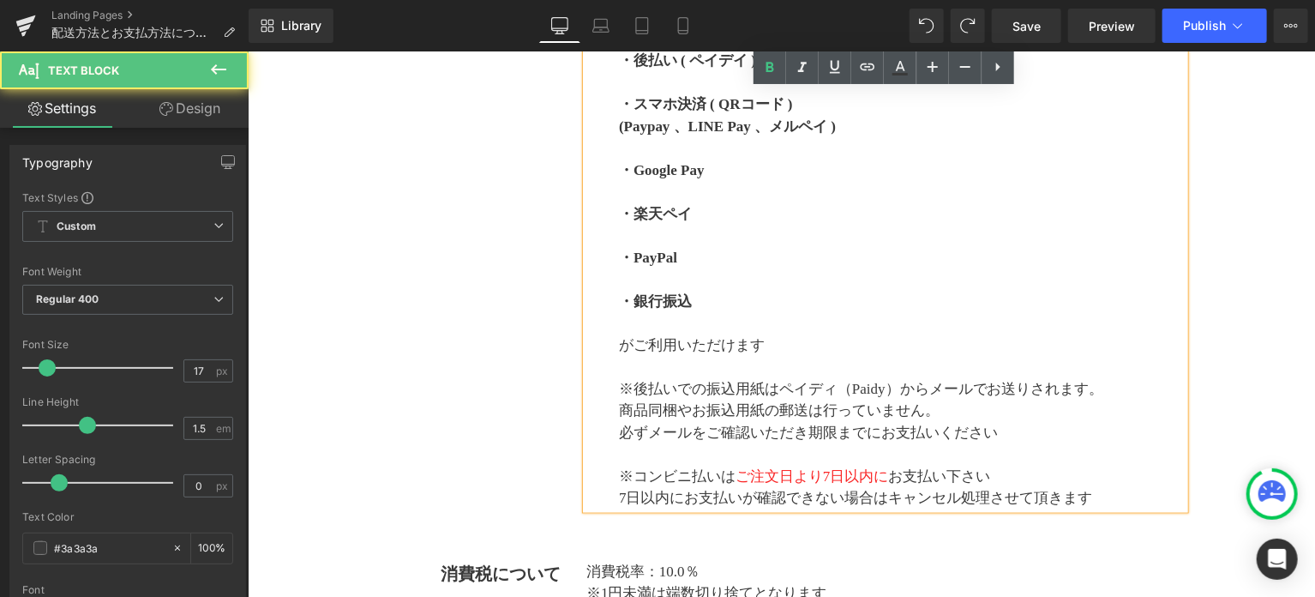
click at [813, 278] on p at bounding box center [901, 278] width 566 height 22
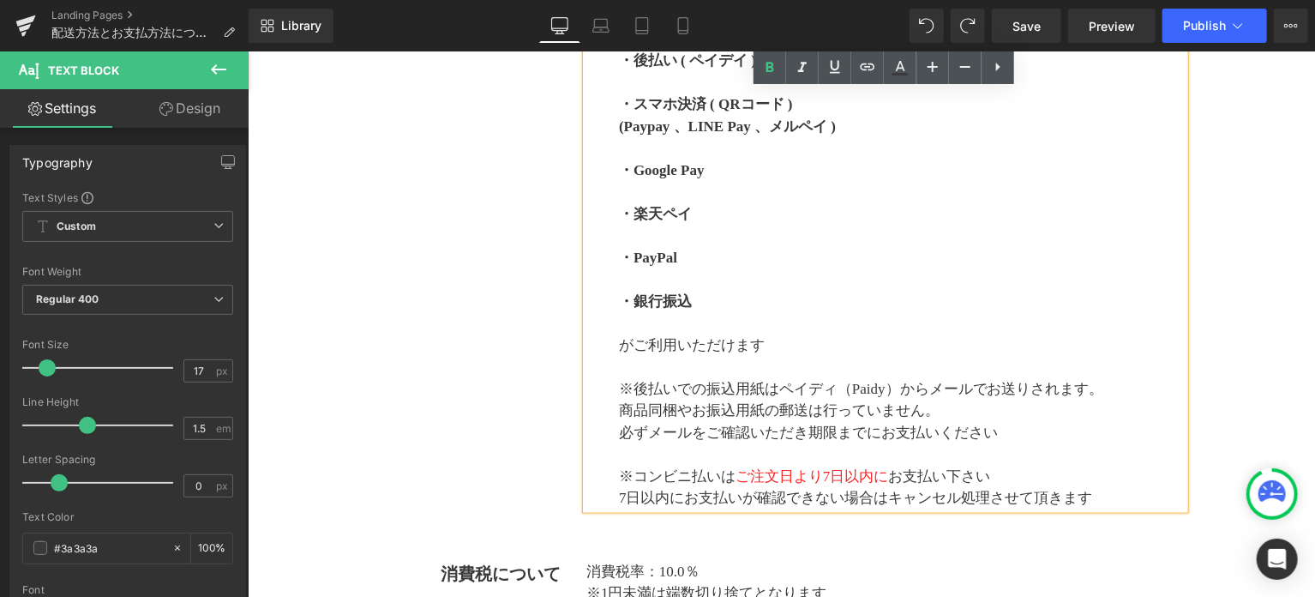
drag, startPoint x: 607, startPoint y: 289, endPoint x: 568, endPoint y: 298, distance: 39.7
click at [568, 298] on div "お支払い方法について Text Block 下記のお支払い方法からお選び頂けます。 ・クレジットカード各種 ( American Express、Master…" at bounding box center [781, 203] width 832 height 664
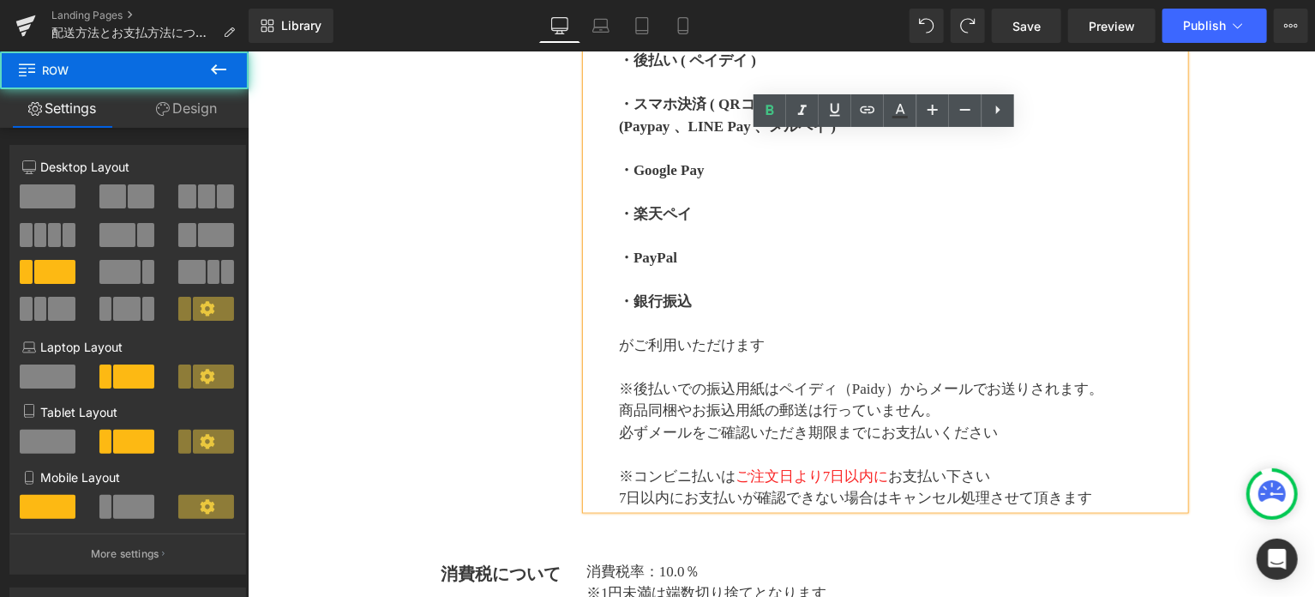
click at [573, 296] on div "下記のお支払い方法からお選び頂けます。 ・クレジットカード各種 ( American Express、MasterCard、VISA ) ・コンビニ払い（先払…" at bounding box center [885, 202] width 624 height 612
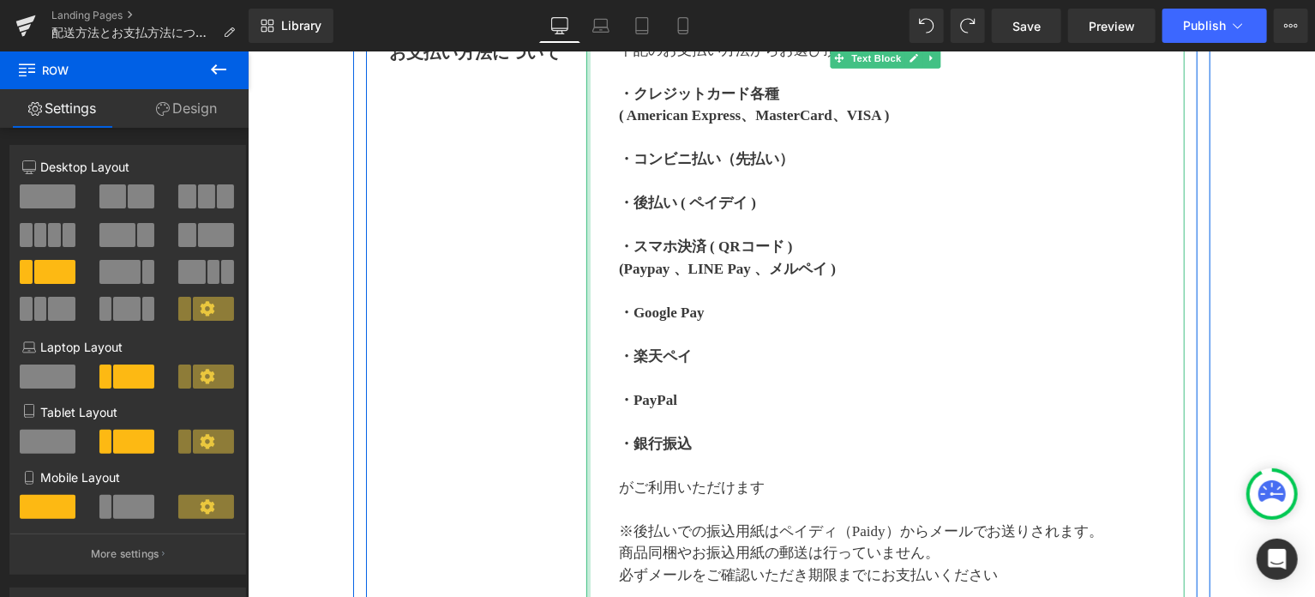
scroll to position [623, 0]
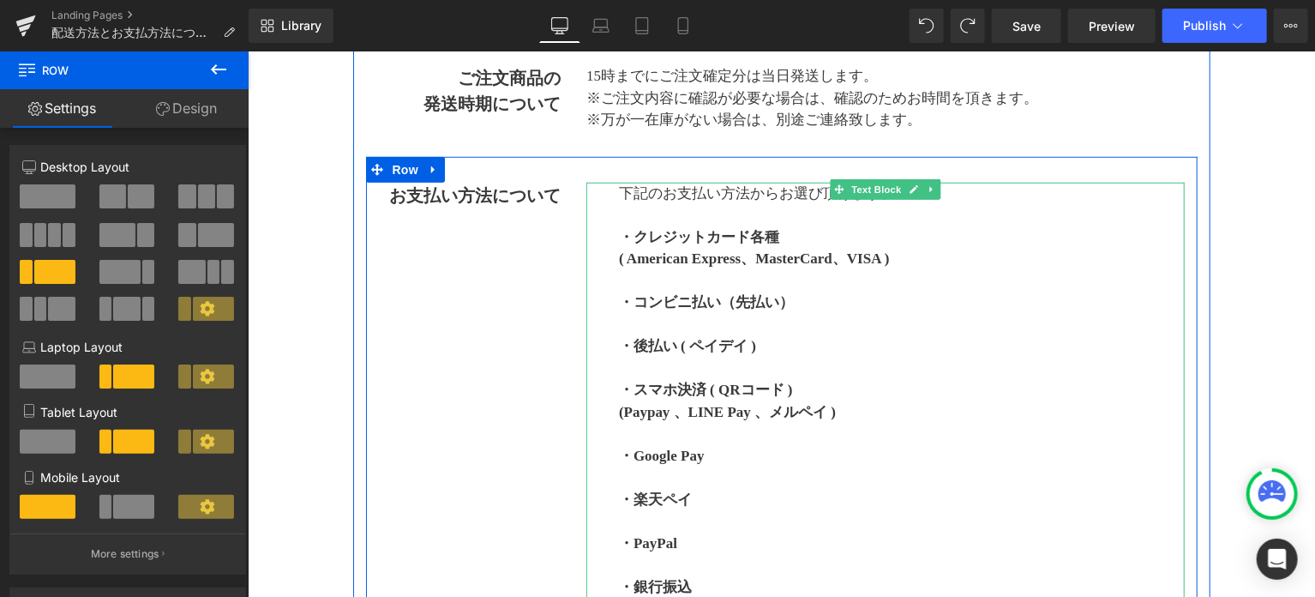
click at [927, 350] on p "・後払い ( ペイデイ )" at bounding box center [901, 345] width 566 height 22
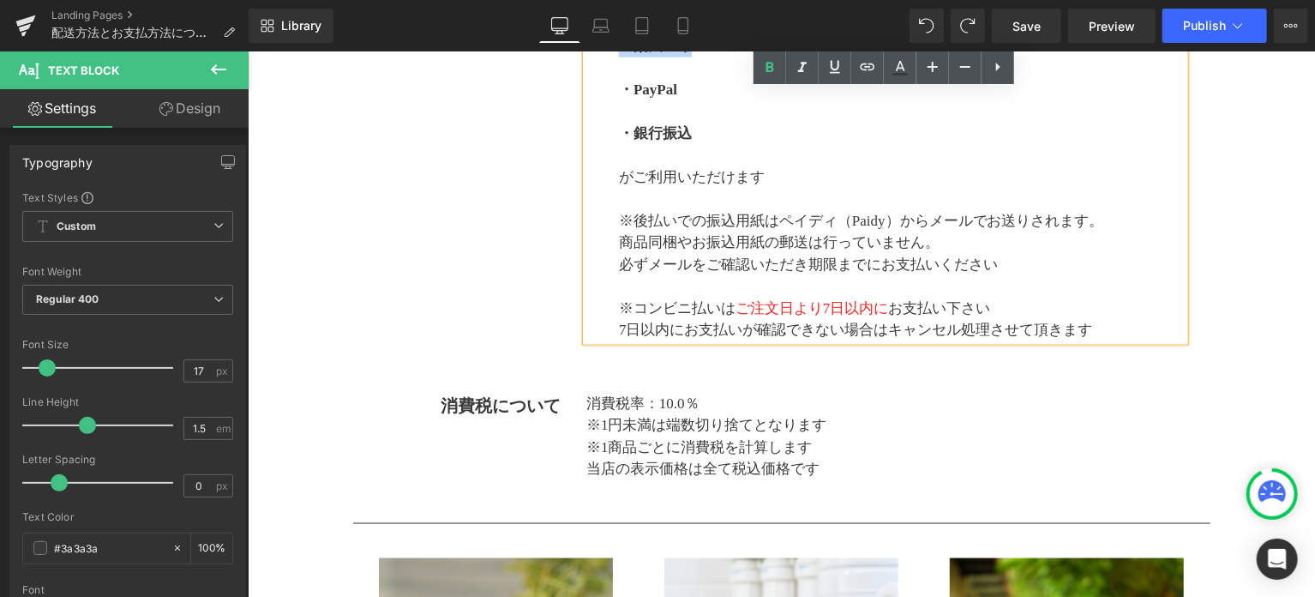
scroll to position [1049, 0]
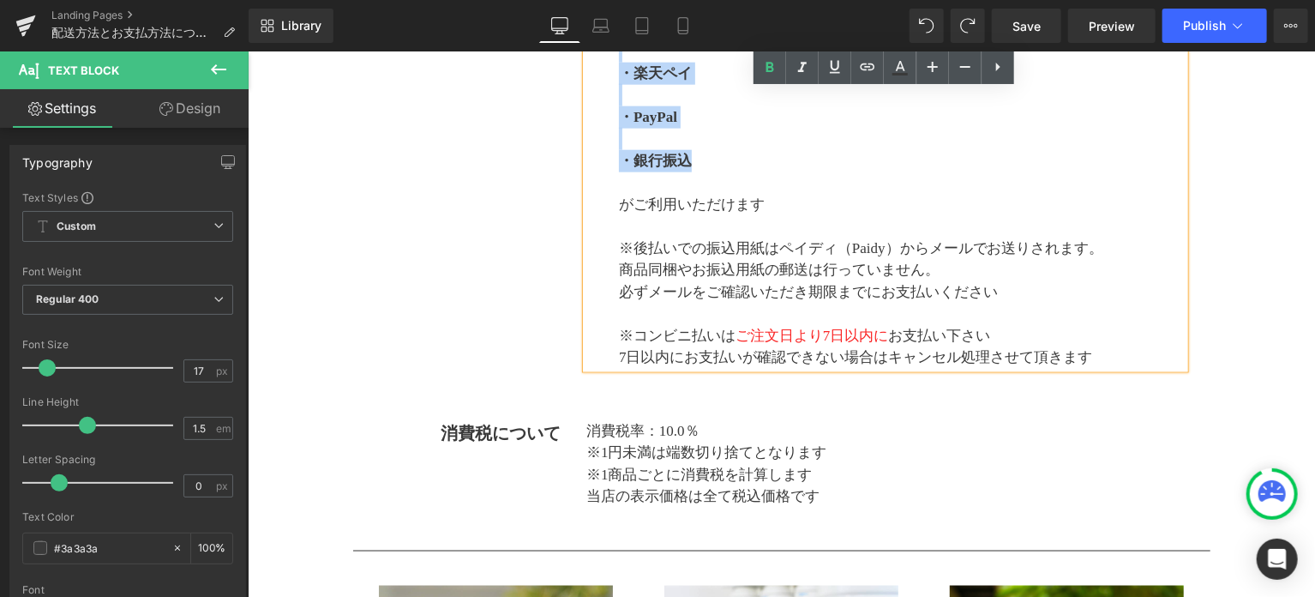
drag, startPoint x: 620, startPoint y: 234, endPoint x: 1006, endPoint y: 157, distance: 393.4
click at [1006, 157] on div "下記のお支払い方法からお選び頂けます。 ・クレジットカード各種 ( American Express、MasterCard、VISA ) ・コンビニ払い（先払…" at bounding box center [884, 62] width 598 height 612
click at [773, 77] on icon at bounding box center [770, 67] width 21 height 21
drag, startPoint x: 810, startPoint y: 135, endPoint x: 864, endPoint y: 189, distance: 76.4
click at [810, 135] on p at bounding box center [901, 138] width 566 height 22
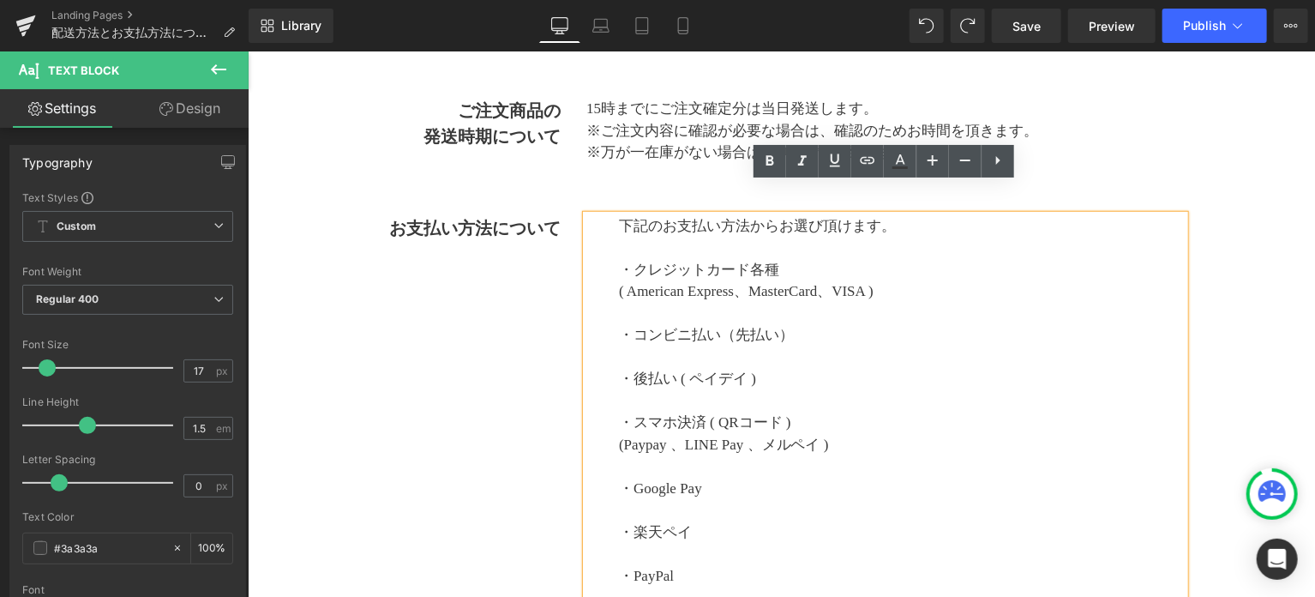
scroll to position [621, 0]
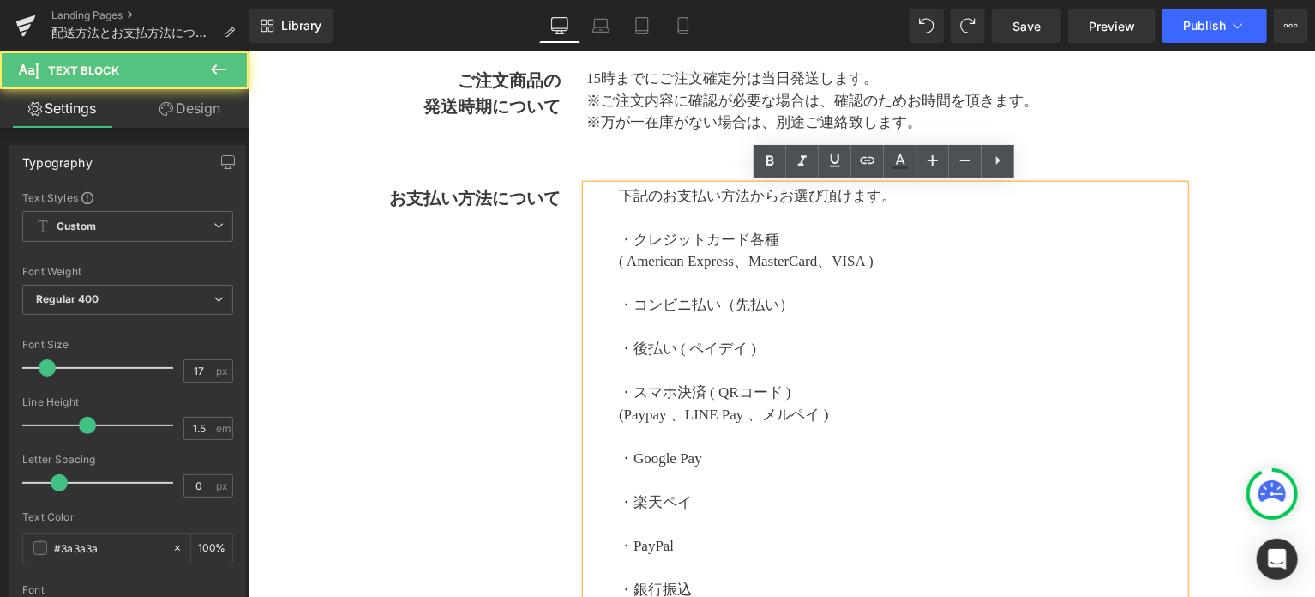
click at [751, 279] on p at bounding box center [901, 283] width 566 height 22
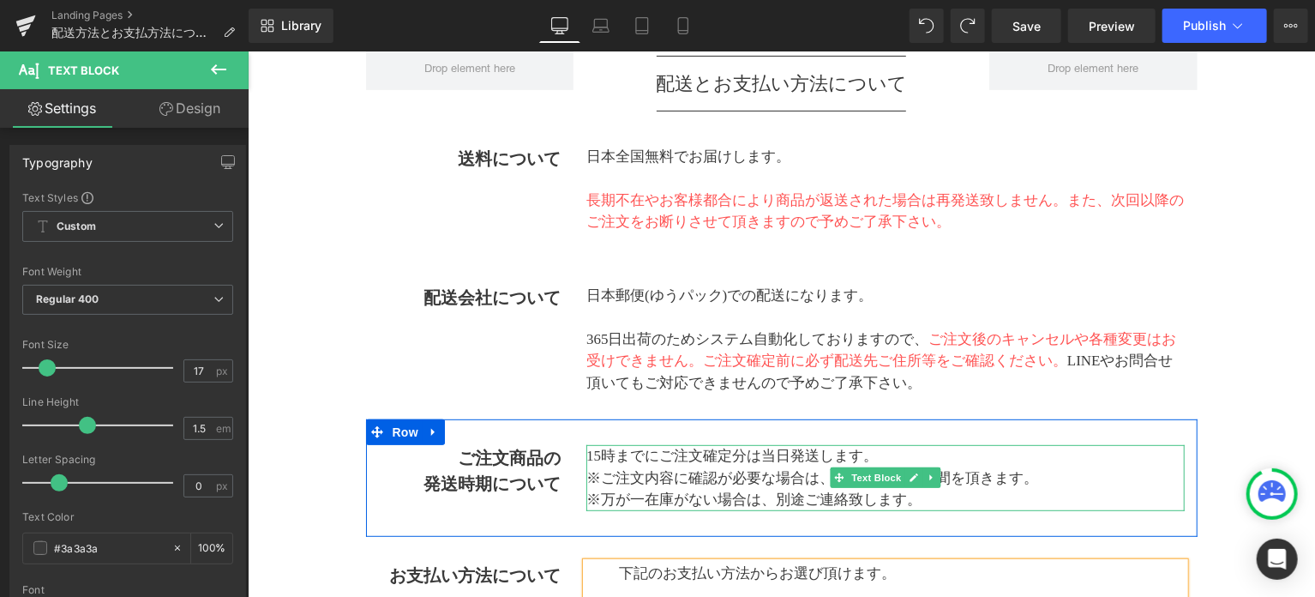
scroll to position [192, 0]
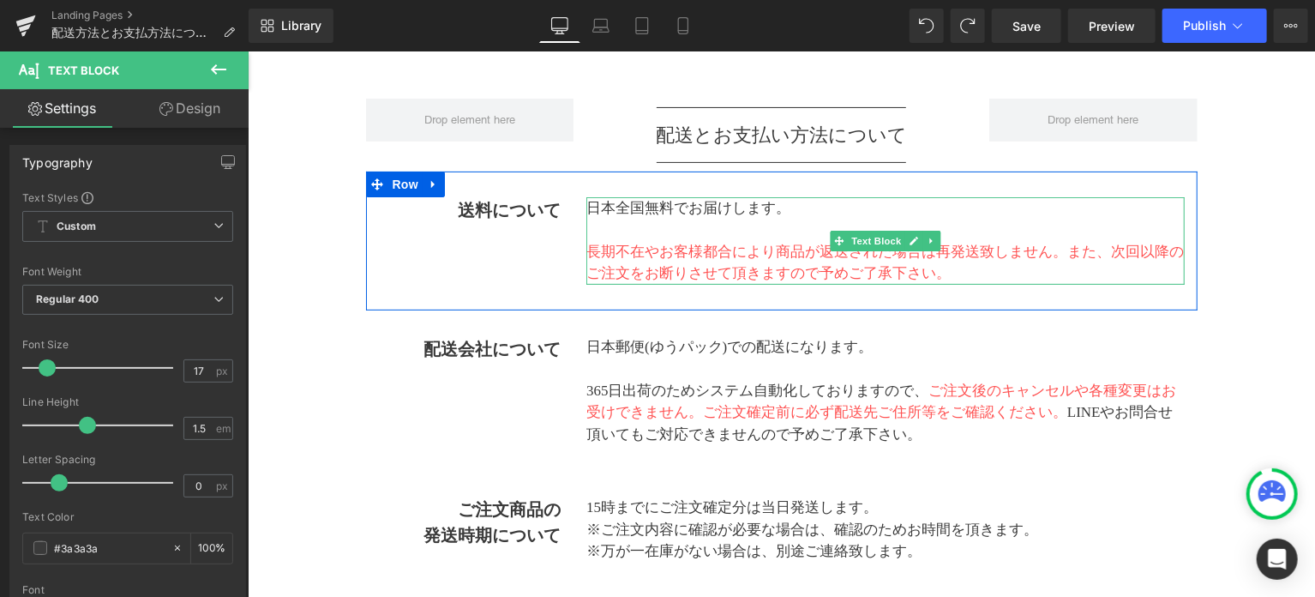
click at [1060, 248] on span "長期不在やお客様都合により商品が返送された場合は再発送致しません。" at bounding box center [825, 251] width 481 height 16
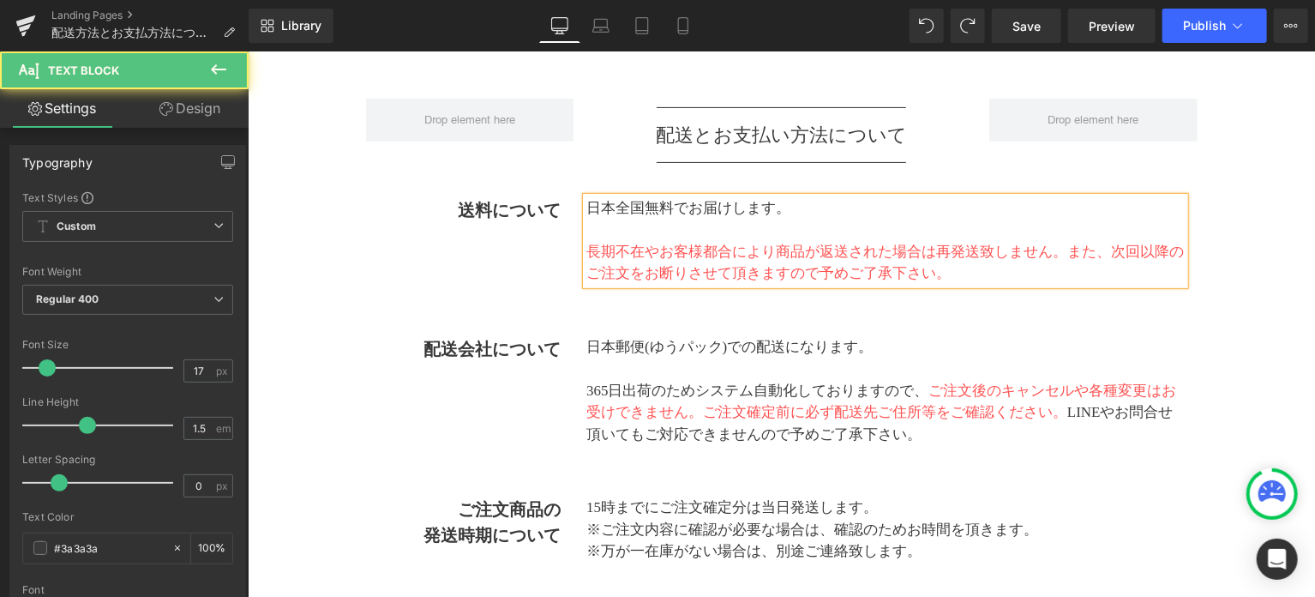
click at [1060, 254] on span "長期不在やお客様都合により商品が返送された場合は再発送致しません。" at bounding box center [825, 251] width 481 height 16
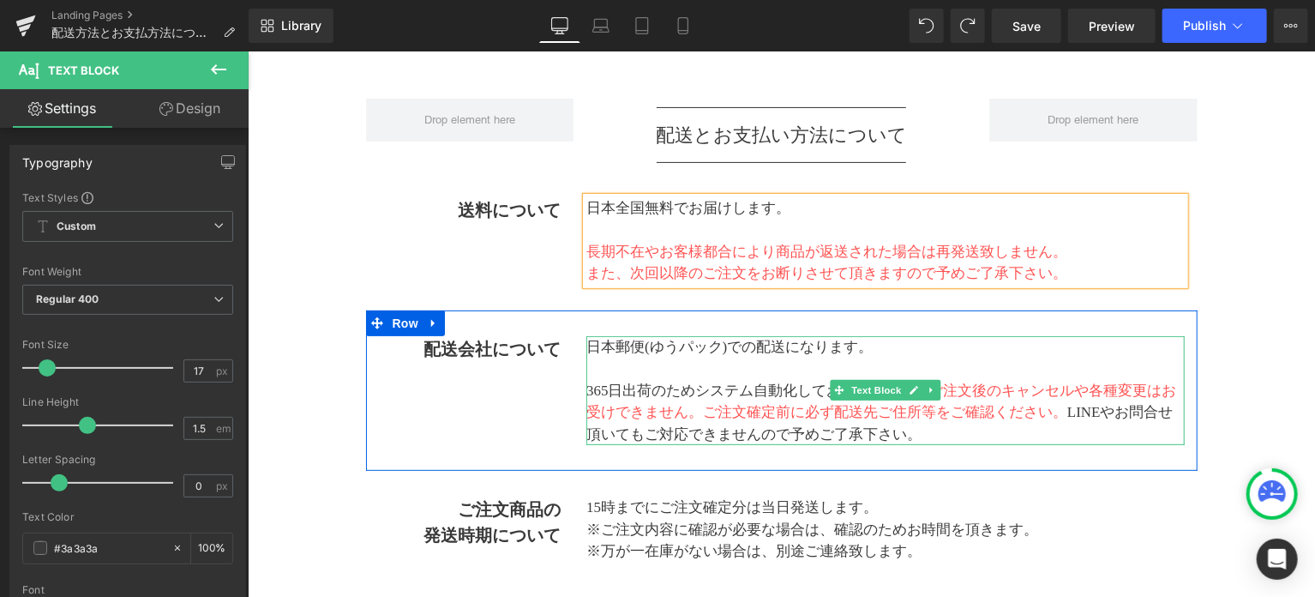
click at [1056, 415] on span "ご注文確定前に必ず配送先ご住所等をご確認ください。" at bounding box center [884, 411] width 364 height 16
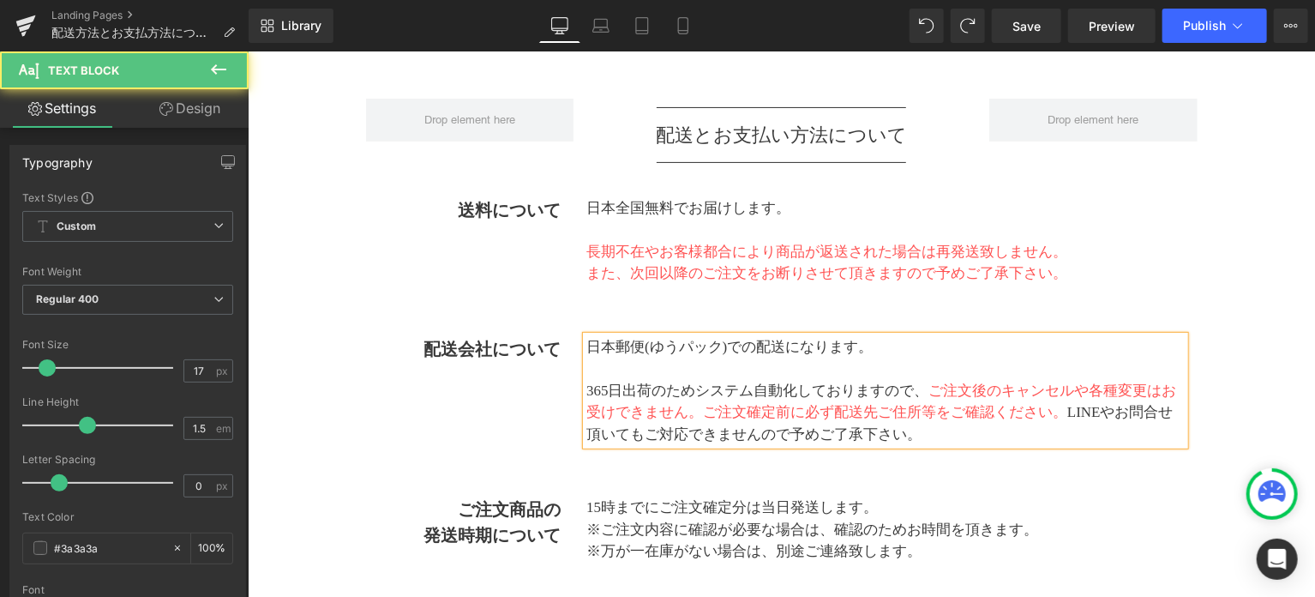
click at [1056, 415] on span "ご注文確定前に必ず配送先ご住所等をご確認ください。" at bounding box center [884, 411] width 364 height 16
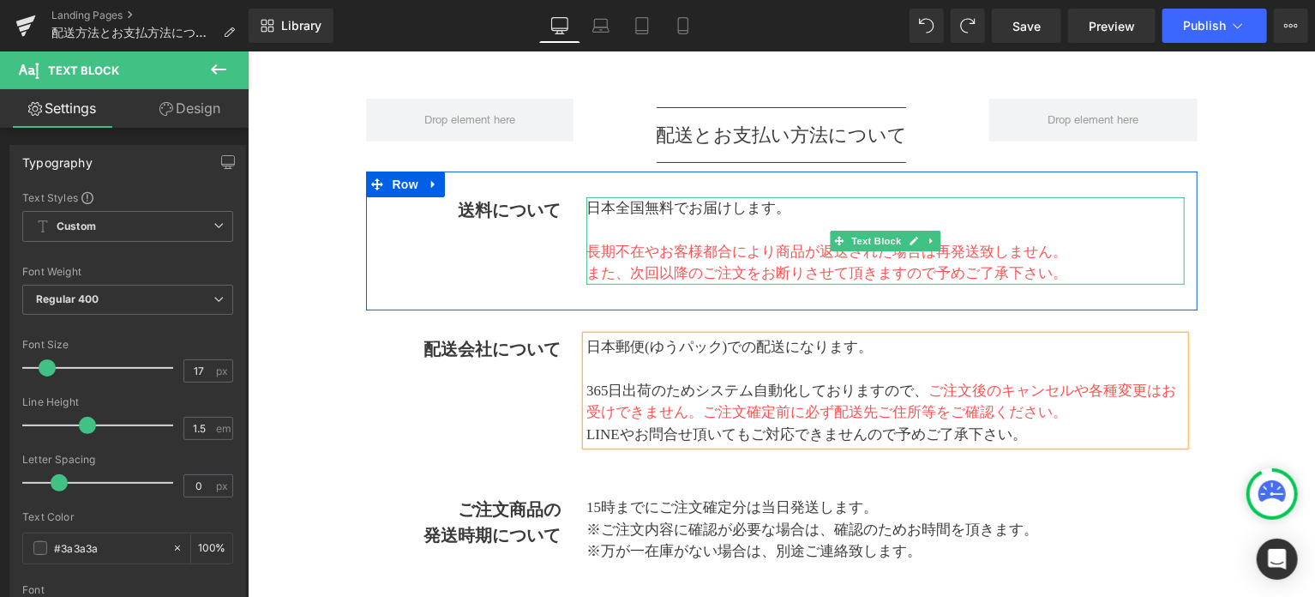
click at [1104, 257] on p "長期不在やお客様都合により商品が返送された場合は再発送致しません。" at bounding box center [884, 251] width 598 height 22
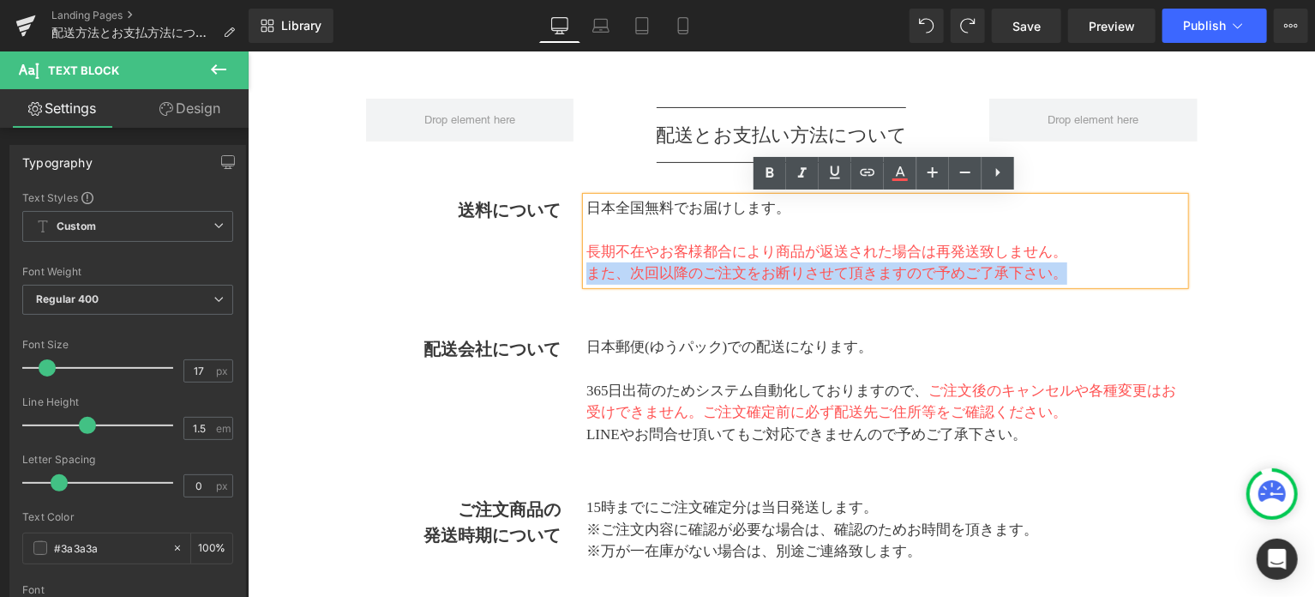
drag, startPoint x: 585, startPoint y: 269, endPoint x: 1063, endPoint y: 281, distance: 477.6
click at [1063, 280] on span "また、次回以降のご注文をお断りさせて頂きますので予めご了承下さい。" at bounding box center [825, 272] width 481 height 16
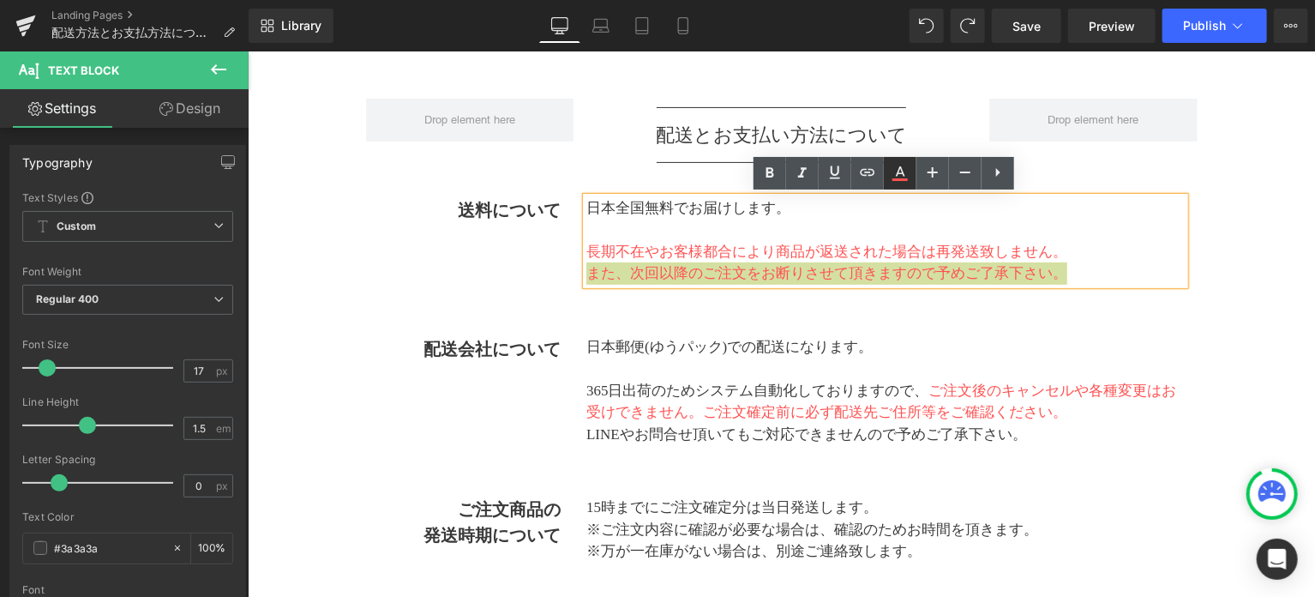
click at [901, 183] on icon at bounding box center [900, 173] width 21 height 21
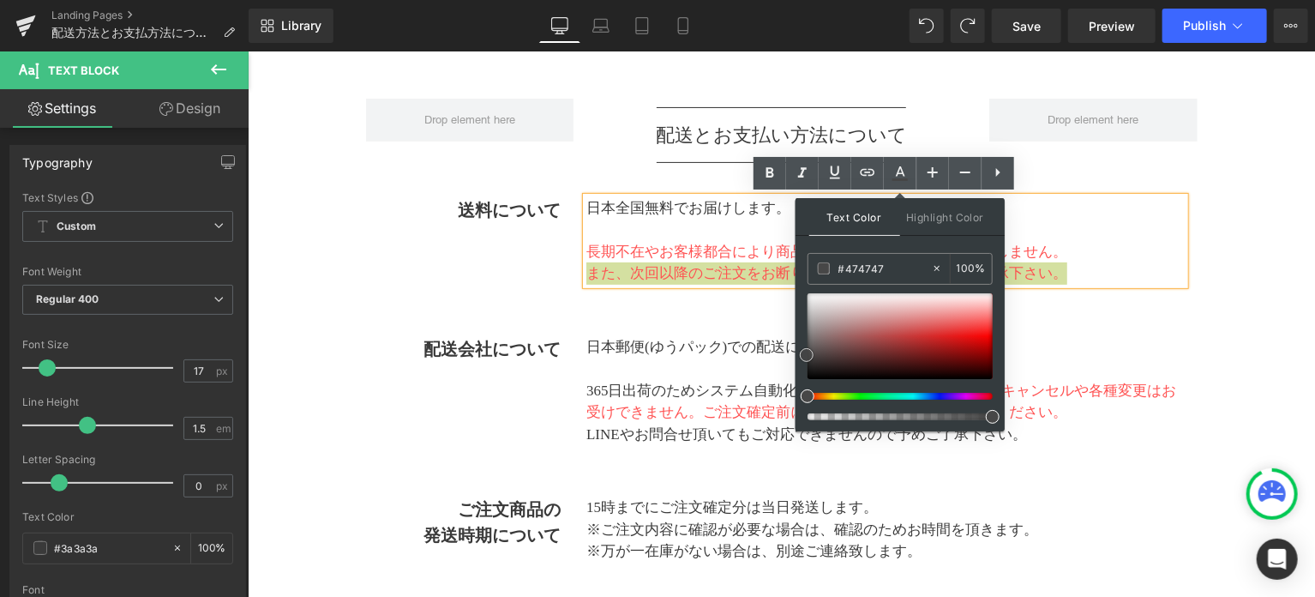
click at [808, 354] on div at bounding box center [900, 336] width 185 height 86
click at [808, 358] on span at bounding box center [808, 359] width 14 height 14
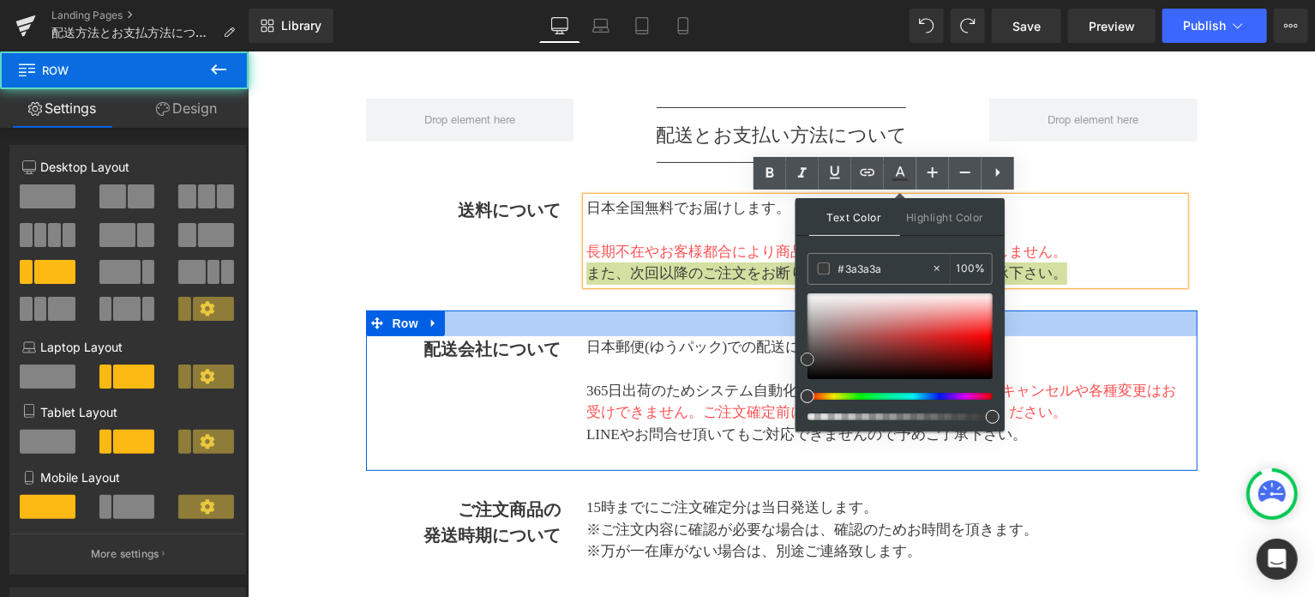
click at [720, 322] on div at bounding box center [781, 322] width 832 height 26
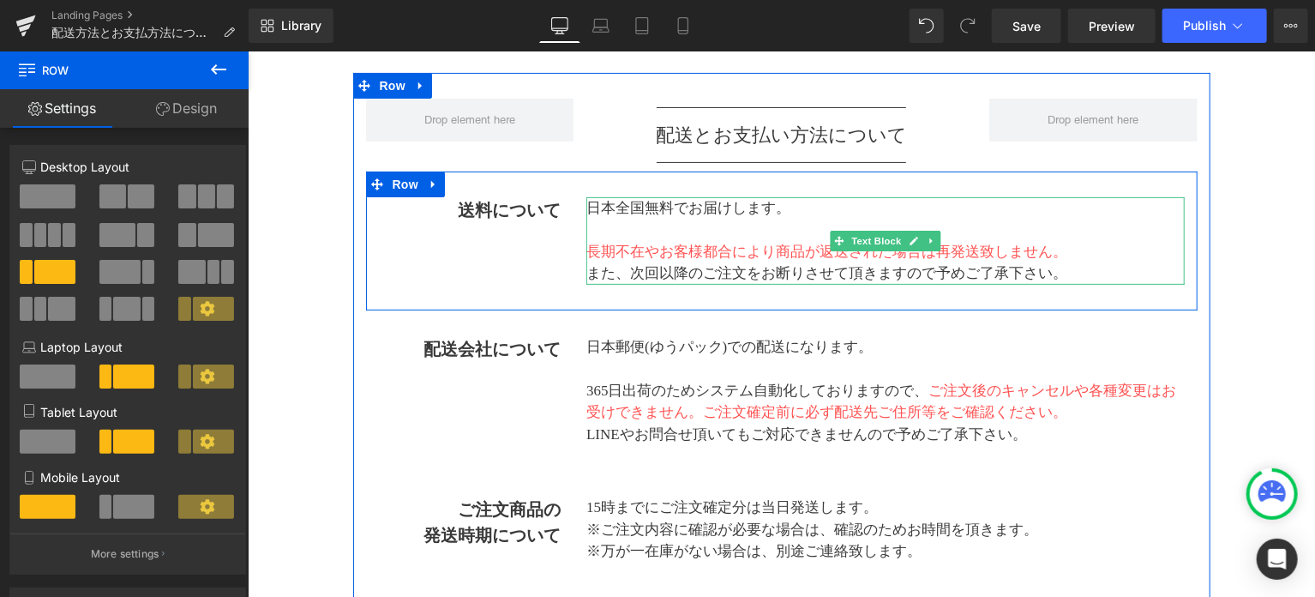
click at [1146, 218] on p at bounding box center [884, 229] width 598 height 22
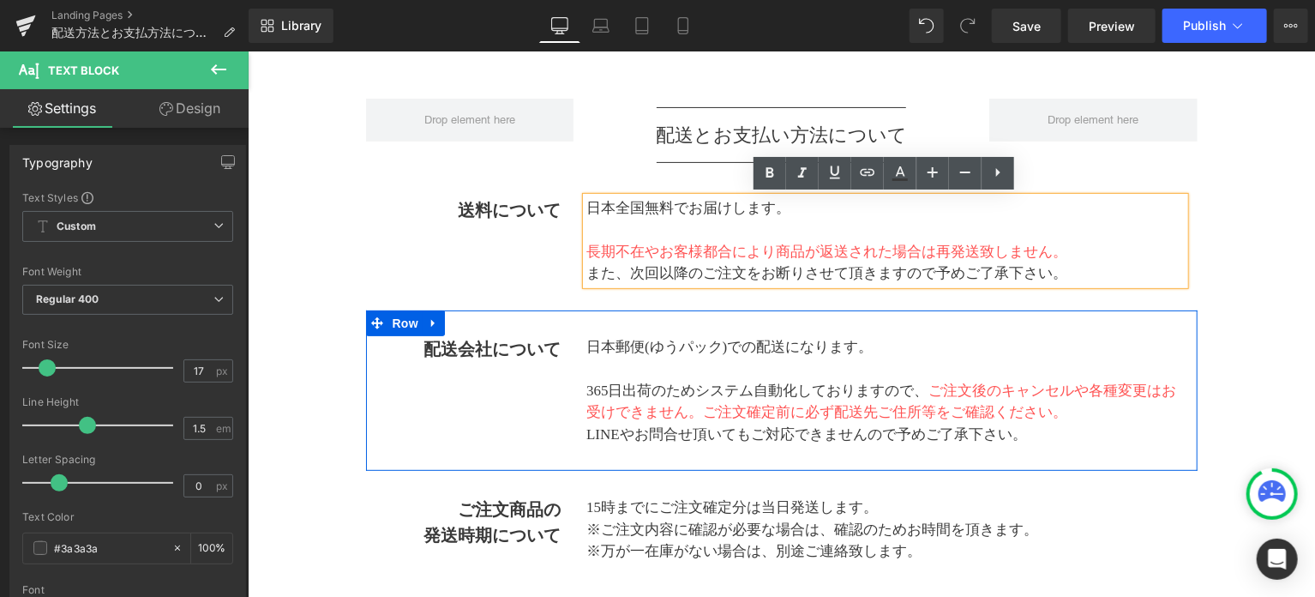
click at [499, 422] on div "配送会社について Text Block 日本郵便(ゆうパック)での配送になります。 365日出荷のためシステム自動化しておりますので、 ご注文後のキャンセルや…" at bounding box center [781, 389] width 832 height 161
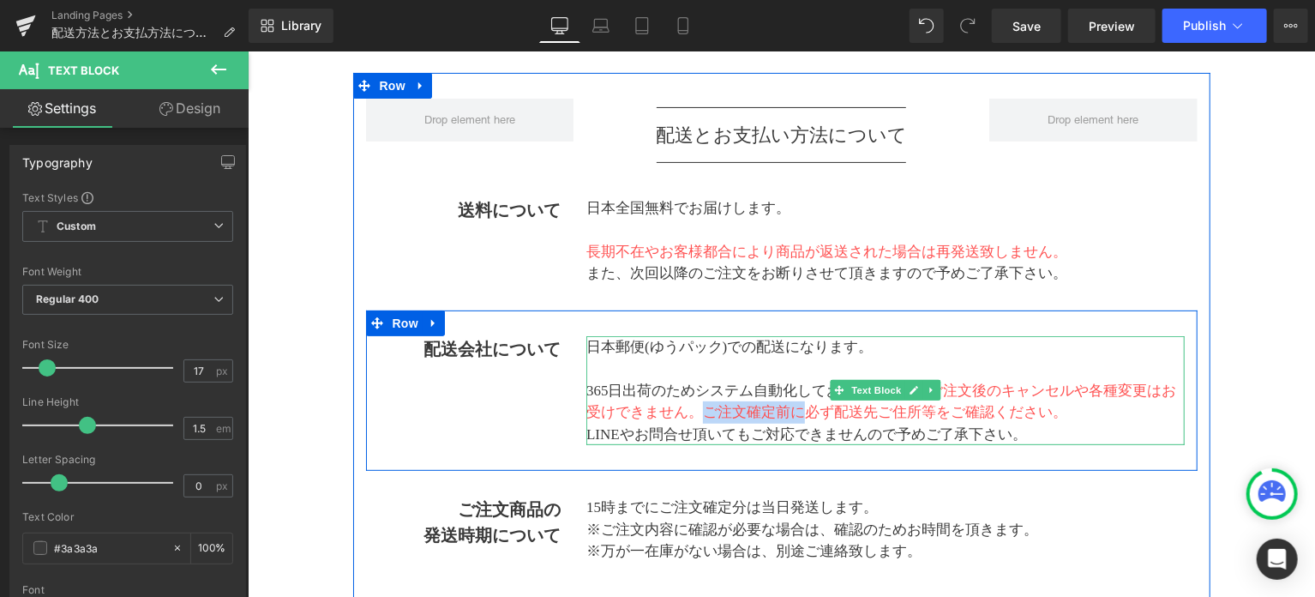
drag, startPoint x: 800, startPoint y: 411, endPoint x: 696, endPoint y: 420, distance: 104.1
click at [696, 420] on p "365日出荷のためシステム自動化しておりますので、 ご注文後のキャンセルや各種変更はお受けできません。 ご注文確定前に必ず配送先ご住所等をご確認ください。" at bounding box center [884, 401] width 598 height 44
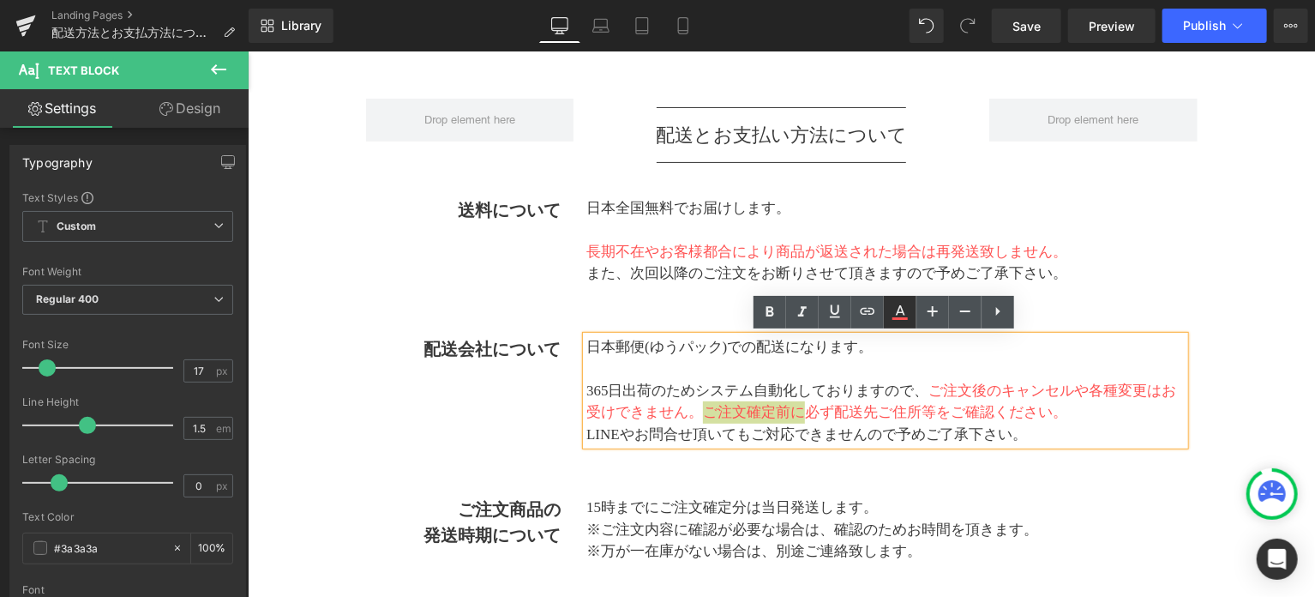
click at [895, 316] on icon at bounding box center [900, 312] width 21 height 21
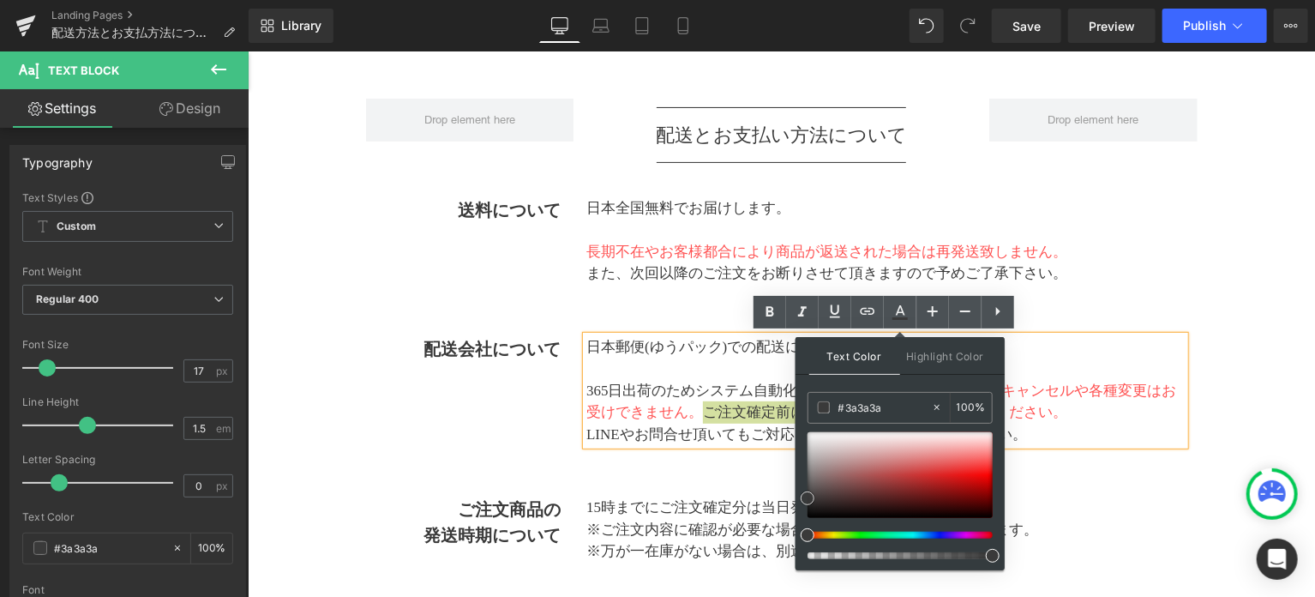
drag, startPoint x: 994, startPoint y: 457, endPoint x: 800, endPoint y: 494, distance: 198.1
click at [800, 494] on div "Text Color Highlight Color #333333 #3a3a3a 100 % transparent 0 %" at bounding box center [900, 453] width 209 height 233
click at [472, 448] on div "配送会社について Text Block 日本郵便(ゆうパック)での配送になります。 365日出荷のためシステム自動化しておりますので、 ご注文後のキャンセルや…" at bounding box center [781, 389] width 832 height 161
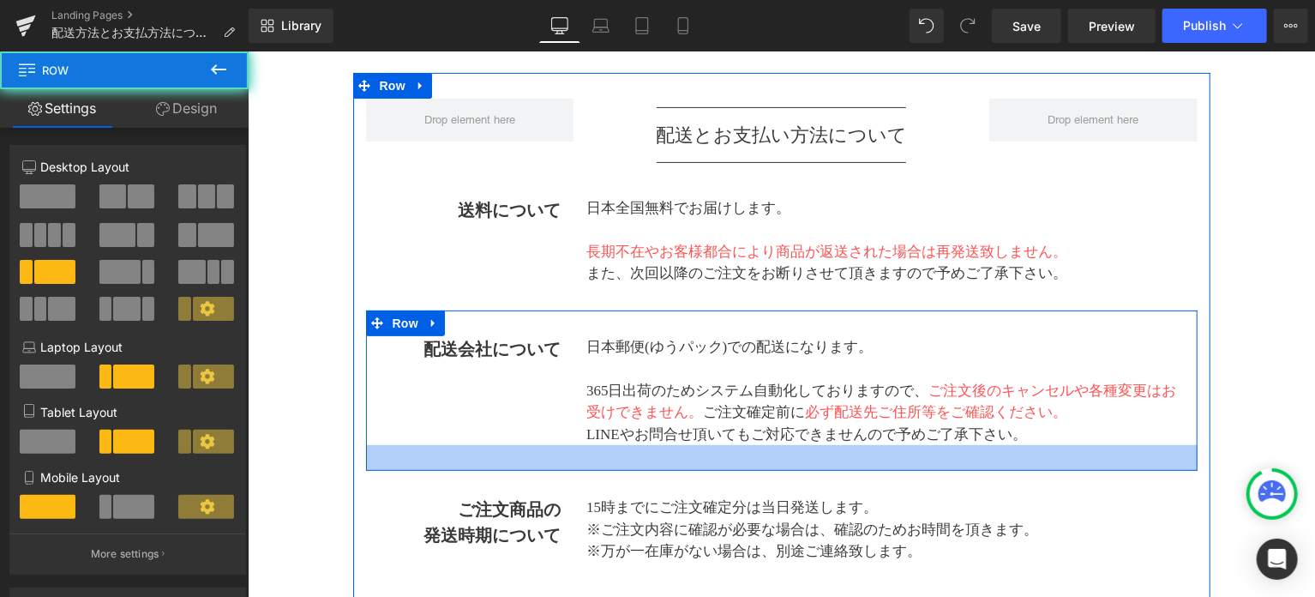
click at [472, 448] on div "配送会社について Text Block 日本郵便(ゆうパック)での配送になります。 365日出荷のためシステム自動化しておりますので、 ご注文後のキャンセルや…" at bounding box center [781, 389] width 832 height 161
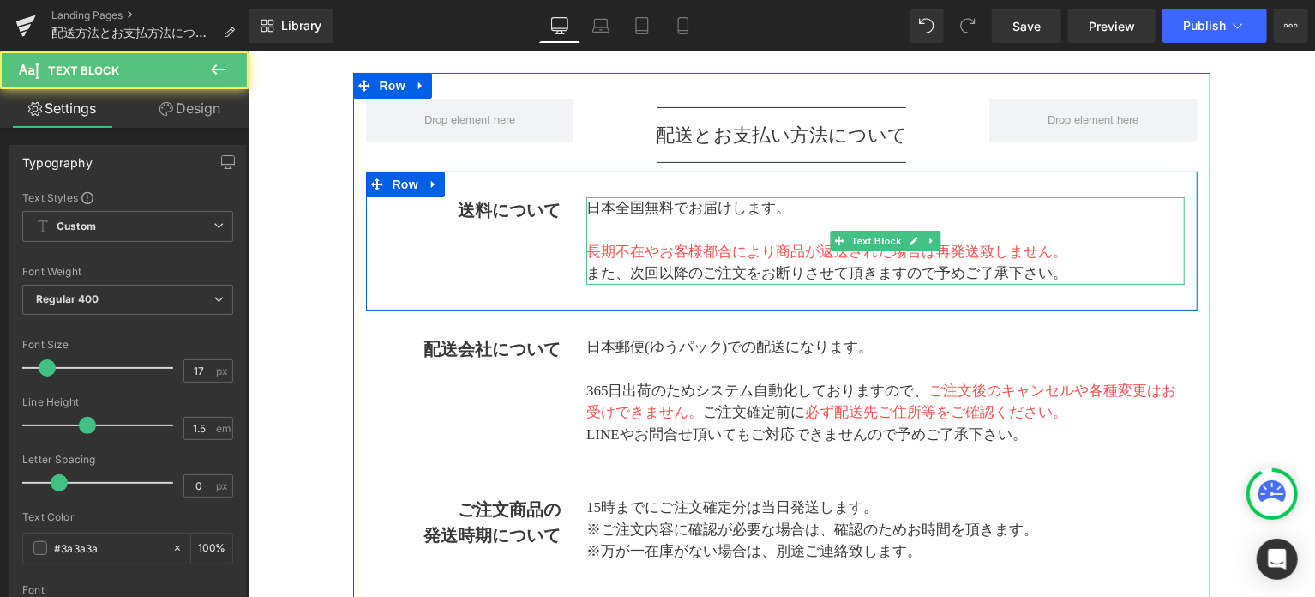
click at [1136, 263] on p "また、次回以降のご注文をお断りさせて頂きますので予めご了承下さい。" at bounding box center [884, 272] width 598 height 22
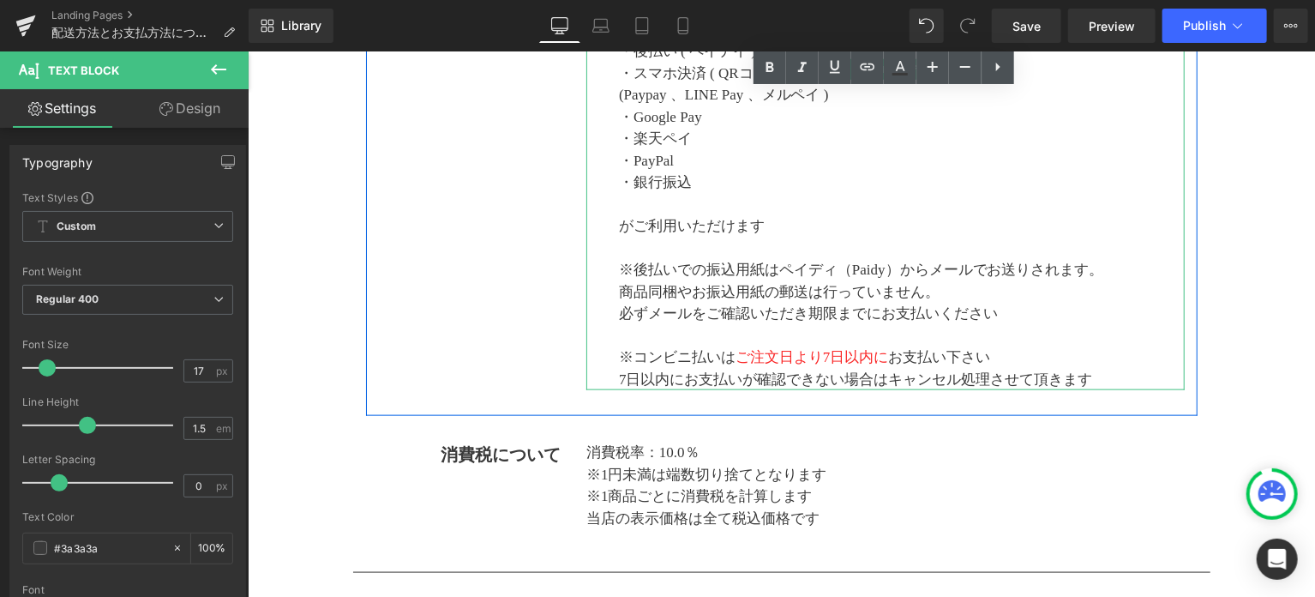
scroll to position [906, 0]
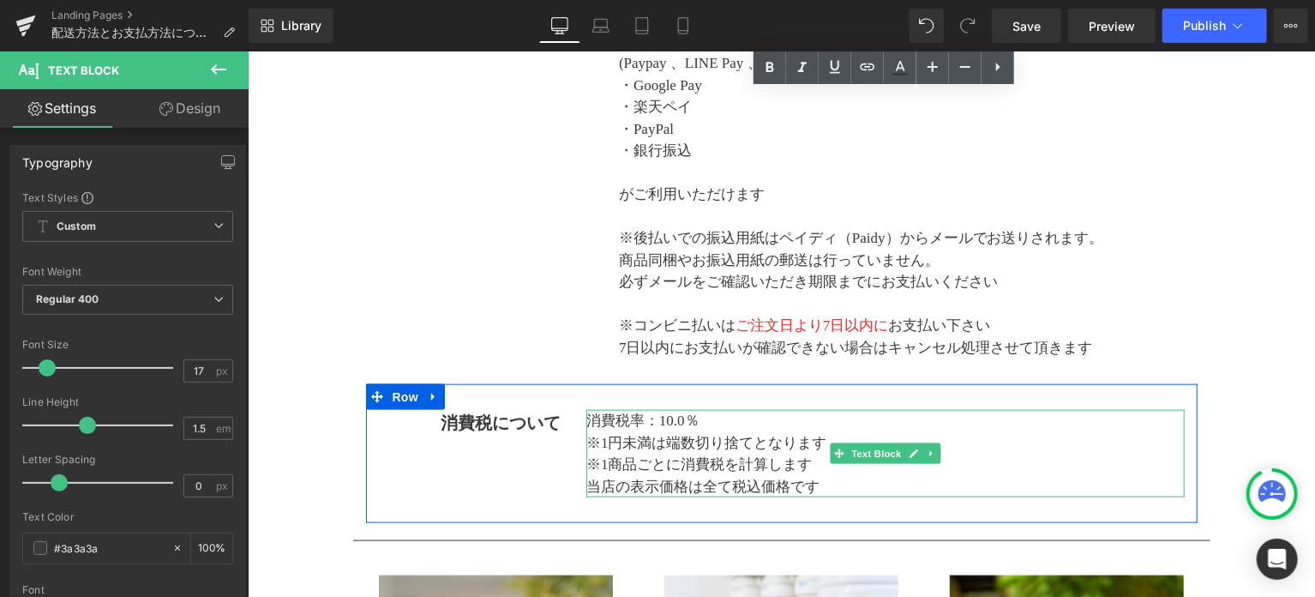
click at [698, 421] on p "消費税率：10.0％" at bounding box center [884, 420] width 598 height 22
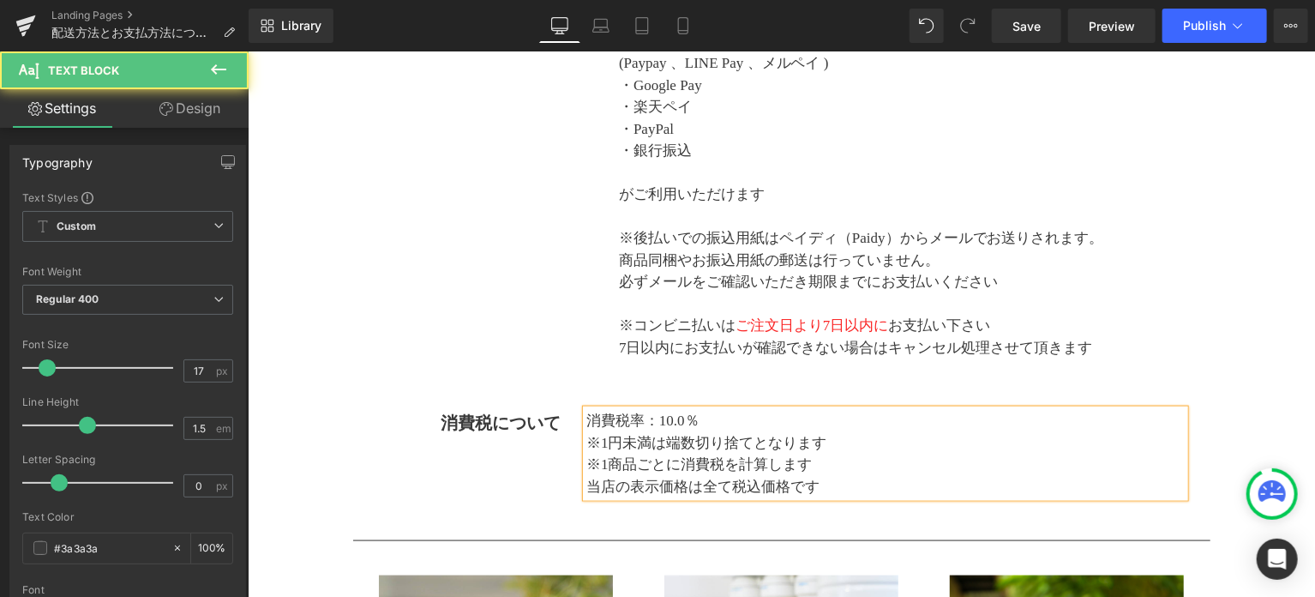
click at [703, 421] on p "消費税率：10.0％" at bounding box center [884, 420] width 598 height 22
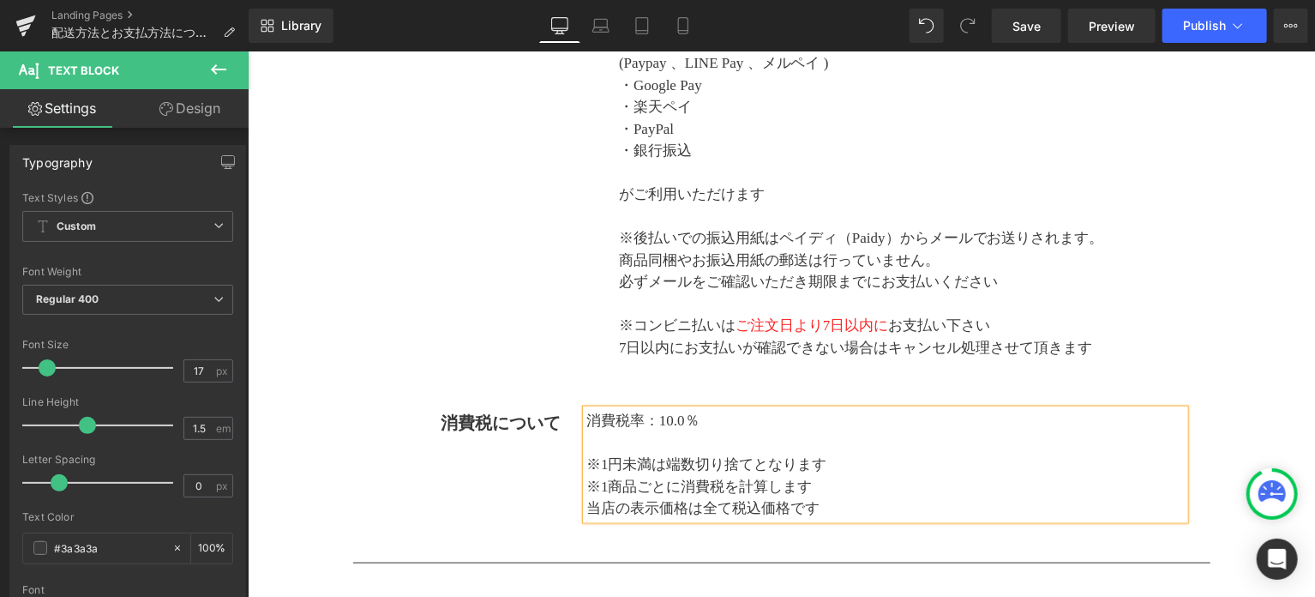
click at [829, 478] on p "※1商品ごとに消費税を計算します" at bounding box center [884, 486] width 598 height 22
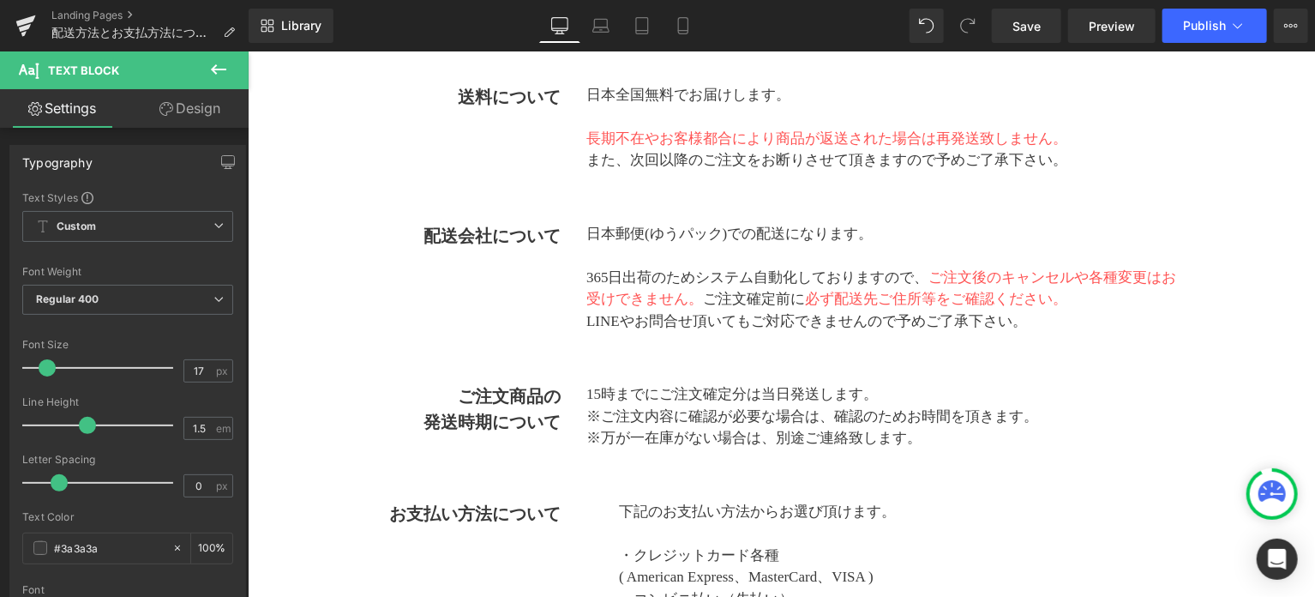
scroll to position [49, 0]
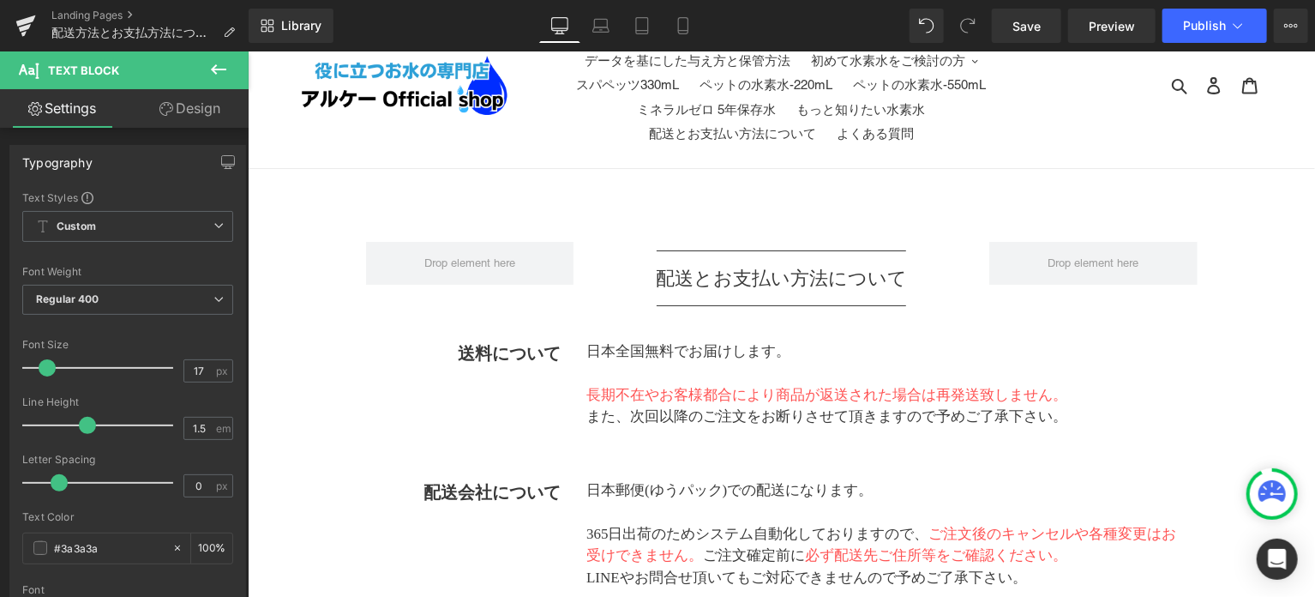
click at [1210, 43] on div "Library Desktop Desktop Laptop Tablet Mobile Save Preview Publish Scheduled Vie…" at bounding box center [782, 25] width 1066 height 51
click at [1210, 32] on span "Publish" at bounding box center [1204, 26] width 43 height 14
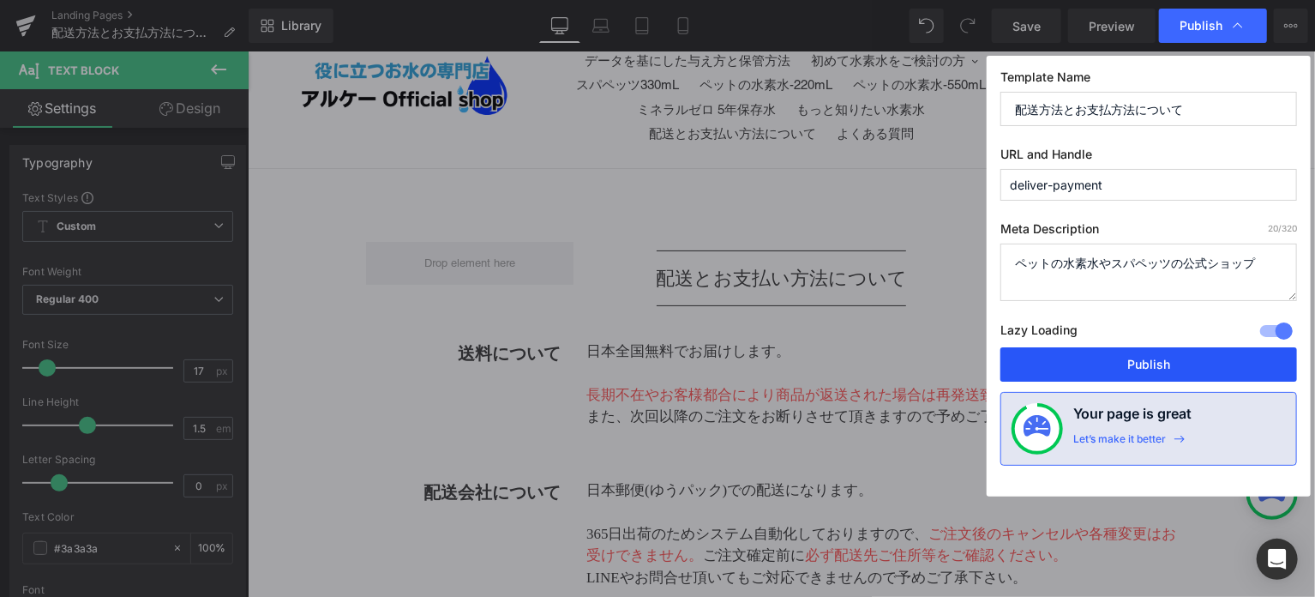
click at [1090, 373] on button "Publish" at bounding box center [1148, 364] width 297 height 34
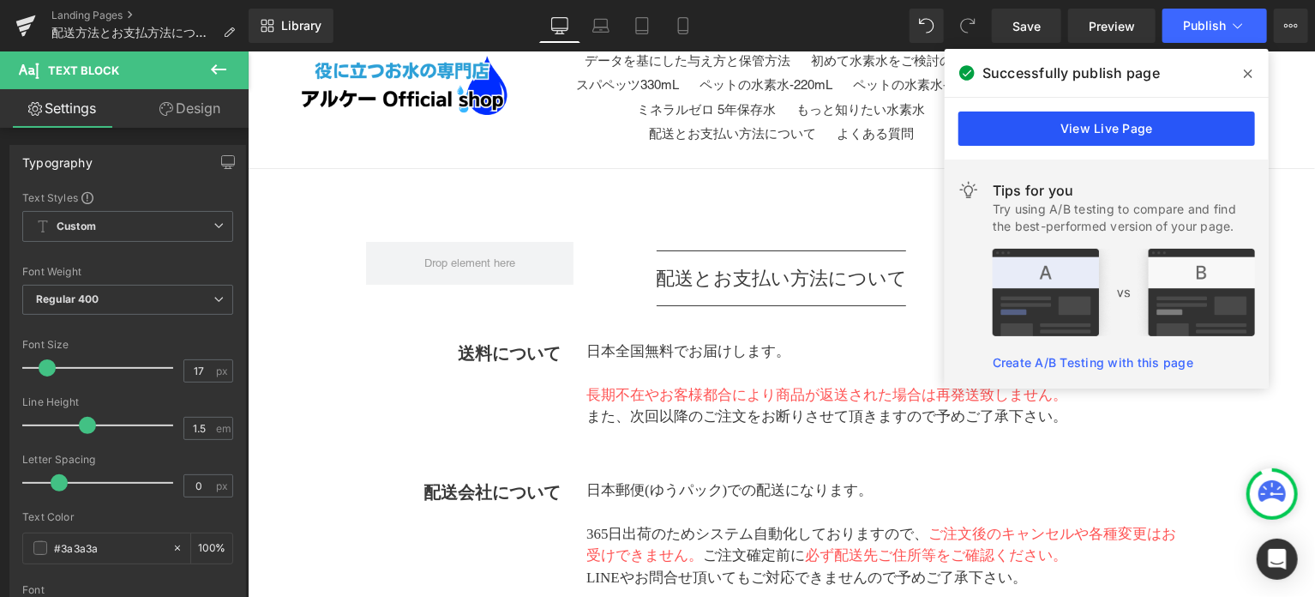
click at [1125, 140] on link "View Live Page" at bounding box center [1106, 128] width 297 height 34
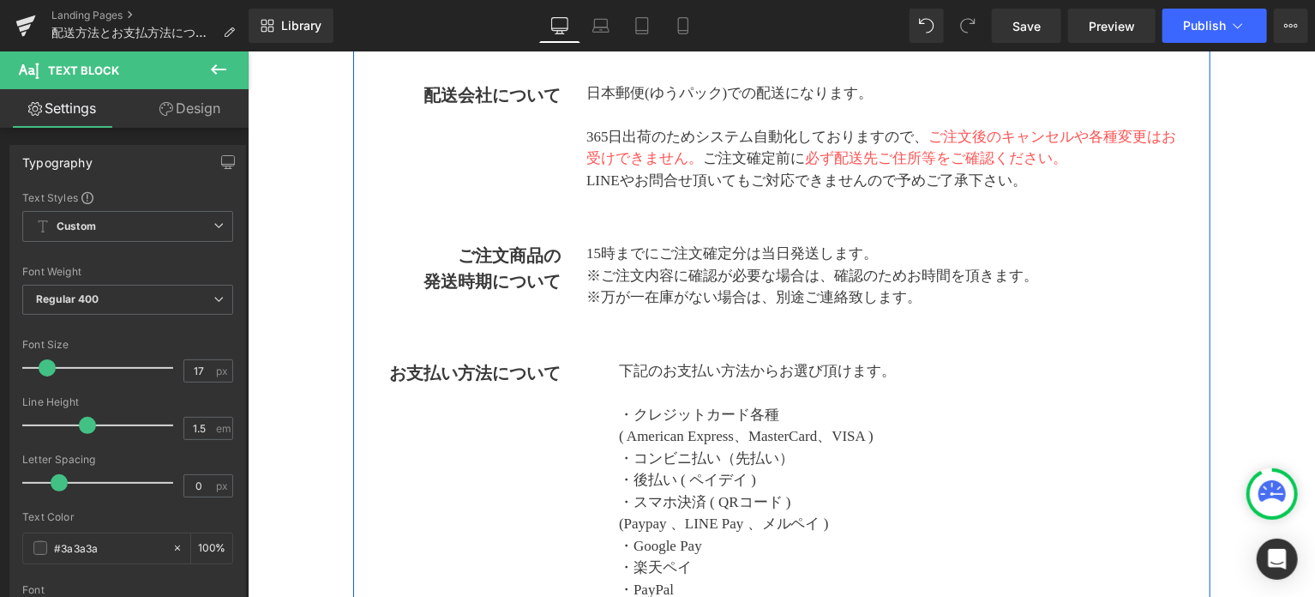
scroll to position [477, 0]
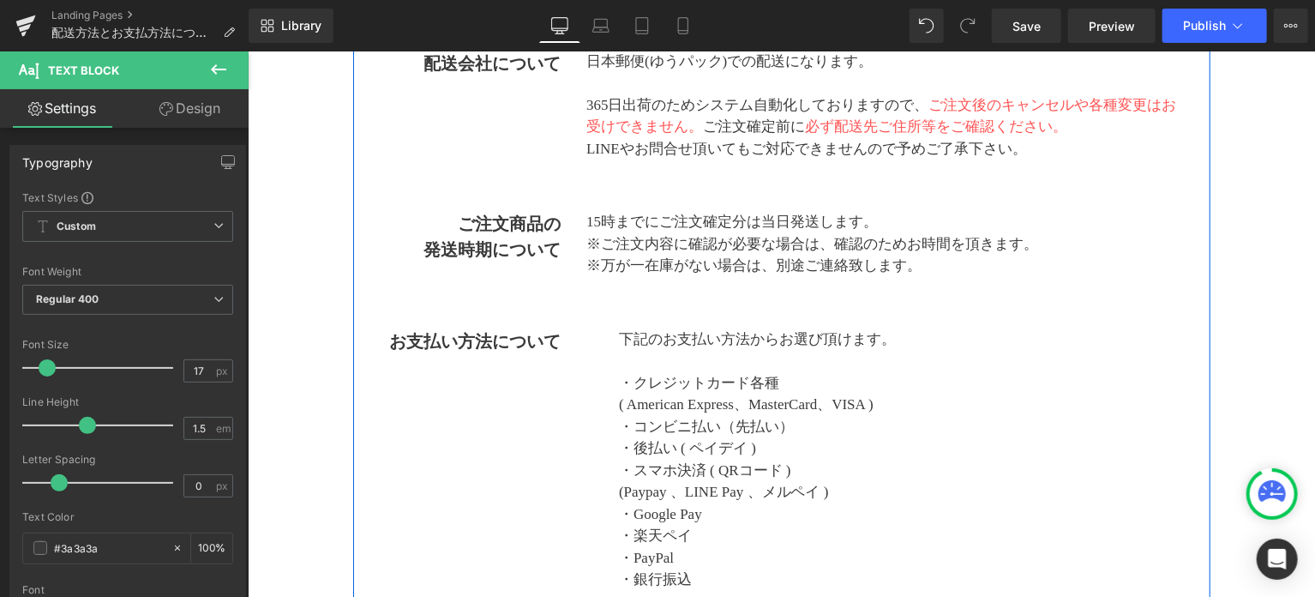
click at [585, 350] on div "下記のお支払い方法からお選び頂けます。 ・クレジットカード各種 ( American Express、MasterCard、VISA ) ・コンビニ払い（先払…" at bounding box center [884, 556] width 598 height 459
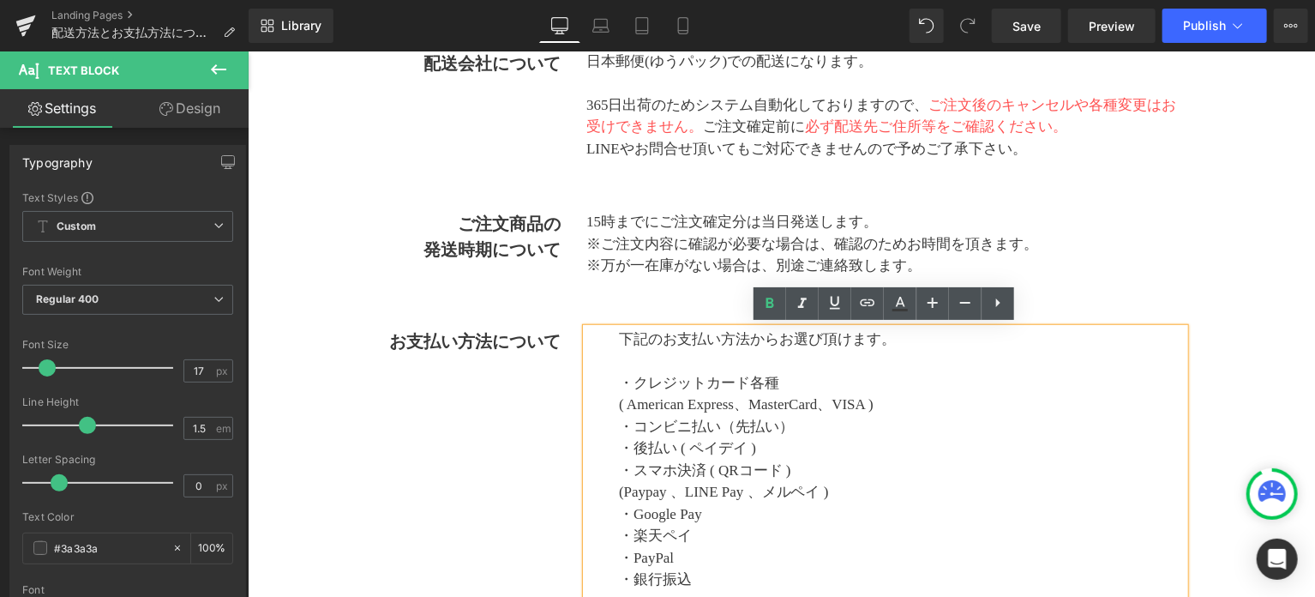
click at [613, 333] on div "下記のお支払い方法からお選び頂けます。 ・クレジットカード各種 ( American Express、MasterCard、VISA ) ・コンビニ払い（先払…" at bounding box center [884, 556] width 598 height 459
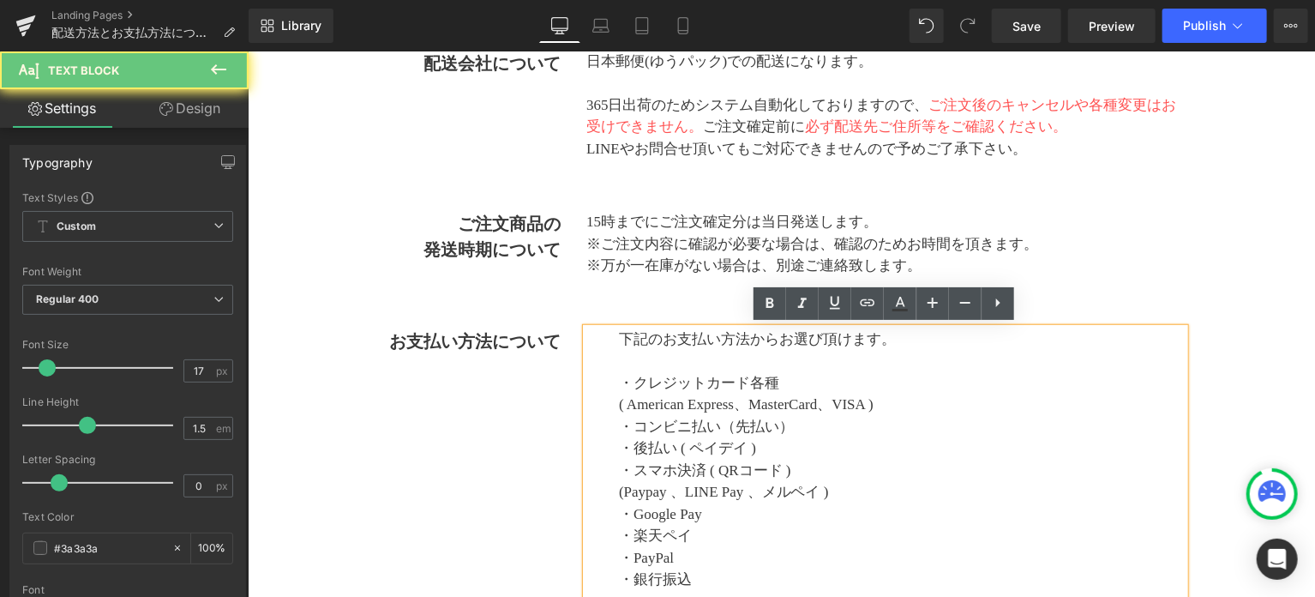
click at [585, 336] on div "下記のお支払い方法からお選び頂けます。 ・クレジットカード各種 ( American Express、MasterCard、VISA ) ・コンビニ払い（先払…" at bounding box center [884, 556] width 598 height 459
click at [585, 350] on div "下記のお支払い方法からお選び頂けます。 ・クレジットカード各種 ( American Express、MasterCard、VISA ) ・コンビニ払い（先払…" at bounding box center [884, 556] width 598 height 459
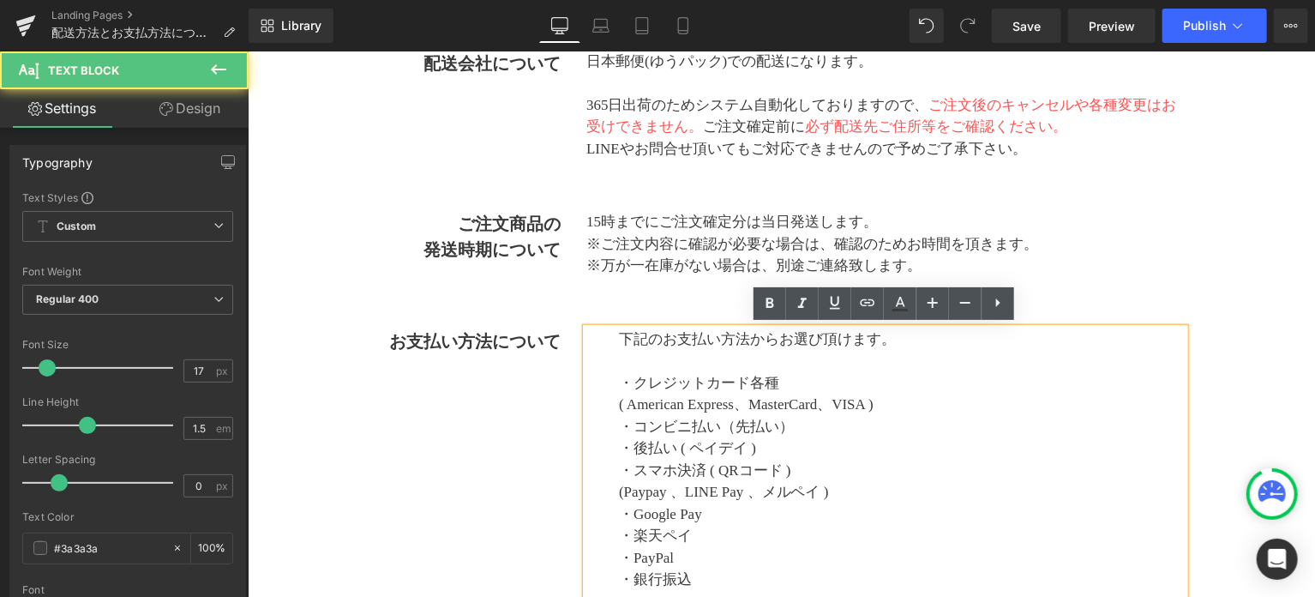
click at [618, 327] on div "下記のお支払い方法からお選び頂けます。 ・クレジットカード各種 ( American Express、MasterCard、VISA ) ・コンビニ払い（先払…" at bounding box center [884, 556] width 598 height 459
click at [576, 375] on div "下記のお支払い方法からお選び頂けます。 ・クレジットカード各種 ( American Express、MasterCard、VISA ) ・コンビニ払い（先払…" at bounding box center [885, 556] width 624 height 459
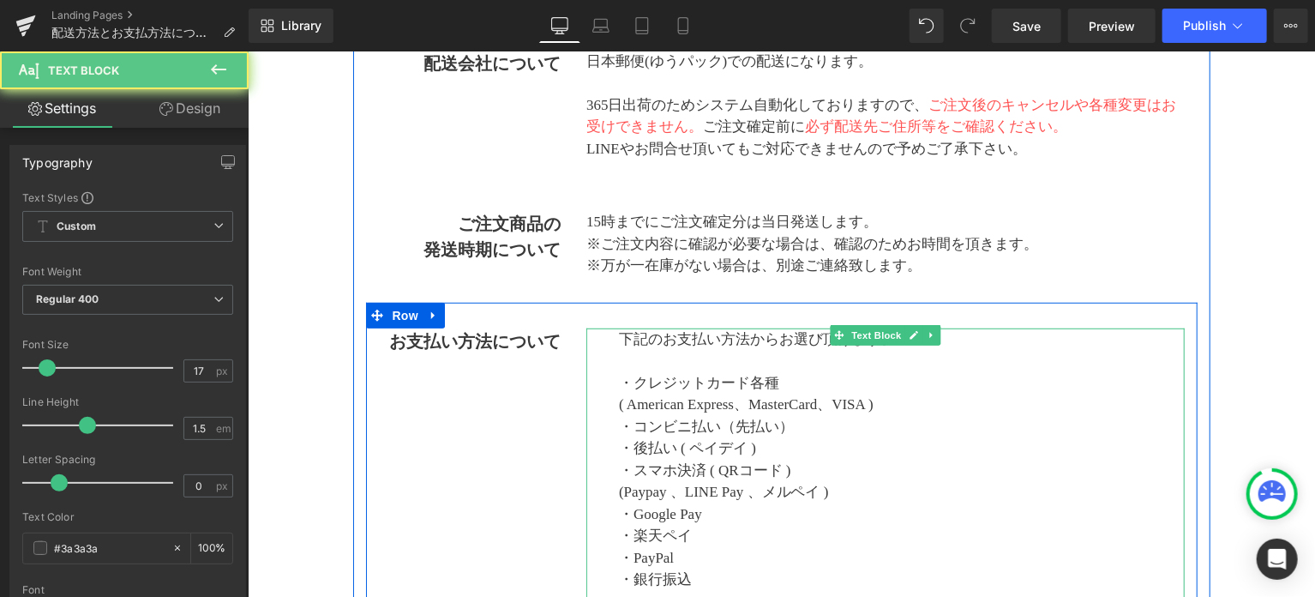
click at [608, 381] on div "下記のお支払い方法からお選び頂けます。 ・クレジットカード各種 ( American Express、MasterCard、VISA ) ・コンビニ払い（先払…" at bounding box center [884, 556] width 598 height 459
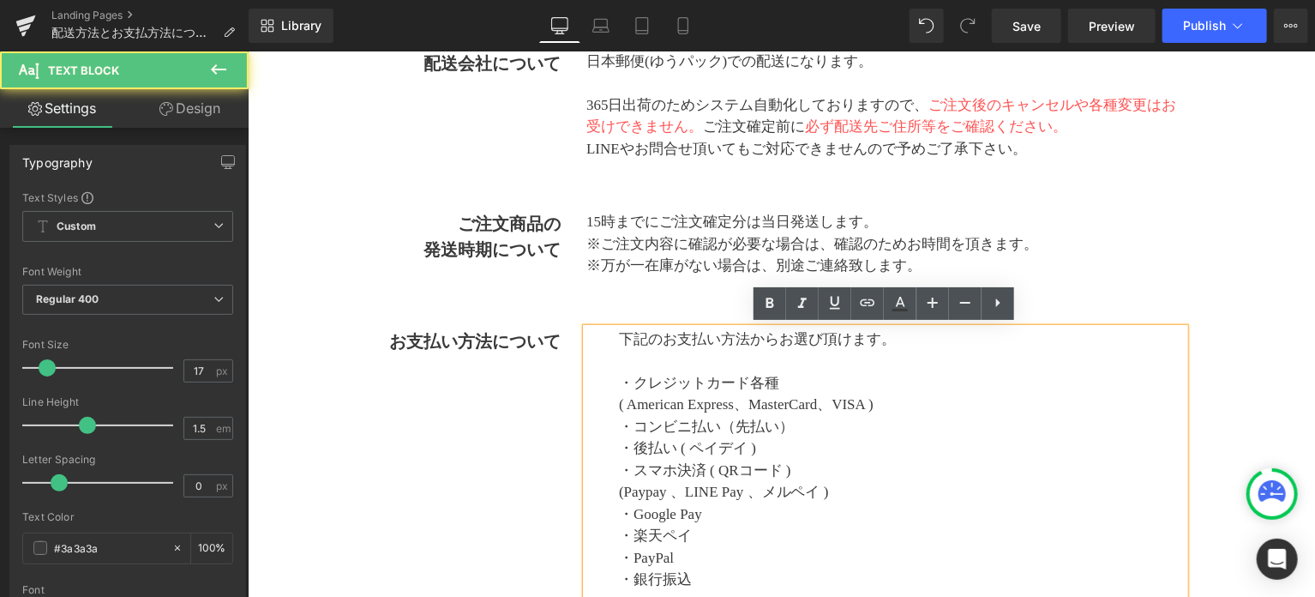
click at [585, 386] on div "下記のお支払い方法からお選び頂けます。 ・クレジットカード各種 ( American Express、MasterCard、VISA ) ・コンビニ払い（先払…" at bounding box center [884, 556] width 598 height 459
click at [576, 390] on div "下記のお支払い方法からお選び頂けます。 ・クレジットカード各種 ( American Express、MasterCard、VISA ) ・コンビニ払い（先払…" at bounding box center [885, 556] width 624 height 459
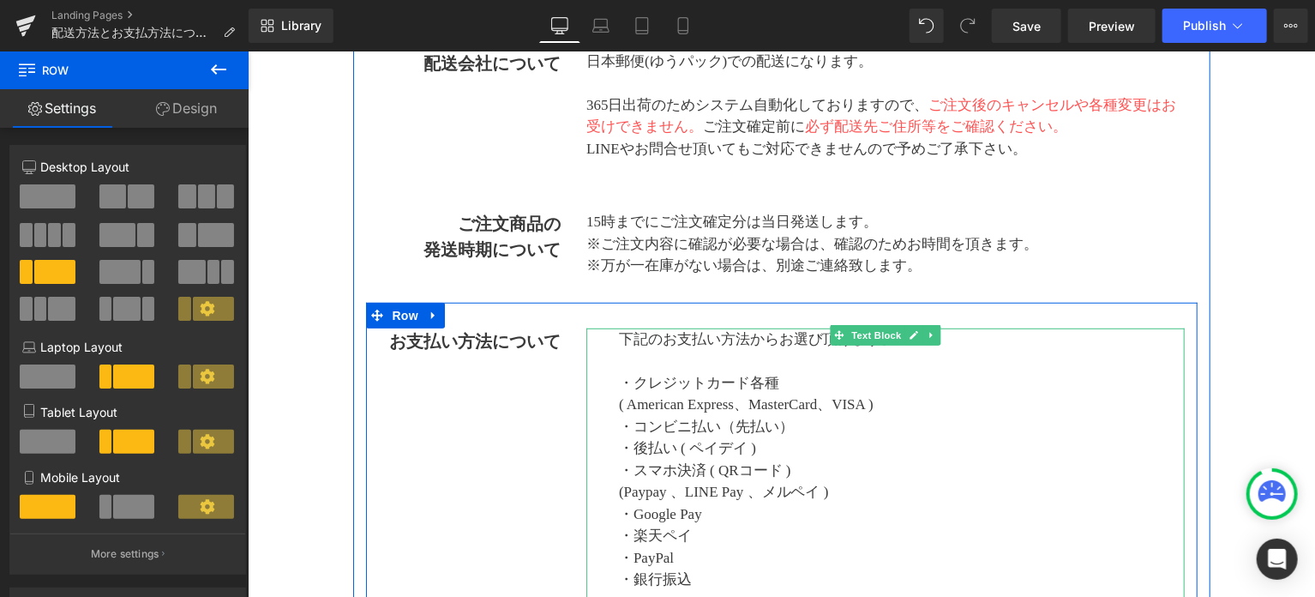
drag, startPoint x: 578, startPoint y: 398, endPoint x: 614, endPoint y: 398, distance: 36.0
click at [614, 398] on div "下記のお支払い方法からお選び頂けます。 ・クレジットカード各種 ( American Express、MasterCard、VISA ) ・コンビニ払い（先払…" at bounding box center [885, 556] width 624 height 459
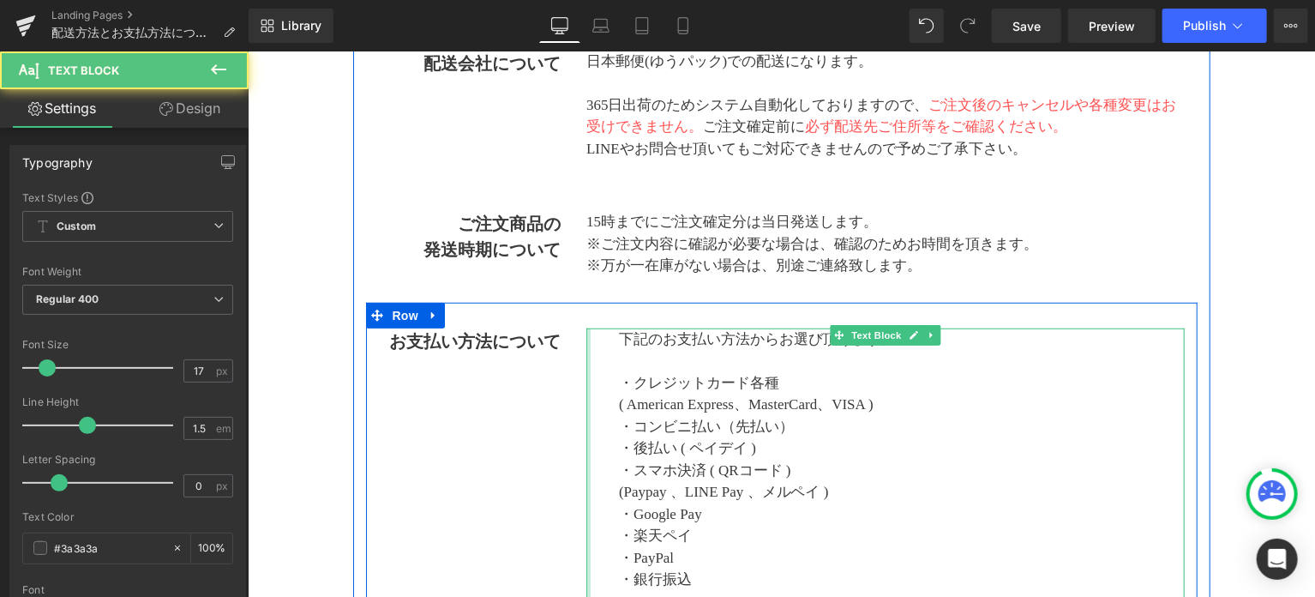
drag, startPoint x: 623, startPoint y: 391, endPoint x: 583, endPoint y: 393, distance: 40.3
click at [585, 393] on div "下記のお支払い方法からお選び頂けます。 ・クレジットカード各種 ( American Express、MasterCard、VISA ) ・コンビニ払い（先払…" at bounding box center [884, 556] width 598 height 459
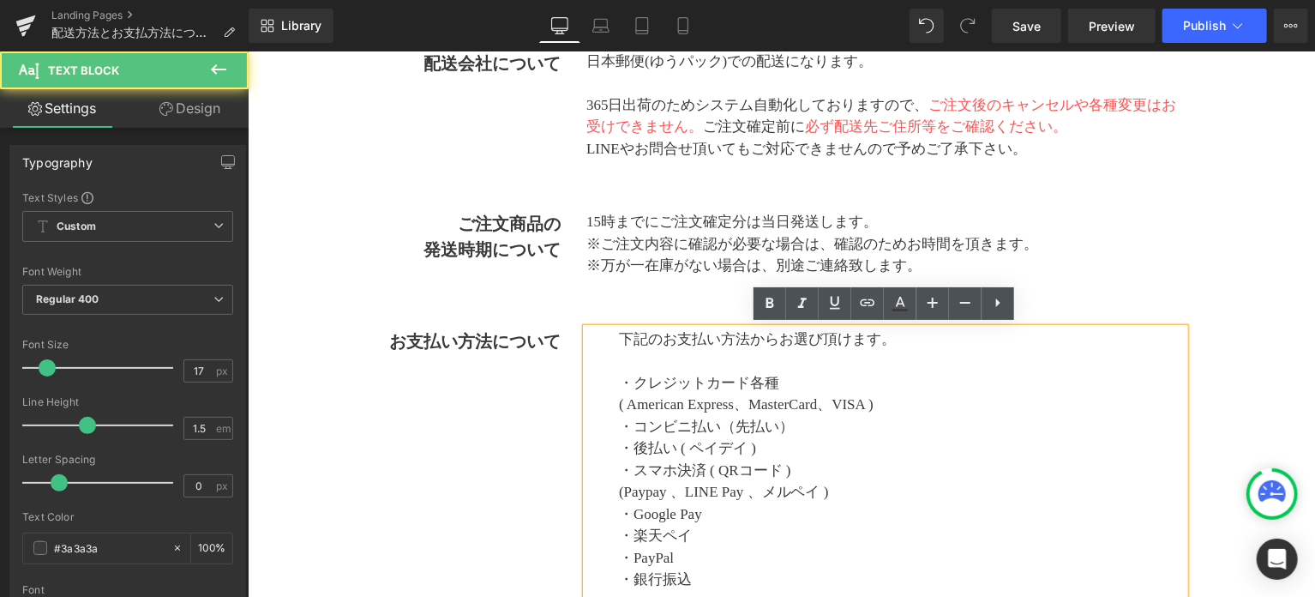
click at [618, 341] on p "下記のお支払い方法からお選び頂けます。" at bounding box center [901, 338] width 566 height 22
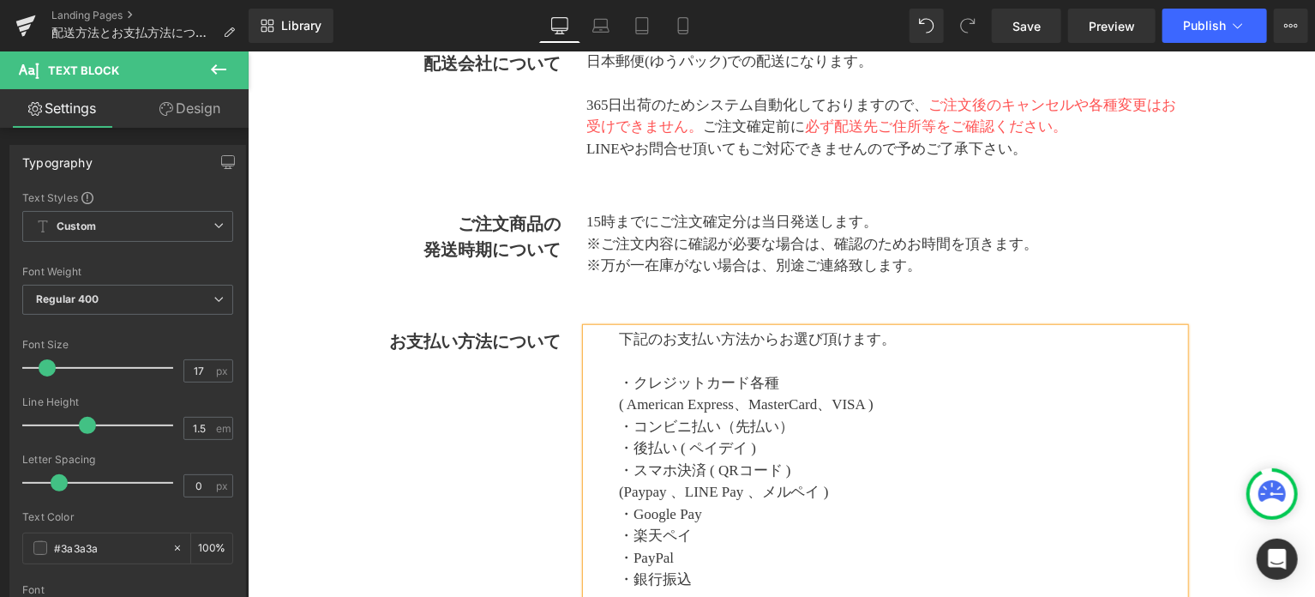
click at [607, 328] on div "下記のお支払い方法からお選び頂けます。 ・クレジットカード各種 ( American Express、MasterCard、VISA ) ・コンビニ払い（先払…" at bounding box center [884, 556] width 598 height 459
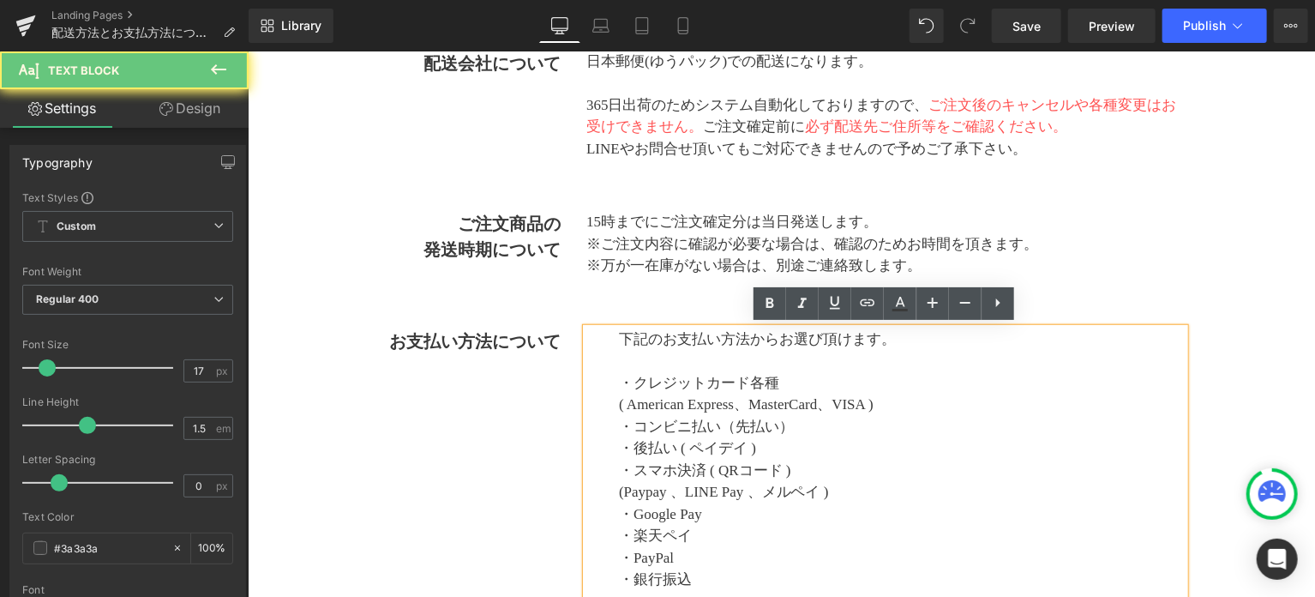
click at [597, 360] on div "下記のお支払い方法からお選び頂けます。 ・クレジットカード各種 ( American Express、MasterCard、VISA ) ・コンビニ払い（先払…" at bounding box center [884, 556] width 598 height 459
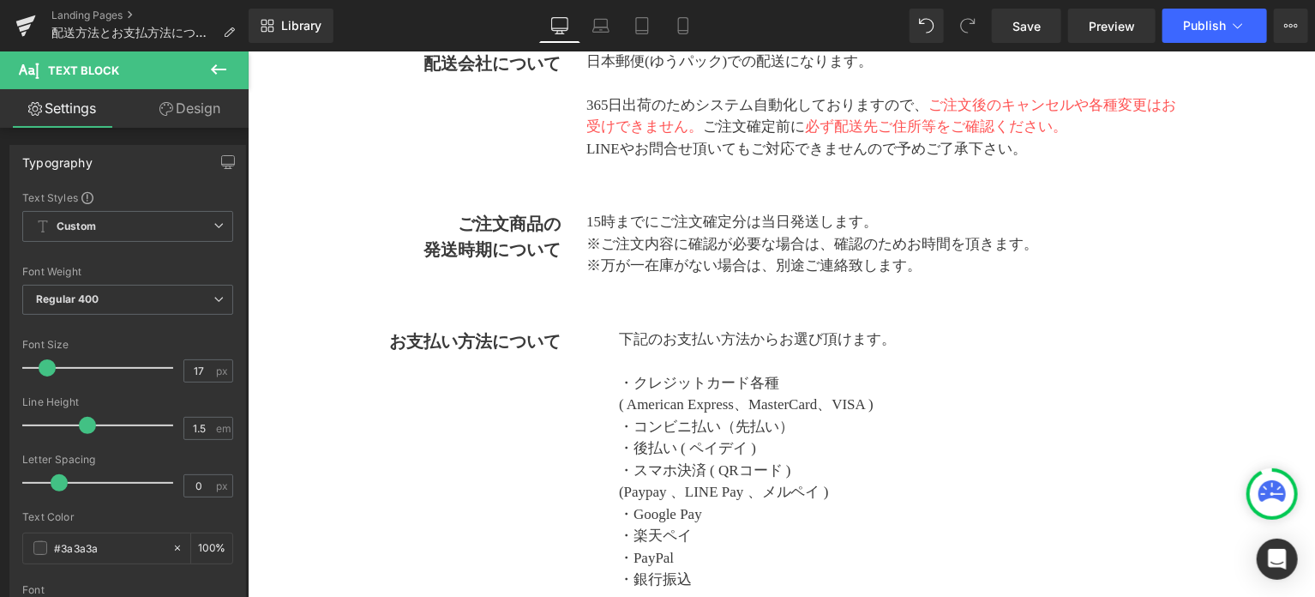
click at [185, 111] on link "Design" at bounding box center [190, 108] width 124 height 39
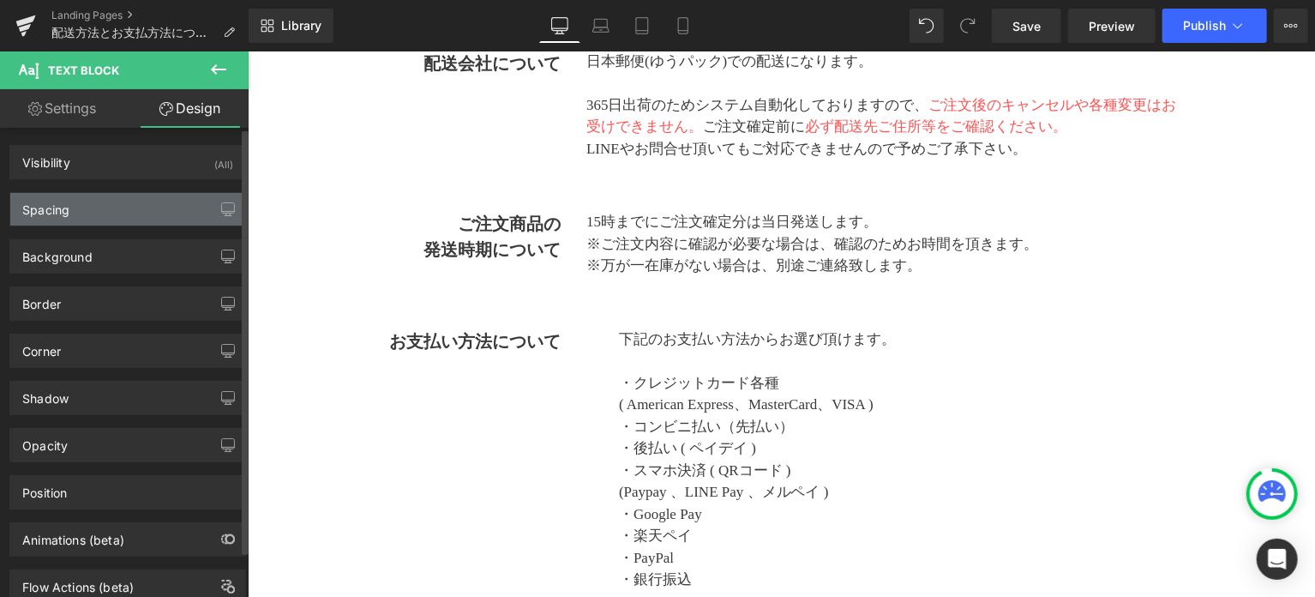
click at [141, 220] on div "Spacing" at bounding box center [127, 209] width 235 height 33
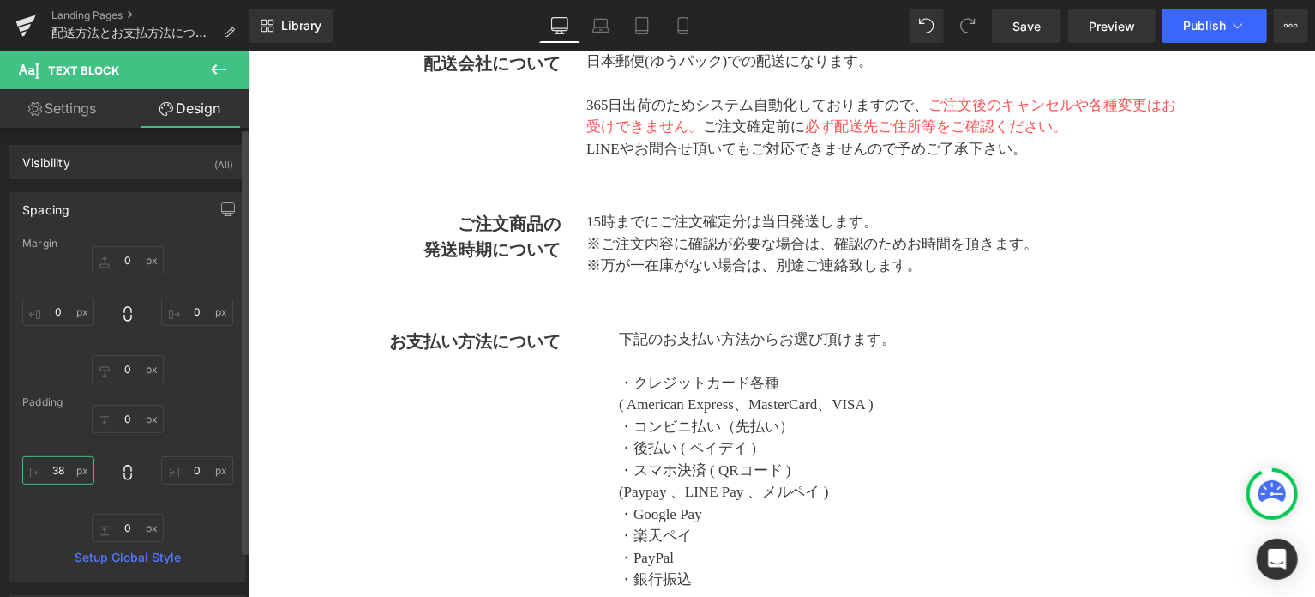
click at [71, 470] on input "38" at bounding box center [58, 470] width 72 height 28
drag, startPoint x: 71, startPoint y: 470, endPoint x: 49, endPoint y: 471, distance: 22.4
click at [49, 471] on input "38" at bounding box center [58, 470] width 72 height 28
click at [48, 471] on input "38" at bounding box center [58, 470] width 72 height 28
drag, startPoint x: 50, startPoint y: 469, endPoint x: 67, endPoint y: 469, distance: 17.1
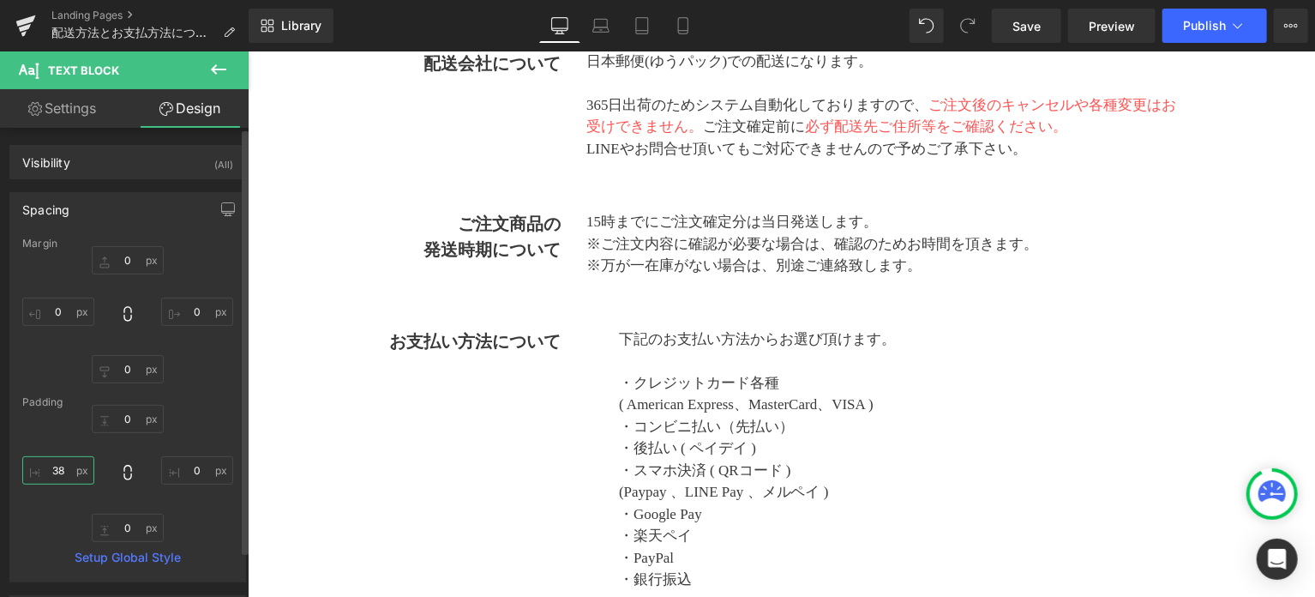
click at [67, 469] on input "38" at bounding box center [58, 470] width 72 height 28
type input "3"
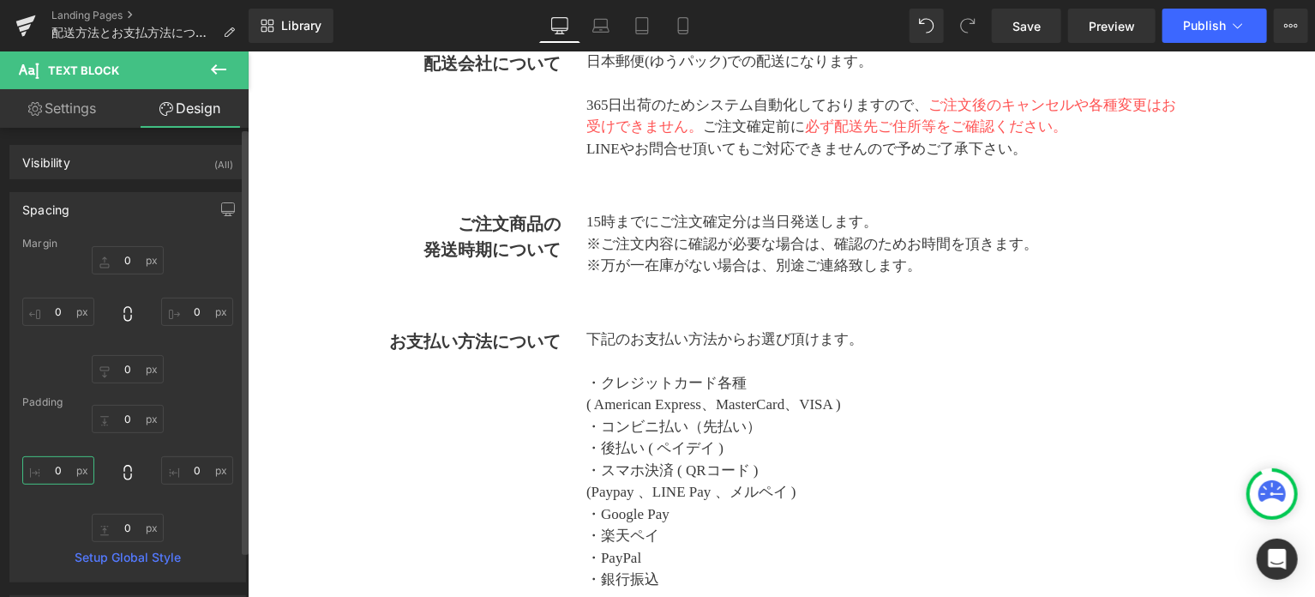
type input "0"
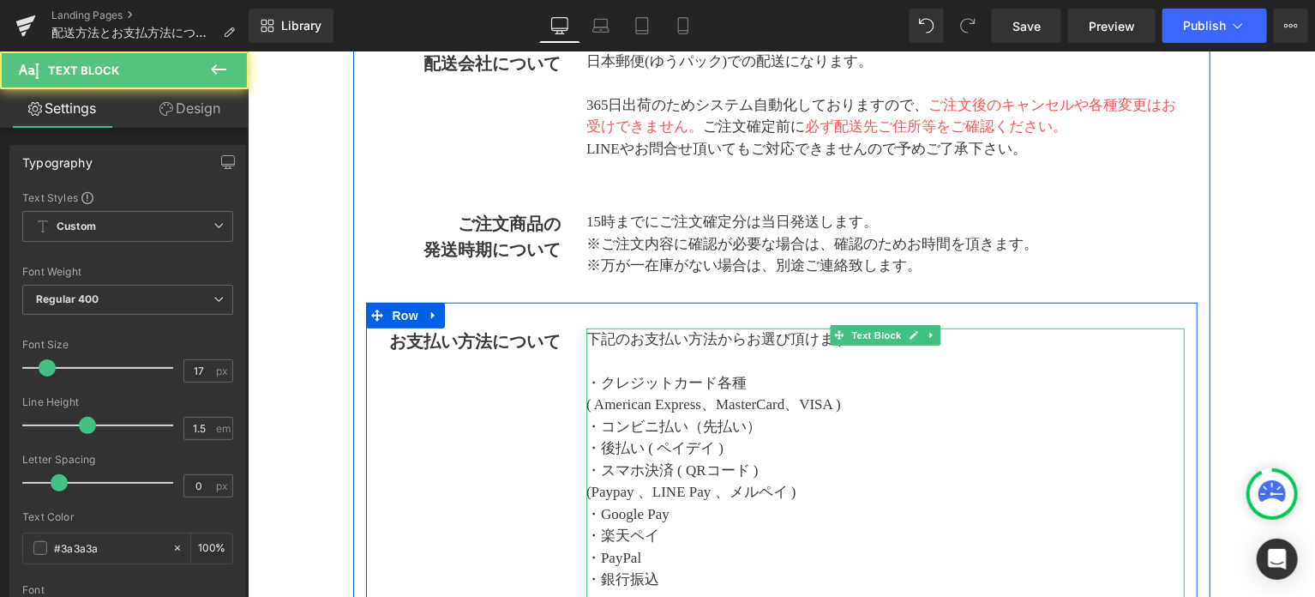
click at [881, 407] on p "( American Express、MasterCard、VISA )" at bounding box center [884, 404] width 598 height 22
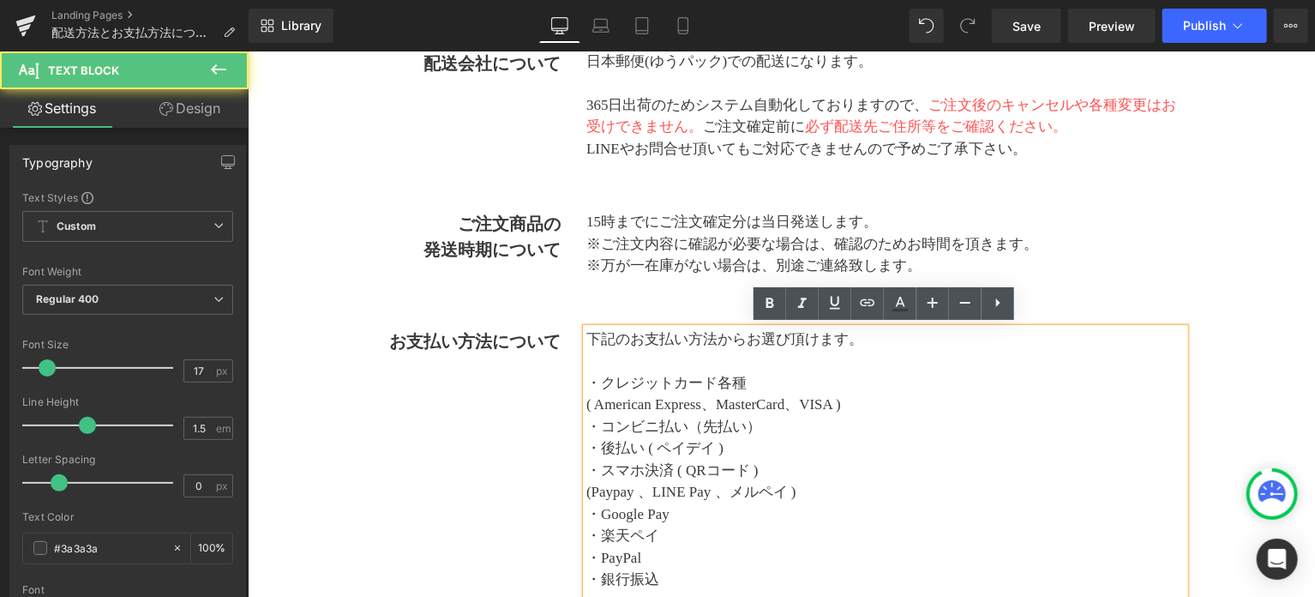
drag, startPoint x: 732, startPoint y: 385, endPoint x: 580, endPoint y: 384, distance: 151.7
click at [585, 384] on div "下記のお支払い方法からお選び頂けます。 ・クレジットカード各種 ( American Express、MasterCard、VISA ) ・コンビニ払い（先払…" at bounding box center [884, 556] width 598 height 459
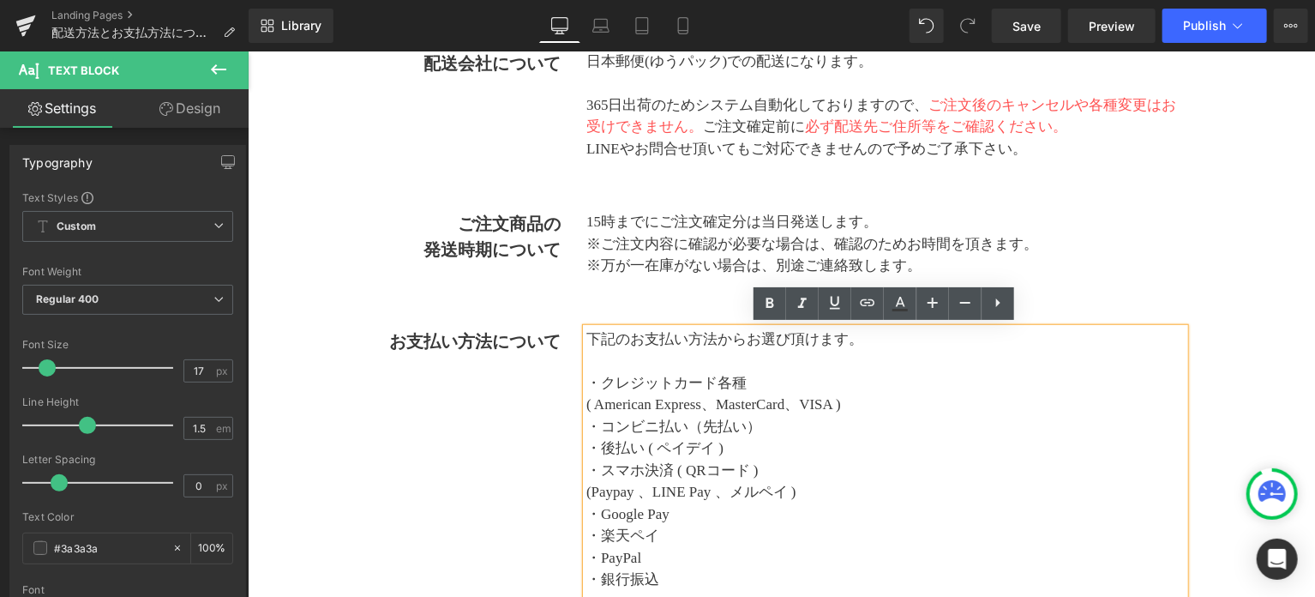
click at [585, 384] on div "下記のお支払い方法からお選び頂けます。 ・クレジットカード各種 ( American Express、MasterCard、VISA ) ・コンビニ払い（先払…" at bounding box center [884, 556] width 598 height 459
drag, startPoint x: 590, startPoint y: 379, endPoint x: 744, endPoint y: 379, distance: 154.3
click at [744, 379] on p "・クレジットカード各種" at bounding box center [884, 382] width 598 height 22
click at [766, 309] on icon at bounding box center [770, 303] width 21 height 21
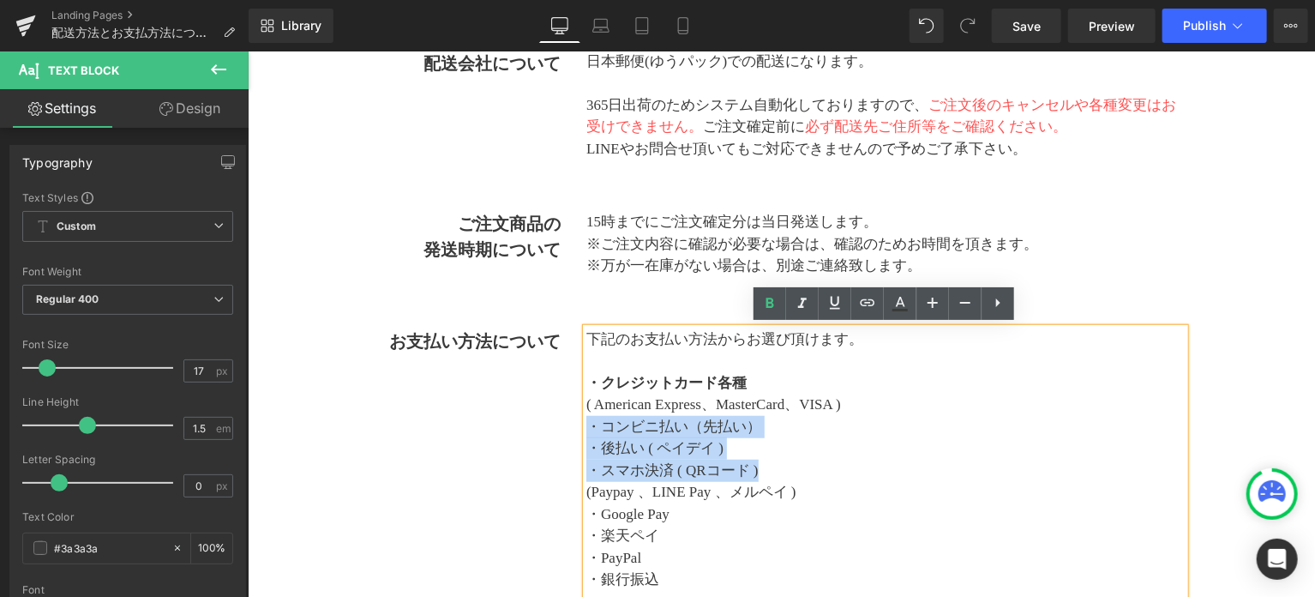
drag, startPoint x: 589, startPoint y: 423, endPoint x: 768, endPoint y: 463, distance: 183.6
click at [768, 463] on div "下記のお支払い方法からお選び頂けます。 ・クレジットカード各種 ( American Express、MasterCard、VISA ) ・コンビニ払い（先払…" at bounding box center [884, 556] width 598 height 459
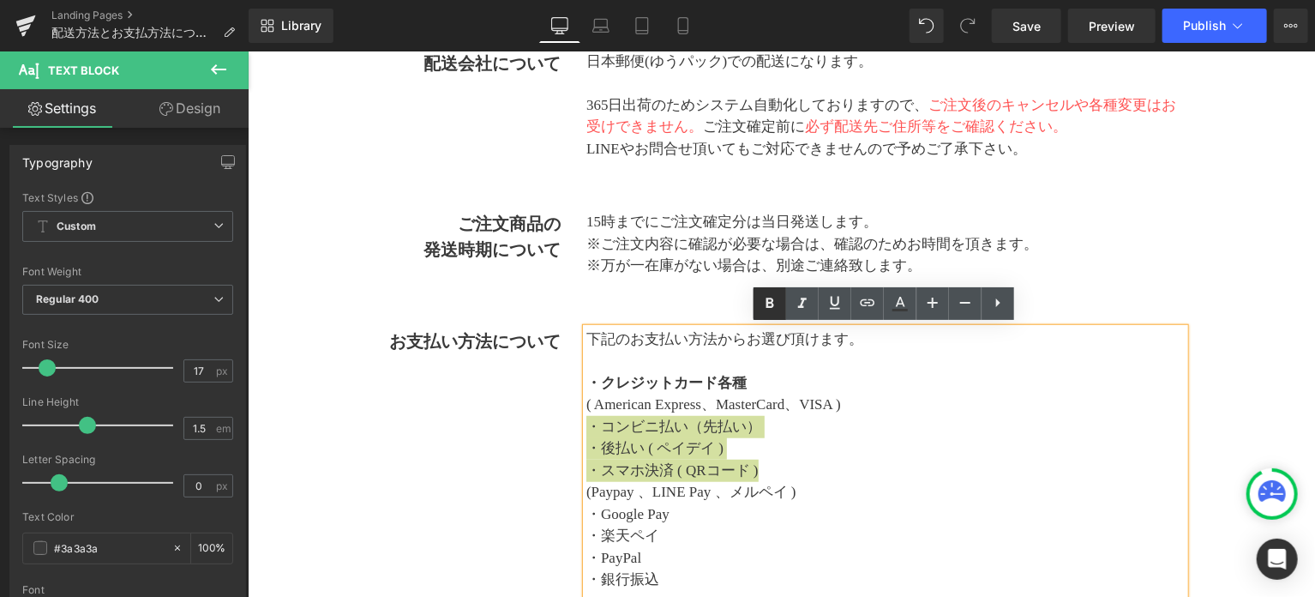
click at [771, 305] on icon at bounding box center [770, 303] width 21 height 21
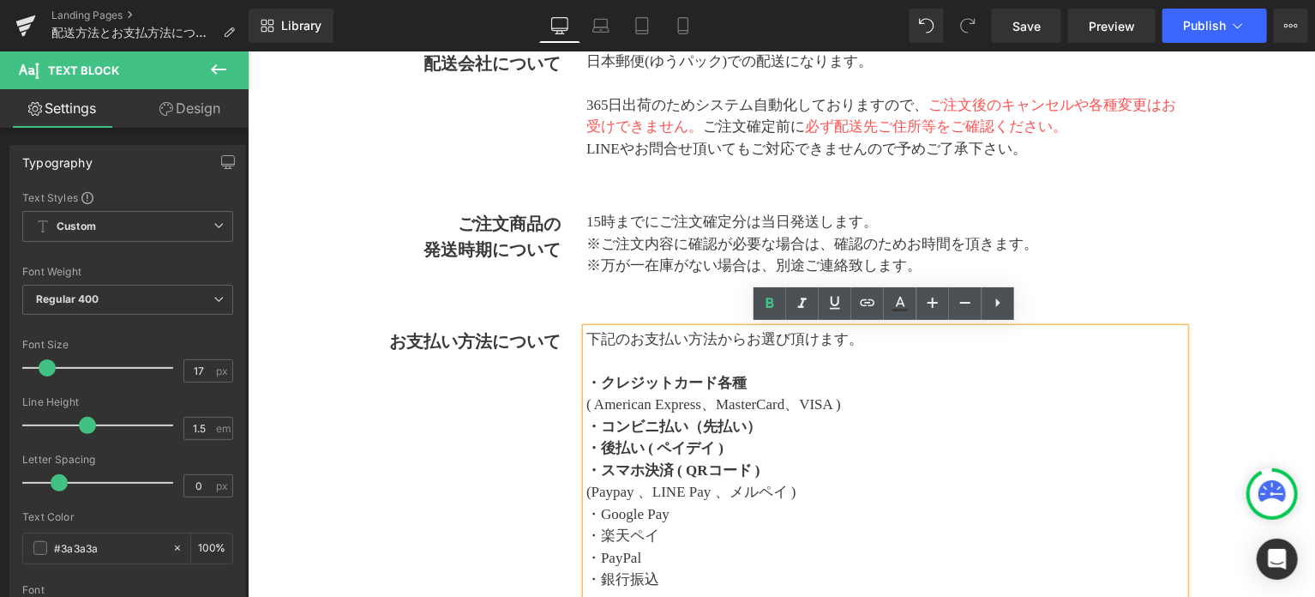
click at [871, 423] on p "・コンビニ払い（先払い）" at bounding box center [884, 426] width 598 height 22
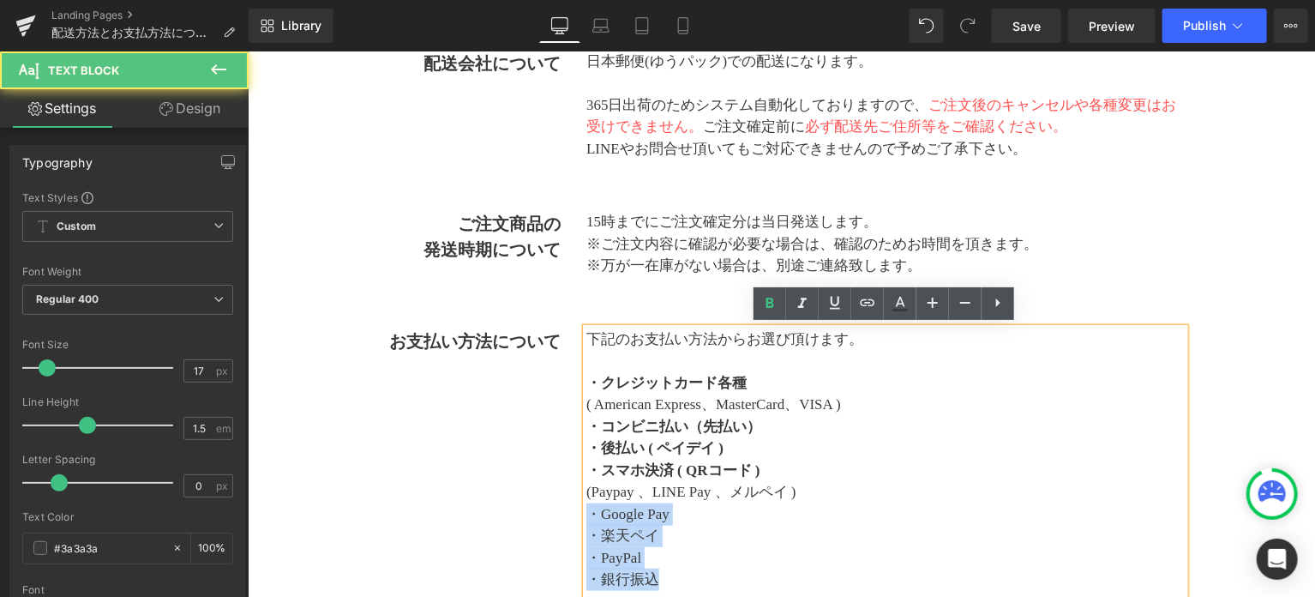
drag, startPoint x: 586, startPoint y: 515, endPoint x: 685, endPoint y: 464, distance: 111.2
click at [659, 577] on div "下記のお支払い方法からお選び頂けます。 ・クレジットカード各種 ( American Express、MasterCard、VISA ) ・コンビニ払い（先払…" at bounding box center [884, 556] width 598 height 459
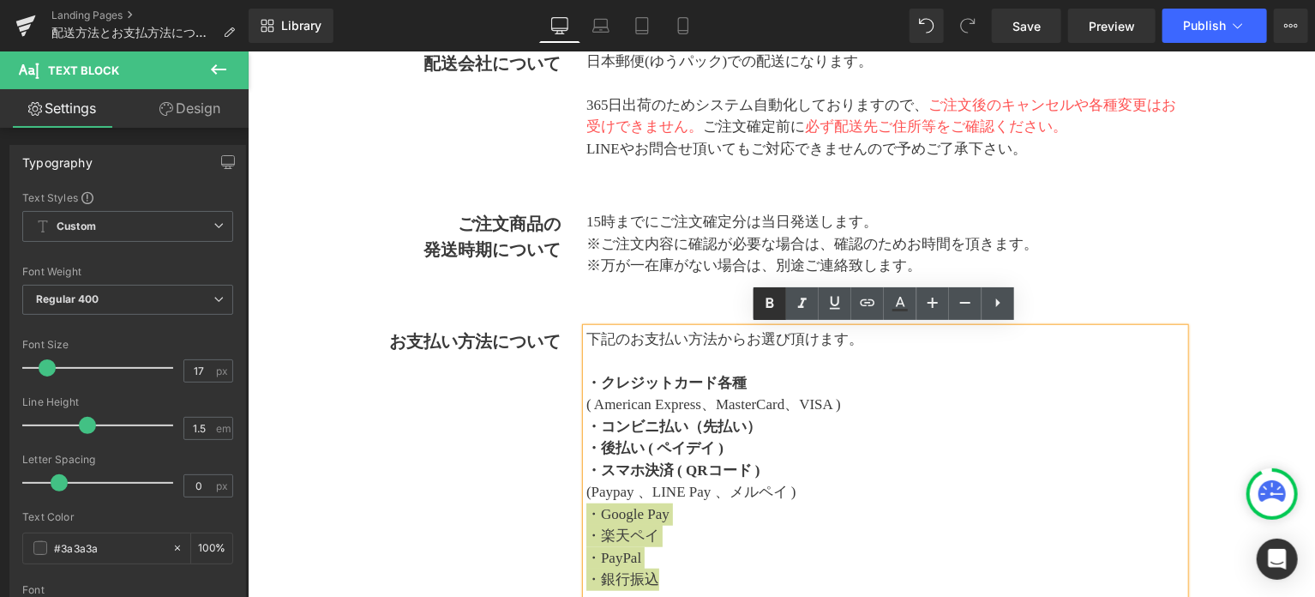
click at [766, 311] on icon at bounding box center [770, 303] width 21 height 21
click at [914, 434] on p "・コンビニ払い（先払い）" at bounding box center [884, 426] width 598 height 22
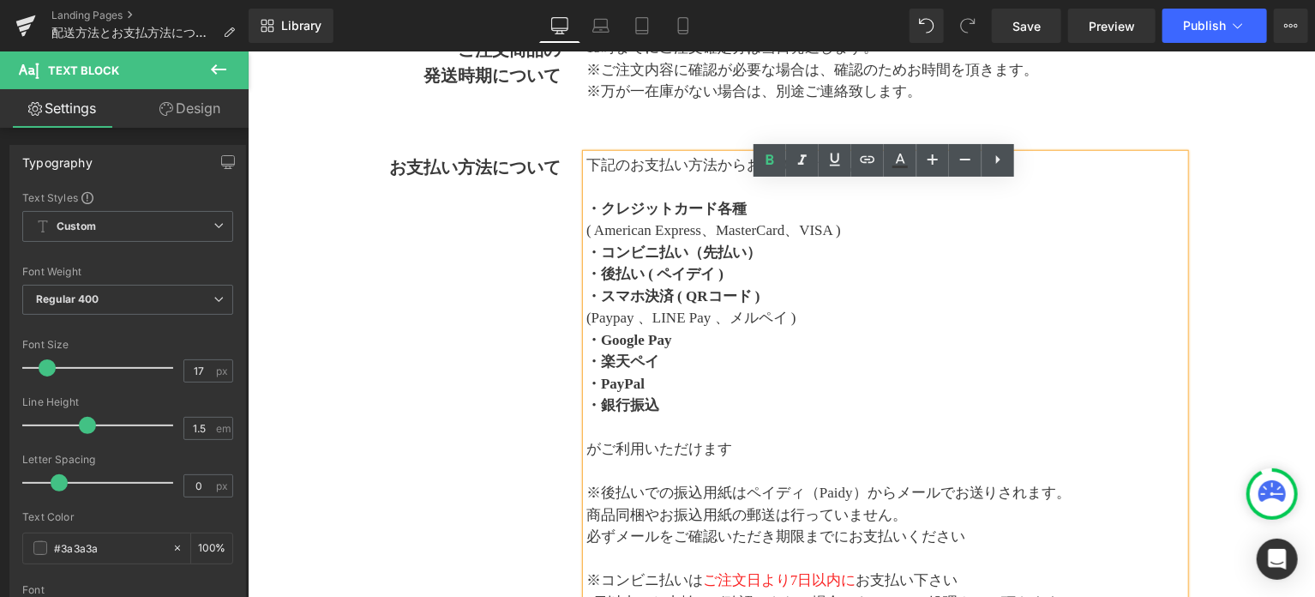
scroll to position [621, 0]
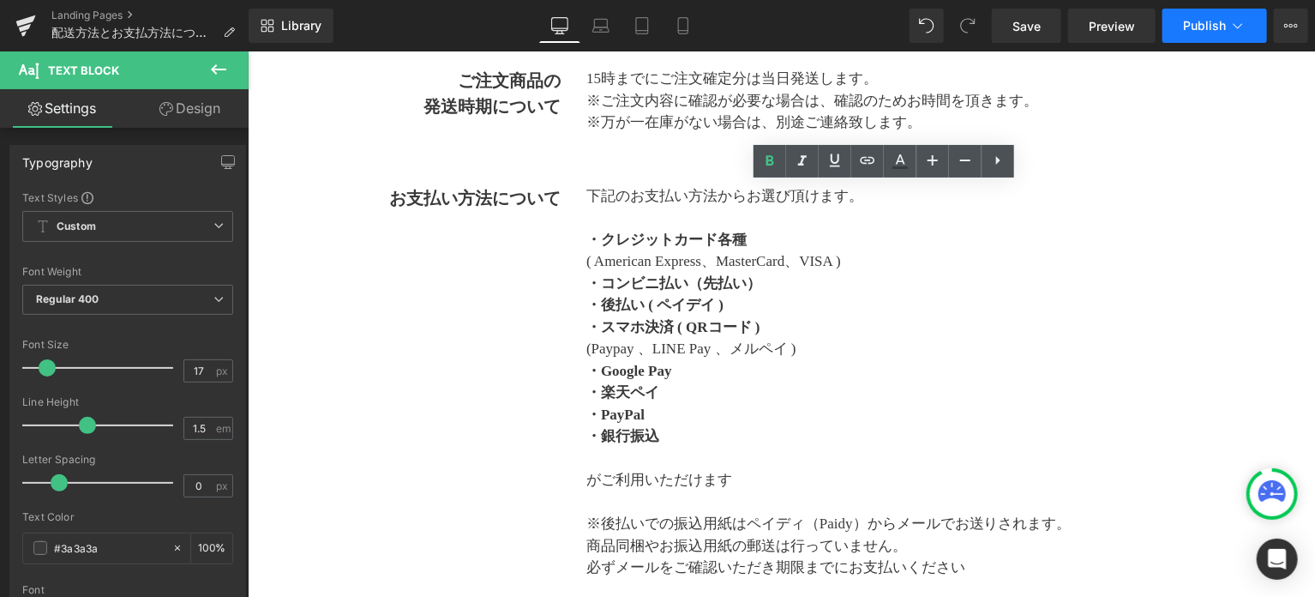
click at [1207, 35] on button "Publish" at bounding box center [1214, 26] width 105 height 34
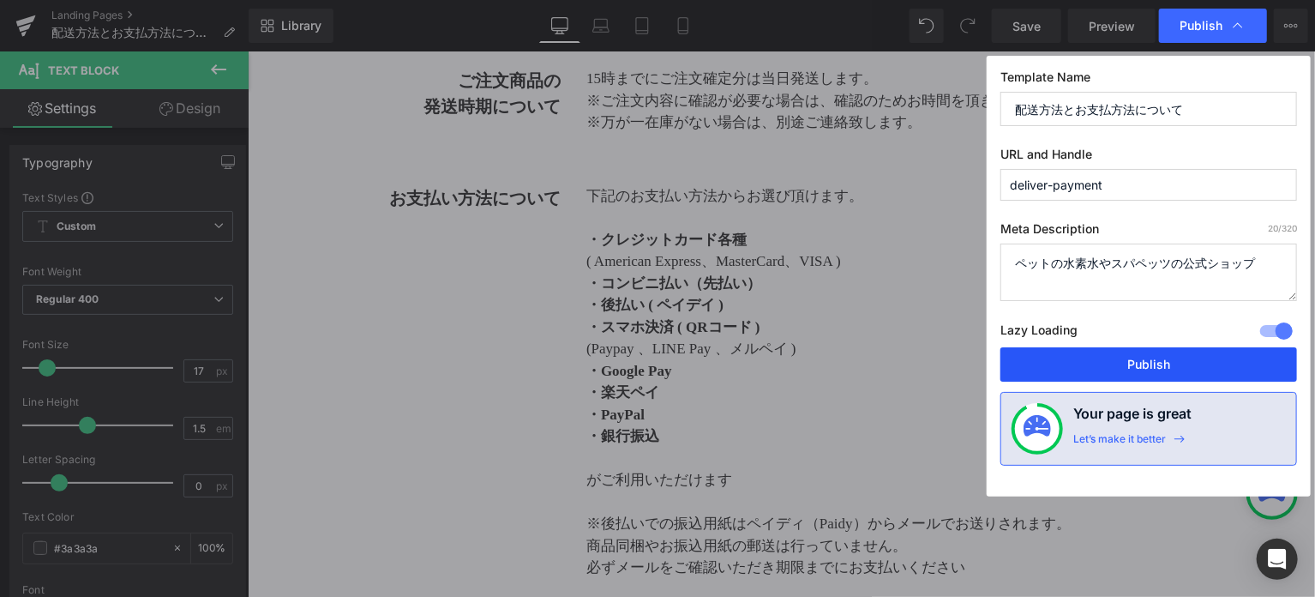
click at [1126, 352] on button "Publish" at bounding box center [1148, 364] width 297 height 34
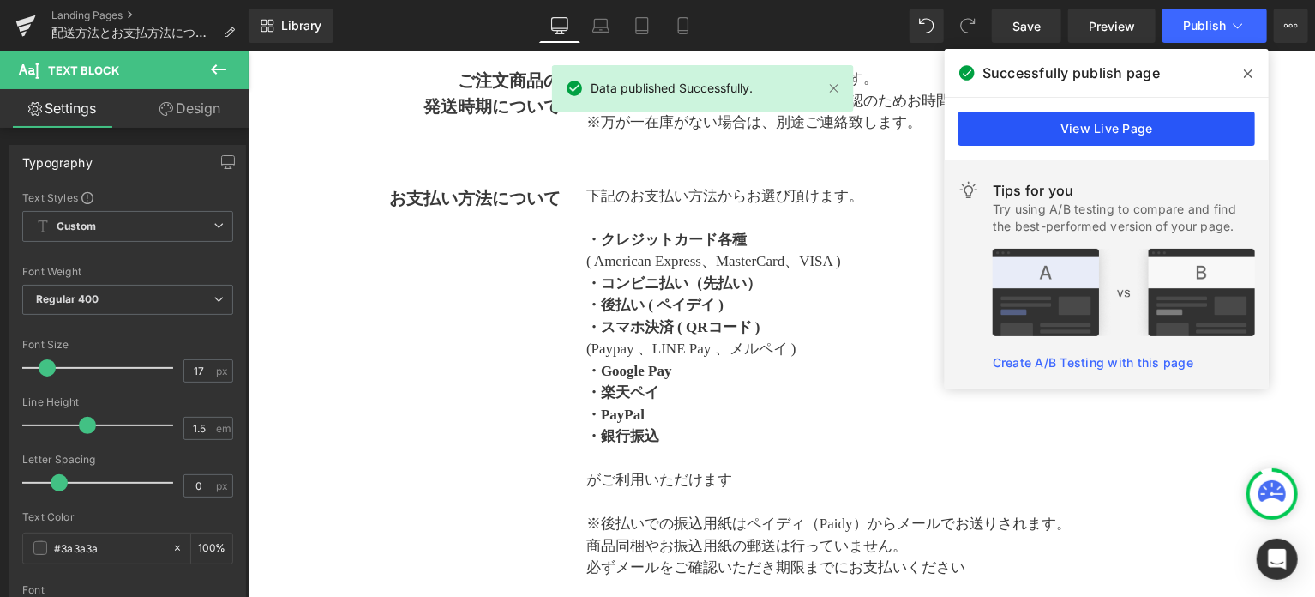
click at [1044, 136] on link "View Live Page" at bounding box center [1106, 128] width 297 height 34
